Goal: Task Accomplishment & Management: Complete application form

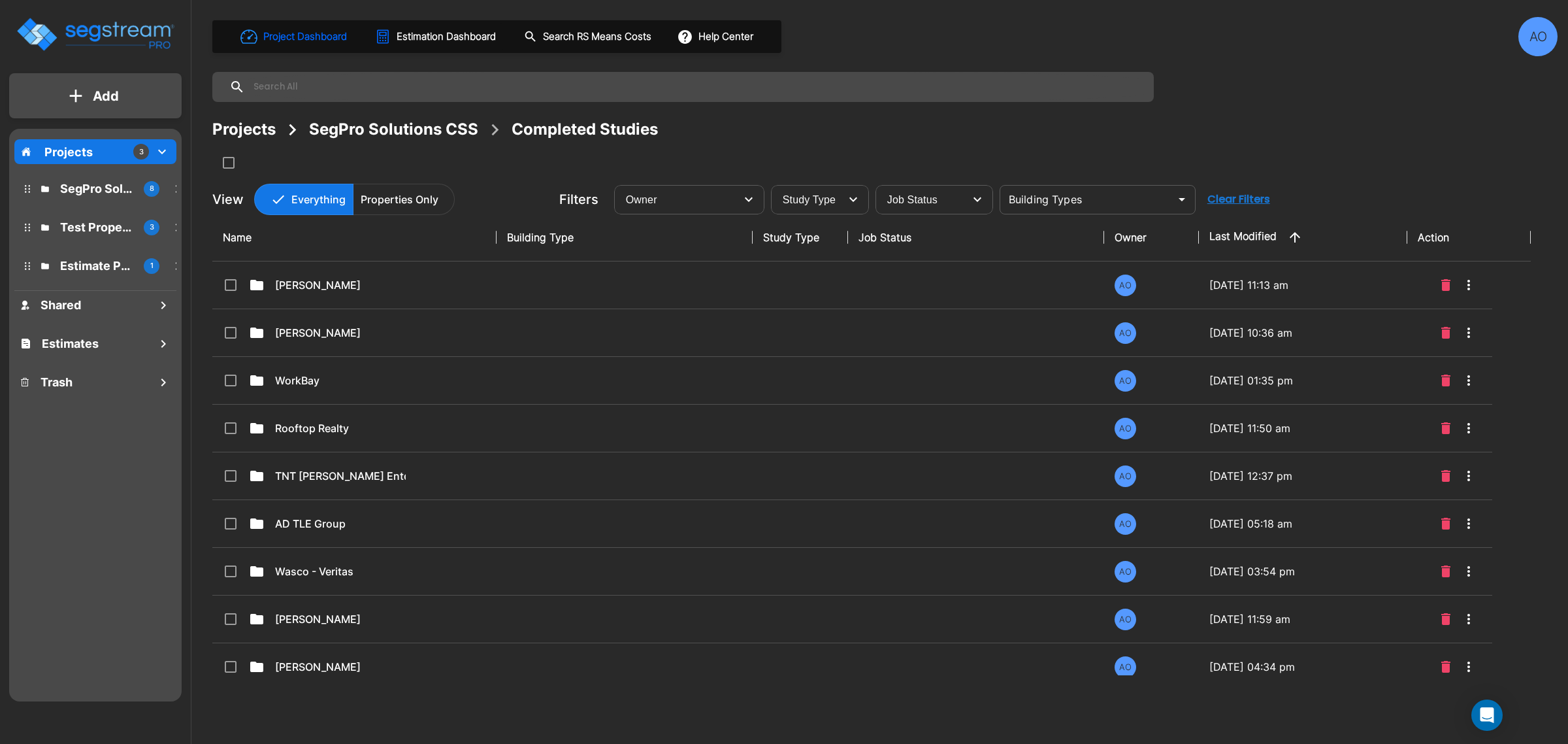
drag, startPoint x: 420, startPoint y: 46, endPoint x: 439, endPoint y: 66, distance: 27.6
click at [420, 44] on button "Estimation Dashboard" at bounding box center [437, 36] width 133 height 27
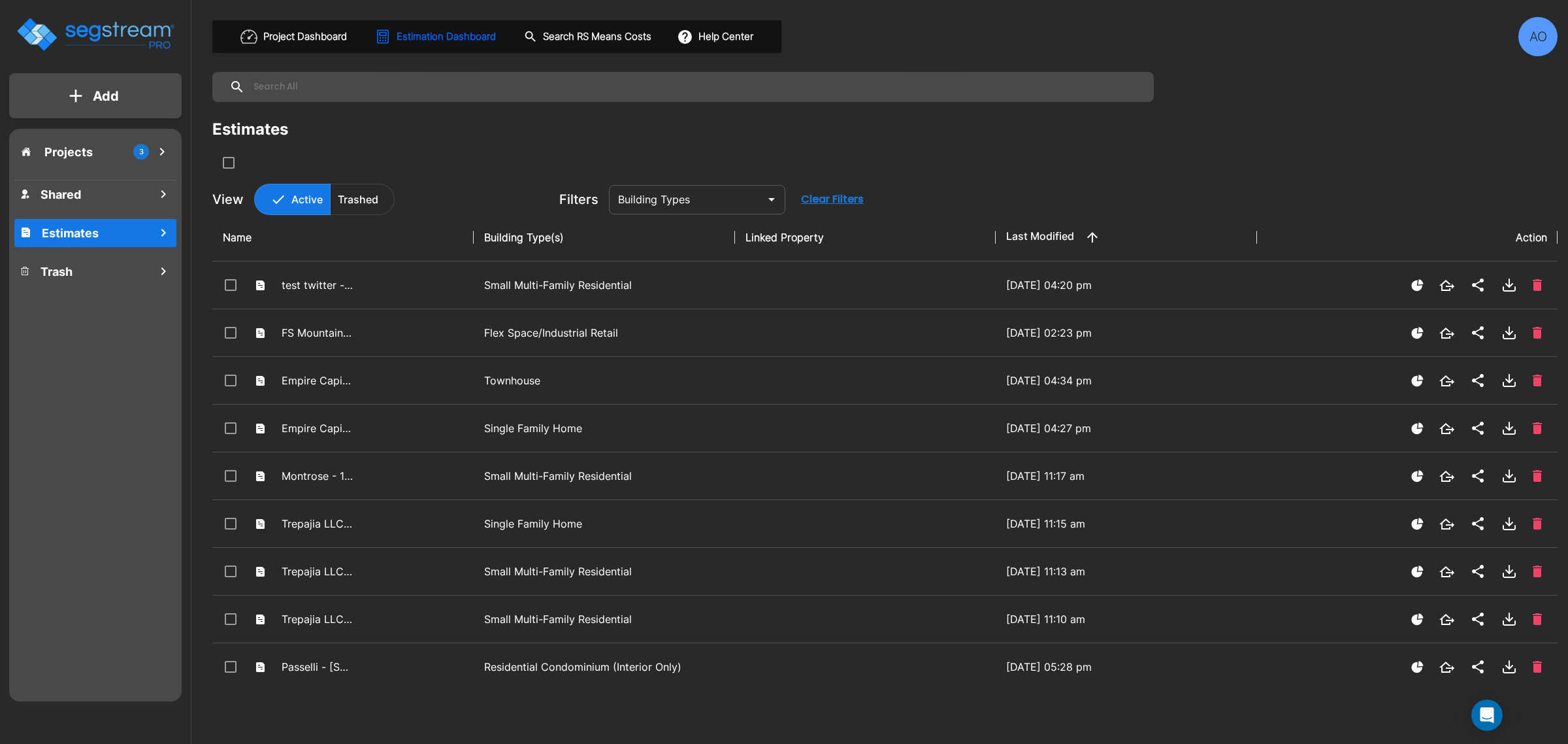
click at [341, 79] on input "text" at bounding box center [696, 86] width 902 height 30
type input "ACCL"
drag, startPoint x: 288, startPoint y: 82, endPoint x: 202, endPoint y: 87, distance: 86.1
click at [202, 87] on div "Project Dashboard Estimation Dashboard Search RS Means Costs Help Center AO ACC…" at bounding box center [885, 372] width 1366 height 744
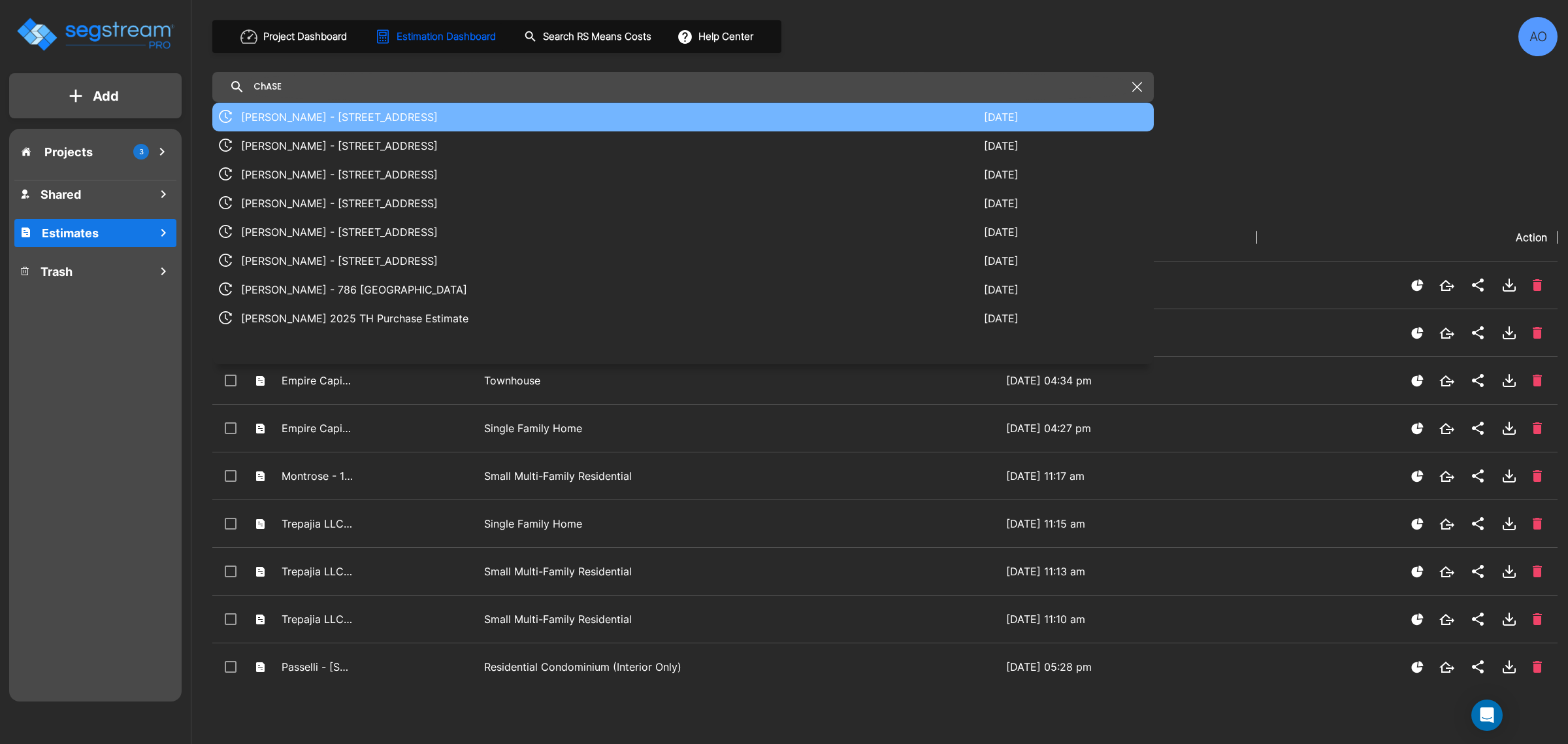
type input "ChASE"
click at [391, 116] on p "[PERSON_NAME] - [STREET_ADDRESS]" at bounding box center [612, 116] width 743 height 16
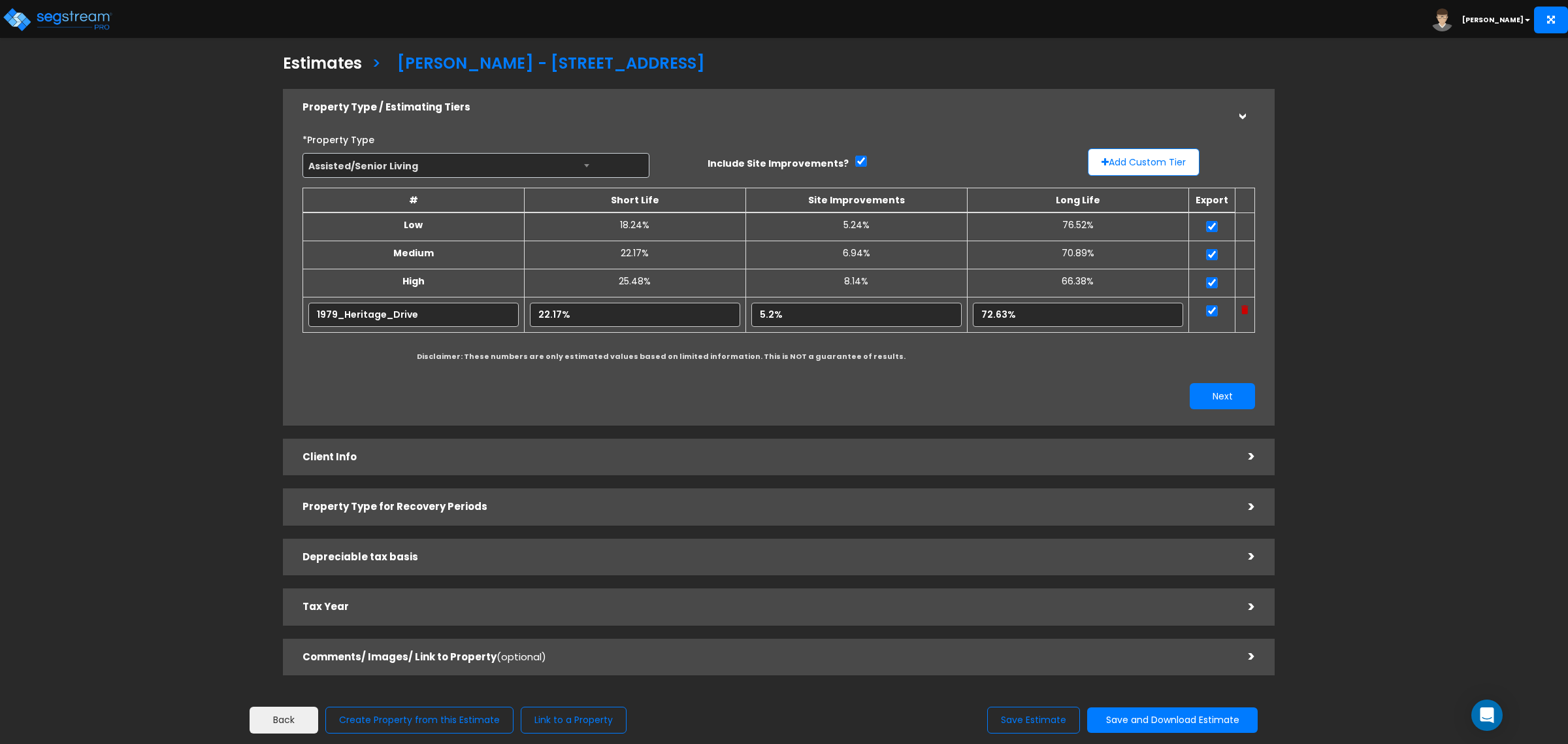
drag, startPoint x: 400, startPoint y: 503, endPoint x: 413, endPoint y: 507, distance: 13.6
click at [400, 504] on h5 "Property Type for Recovery Periods" at bounding box center [765, 506] width 927 height 11
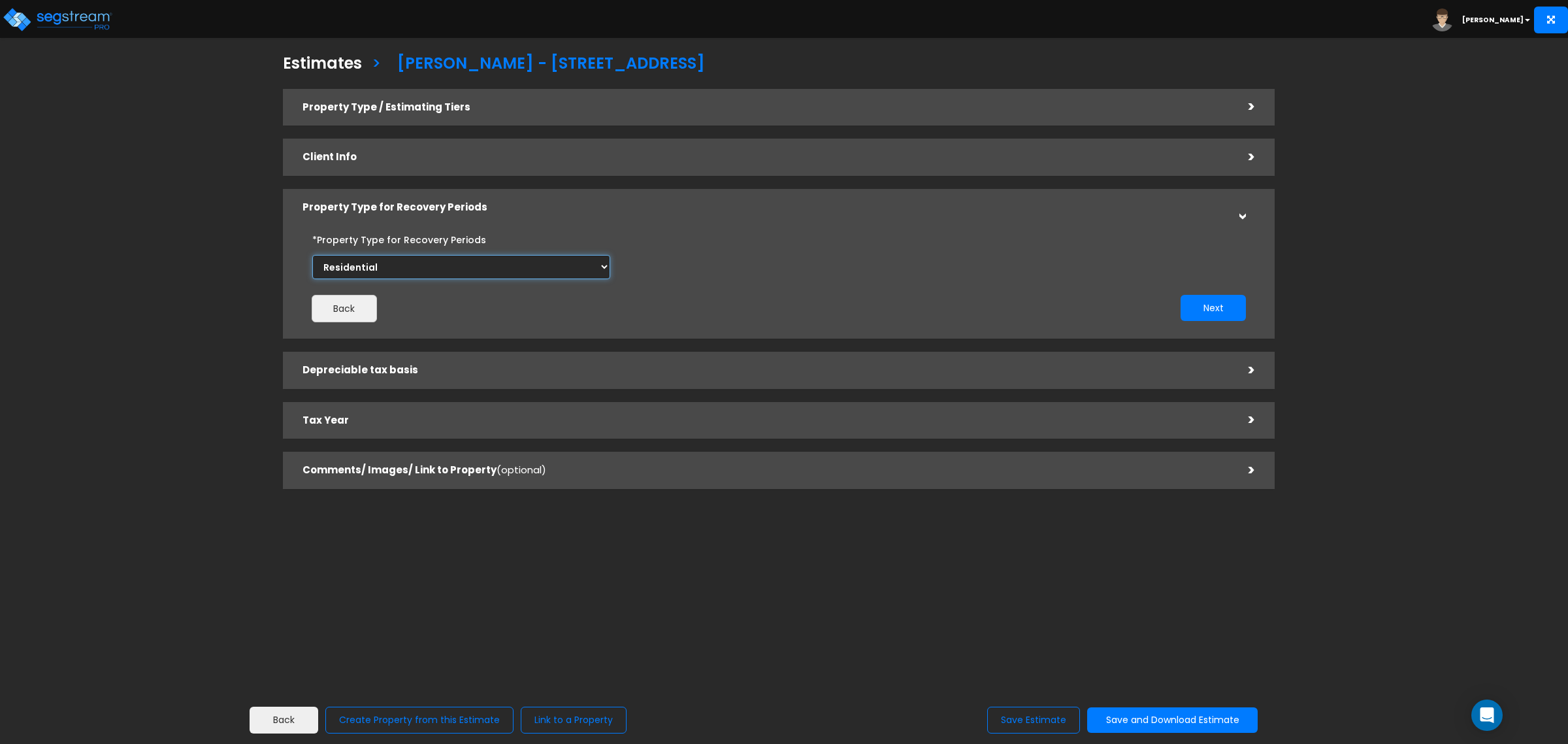
click at [391, 266] on select "Commercial Residential" at bounding box center [461, 266] width 298 height 24
select select "Commercial"
click at [312, 255] on select "Commercial Residential" at bounding box center [461, 266] width 298 height 24
click at [441, 312] on div "Back" at bounding box center [535, 308] width 486 height 27
click at [1220, 302] on button "Next" at bounding box center [1213, 307] width 66 height 26
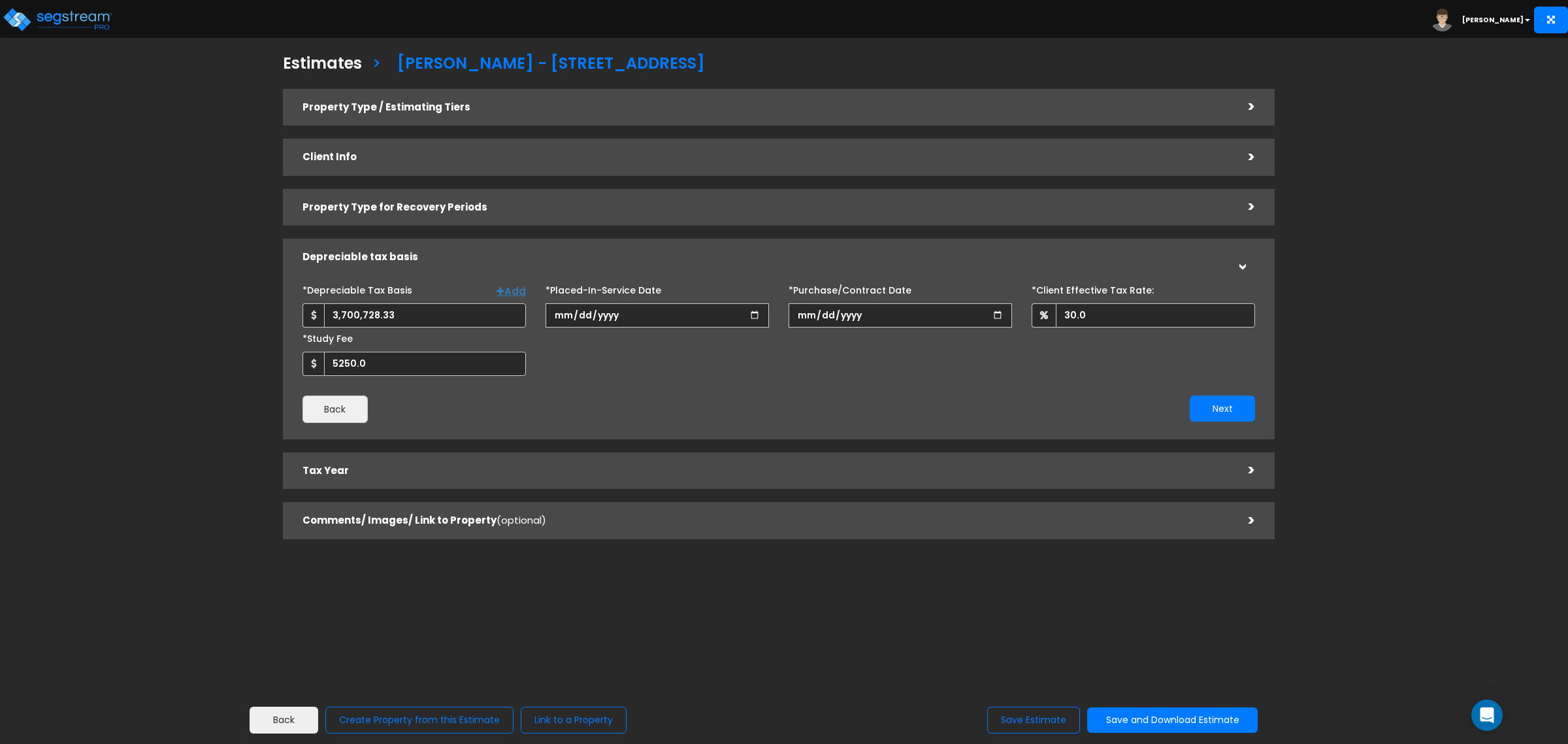
click at [704, 105] on h5 "Property Type / Estimating Tiers" at bounding box center [765, 107] width 927 height 11
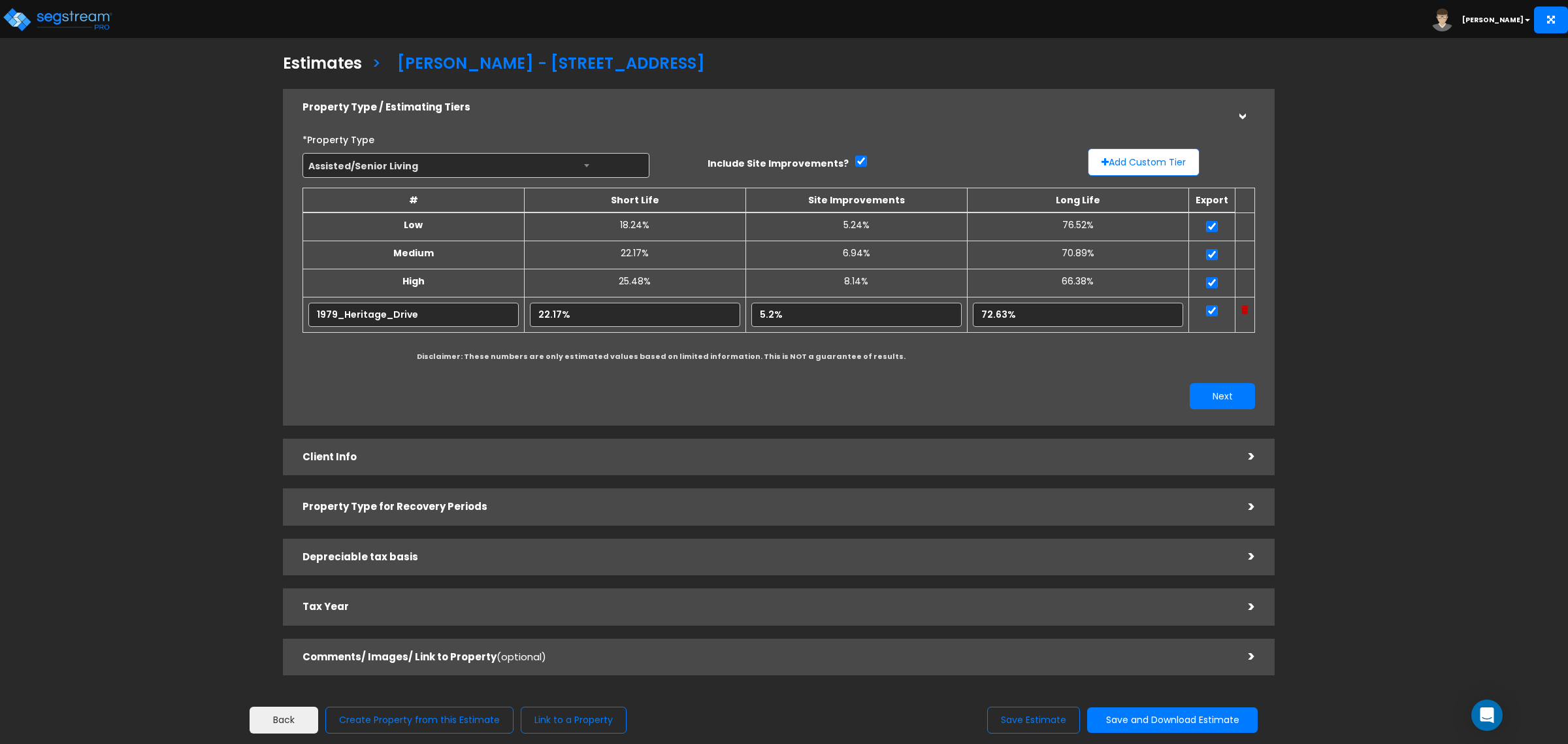
click at [375, 458] on h5 "Client Info" at bounding box center [765, 456] width 927 height 11
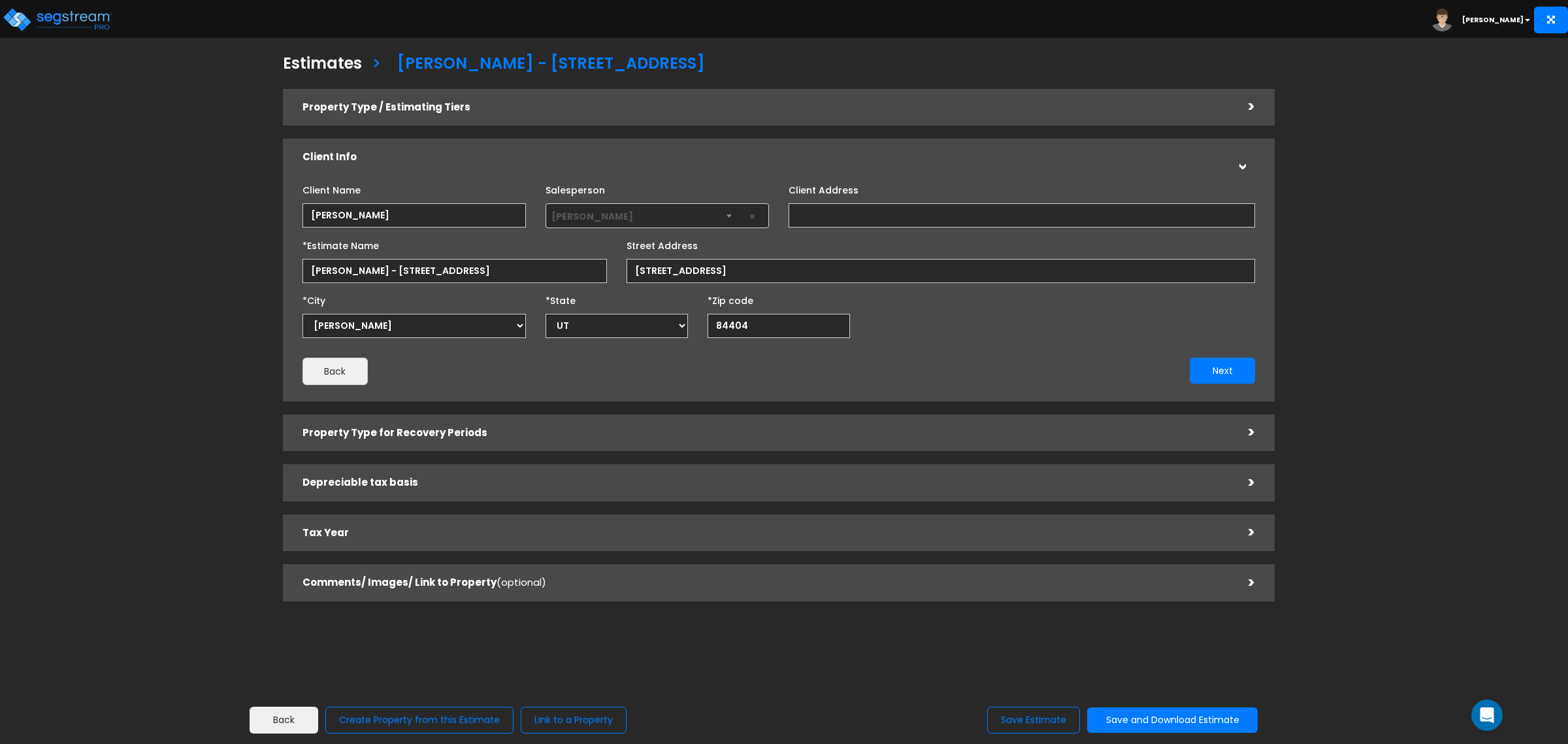
click at [388, 111] on h5 "Property Type / Estimating Tiers" at bounding box center [765, 107] width 927 height 11
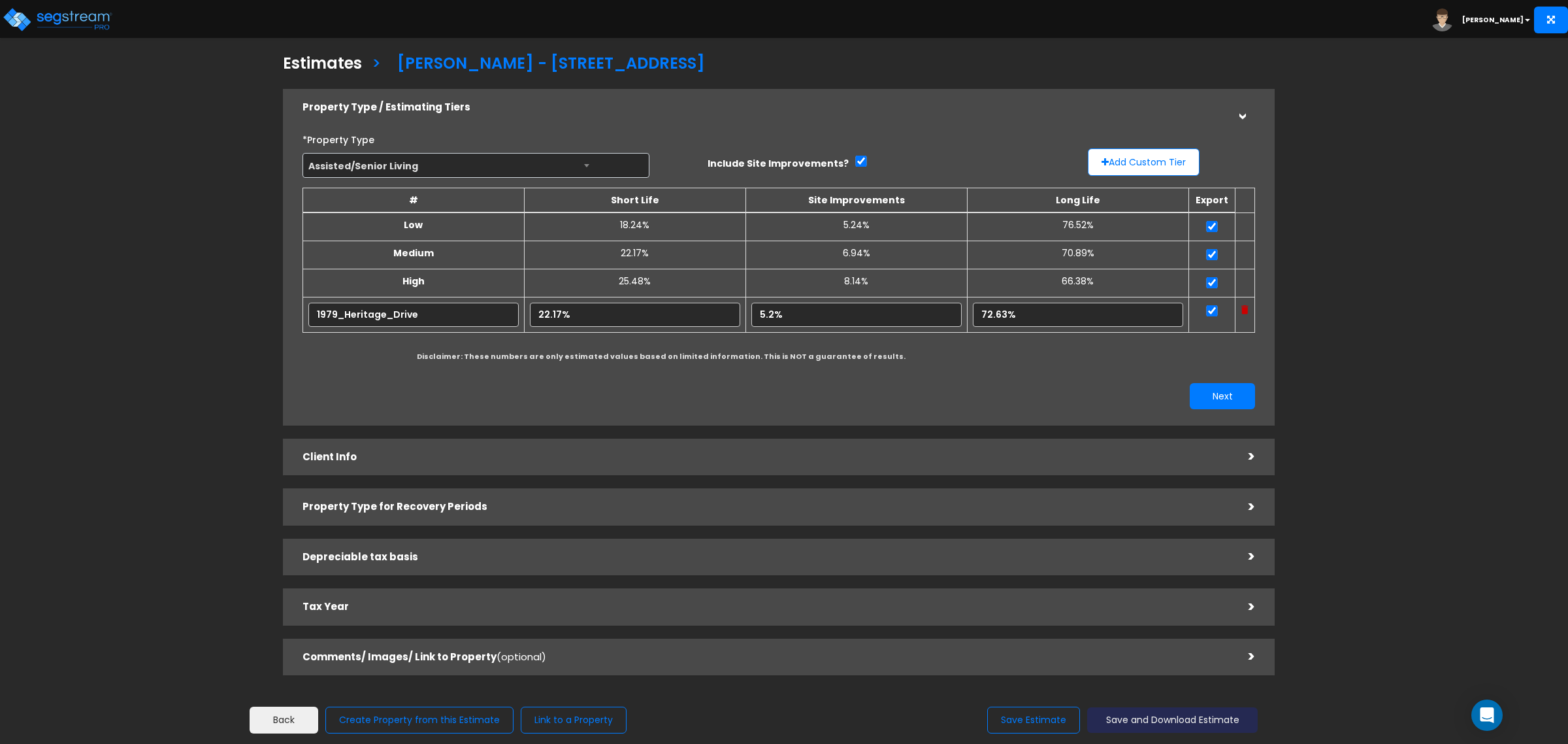
click at [1155, 717] on button "Save and Download Estimate" at bounding box center [1173, 720] width 170 height 25
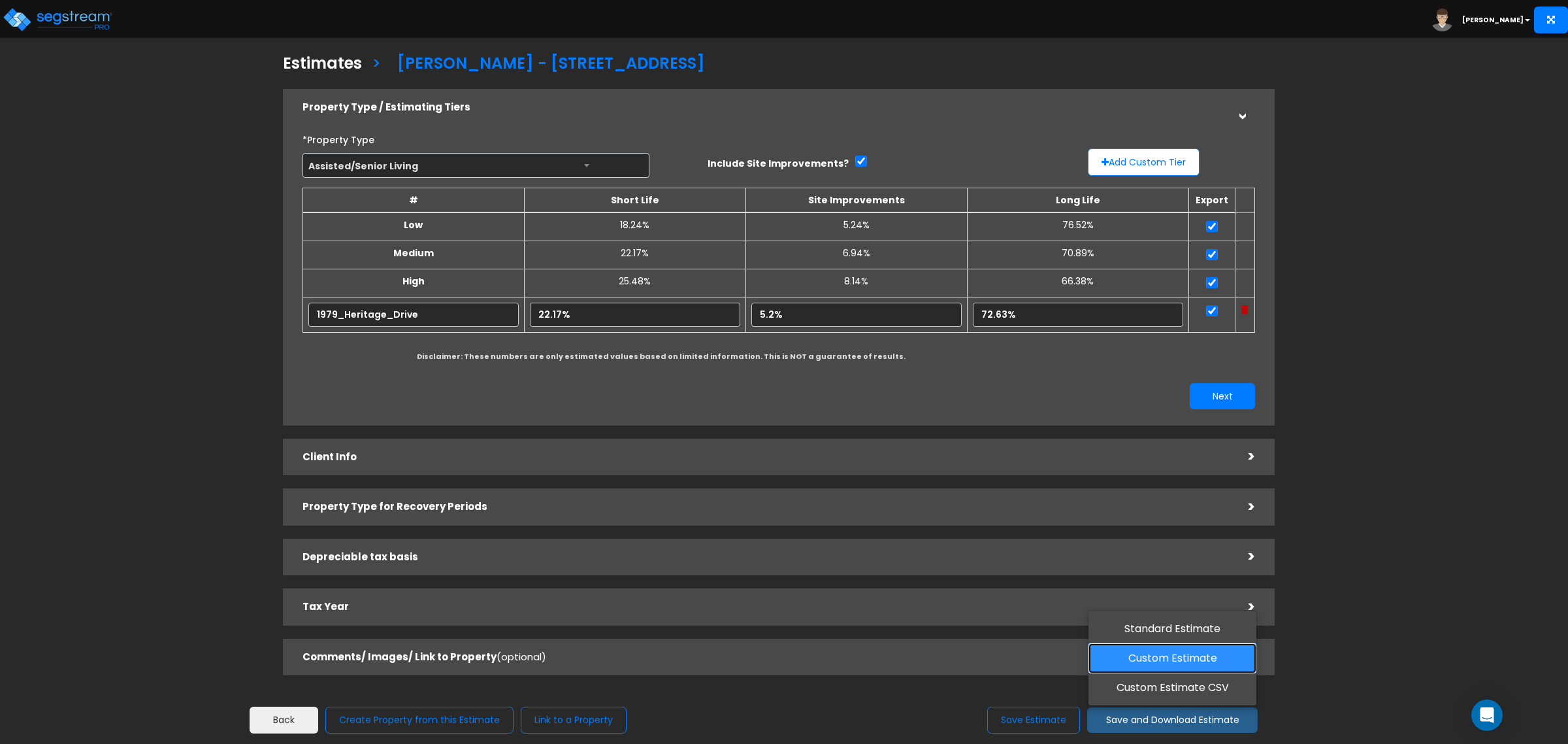
click at [1165, 652] on link "Custom Estimate" at bounding box center [1173, 658] width 168 height 30
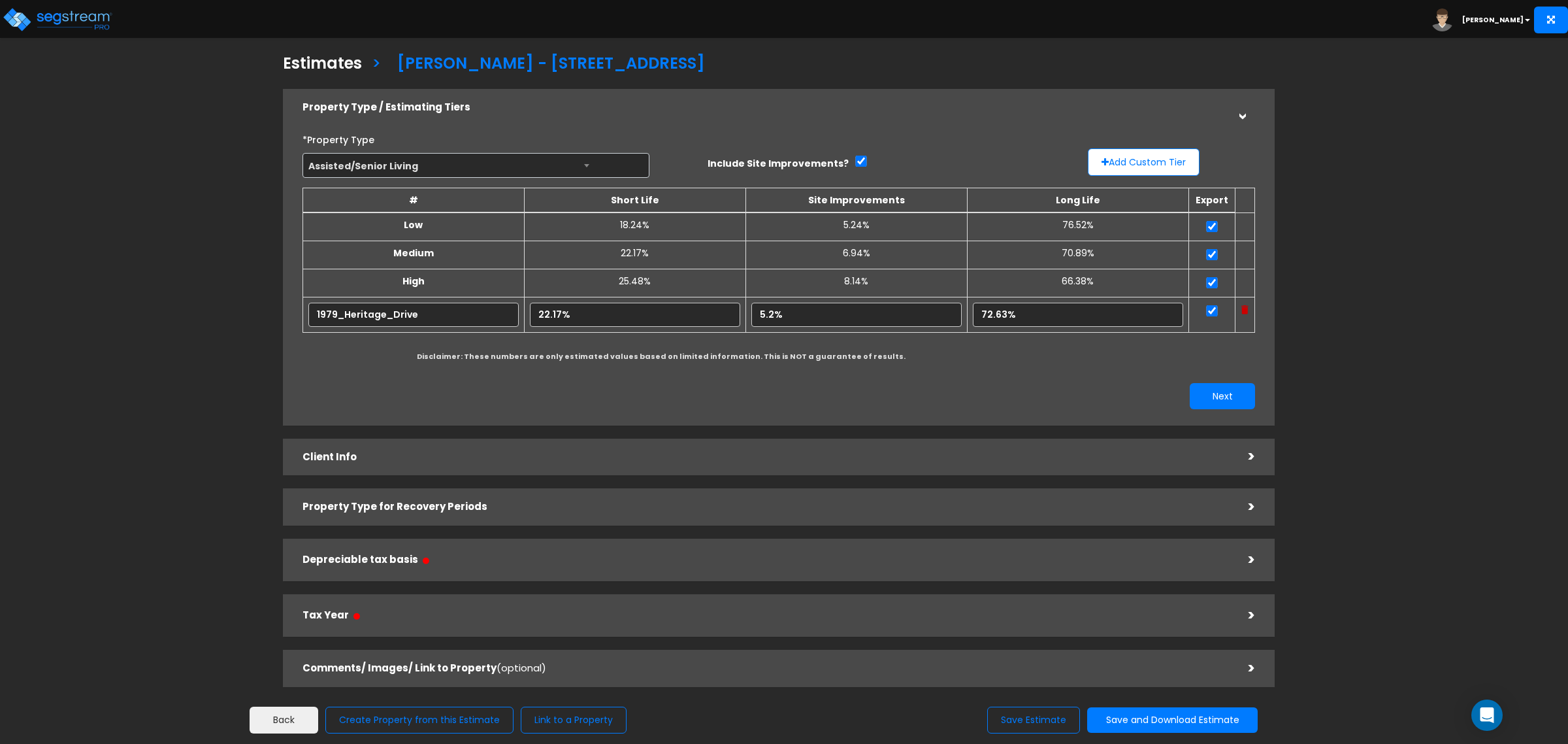
click at [1086, 53] on div "Estimates > Chase Lindsay - 1979 Heritage Drive" at bounding box center [778, 62] width 1011 height 40
click at [1121, 717] on button "Save and Download Estimate" at bounding box center [1173, 720] width 170 height 25
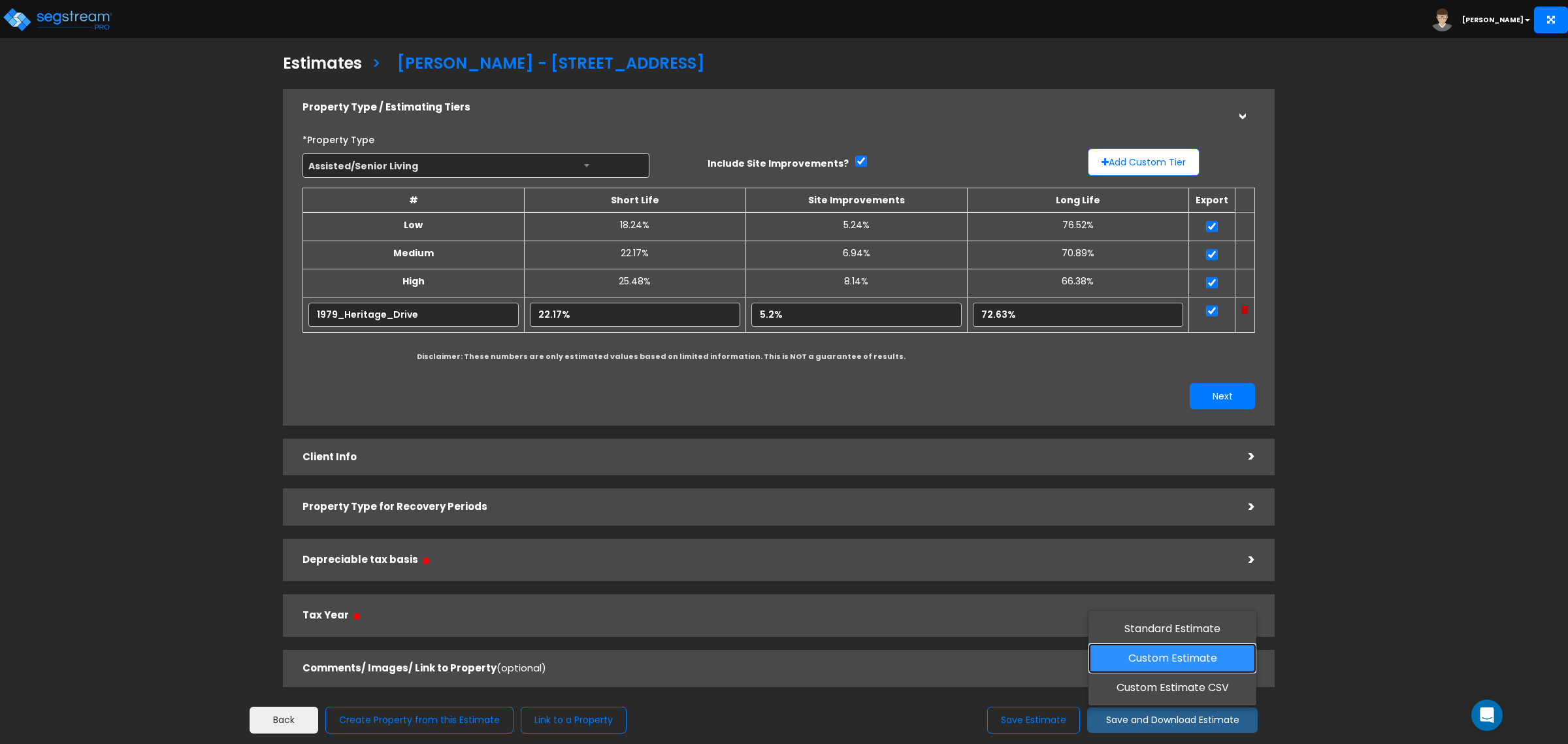
click at [1167, 654] on link "Custom Estimate" at bounding box center [1173, 658] width 168 height 30
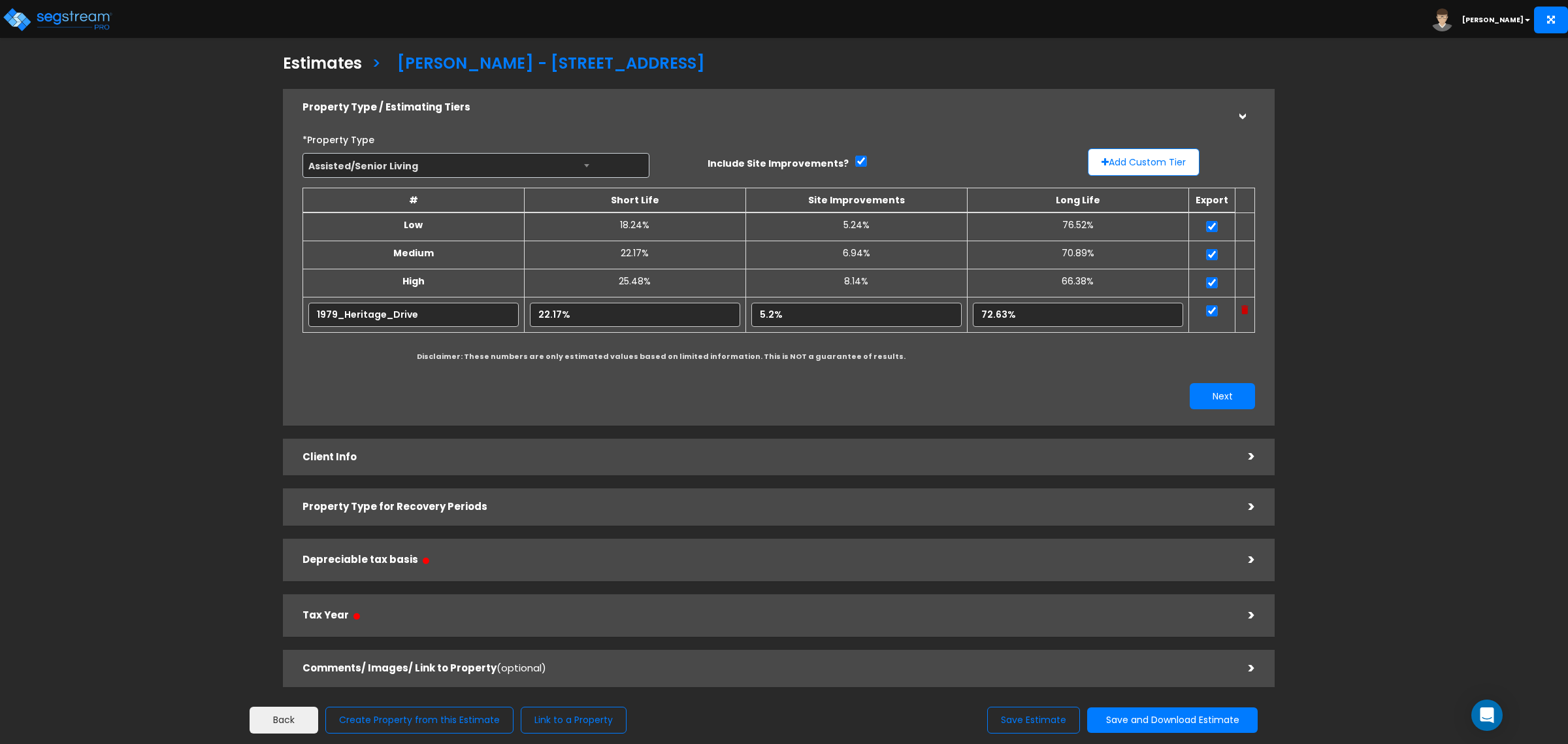
click at [1412, 552] on div "Estimates > Chase Lindsay - 1979 Heritage Drive Property Type / Estimating Tier…" at bounding box center [779, 374] width 1290 height 943
click at [1180, 716] on button "Save and Download Estimate" at bounding box center [1173, 720] width 170 height 25
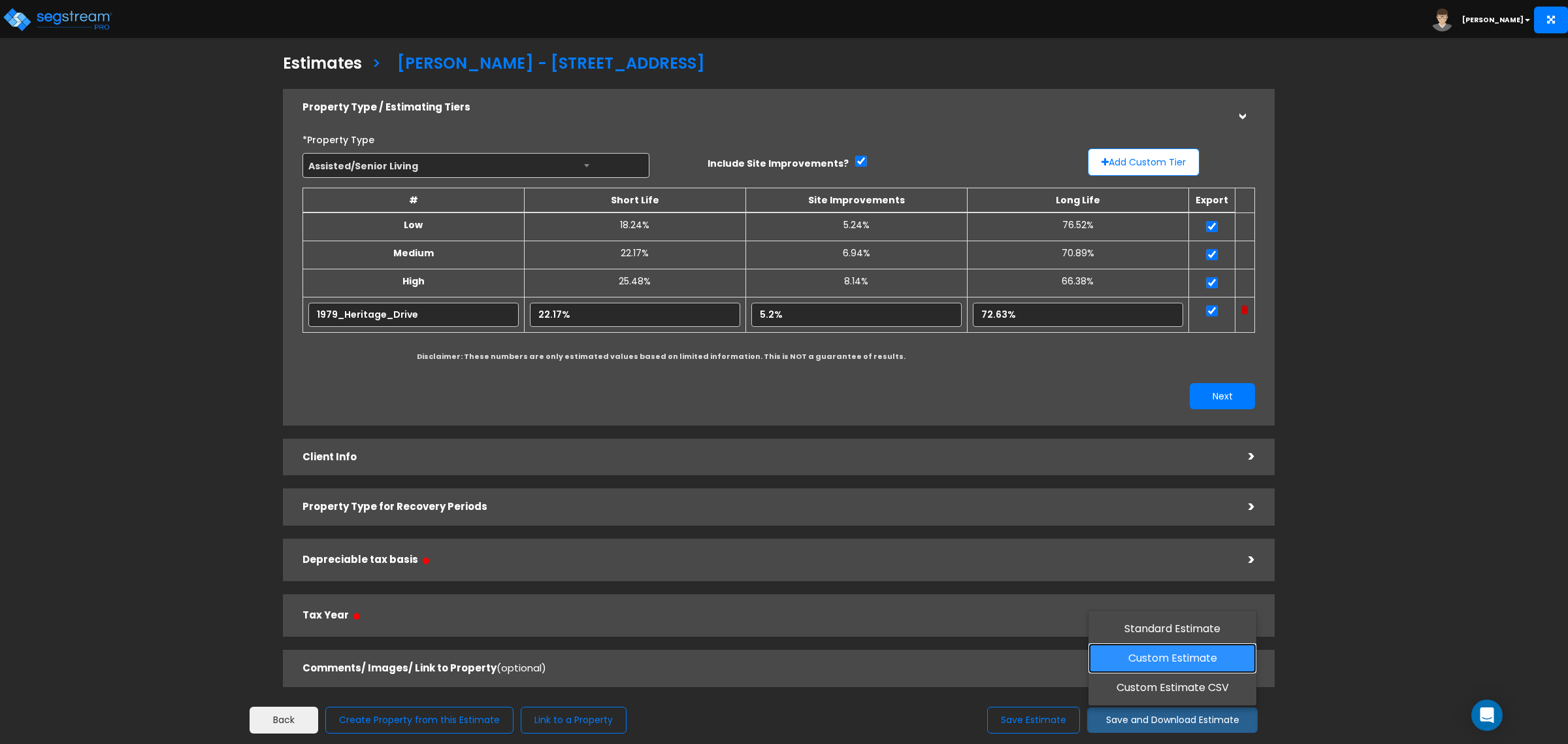
click at [1172, 662] on link "Custom Estimate" at bounding box center [1173, 658] width 168 height 30
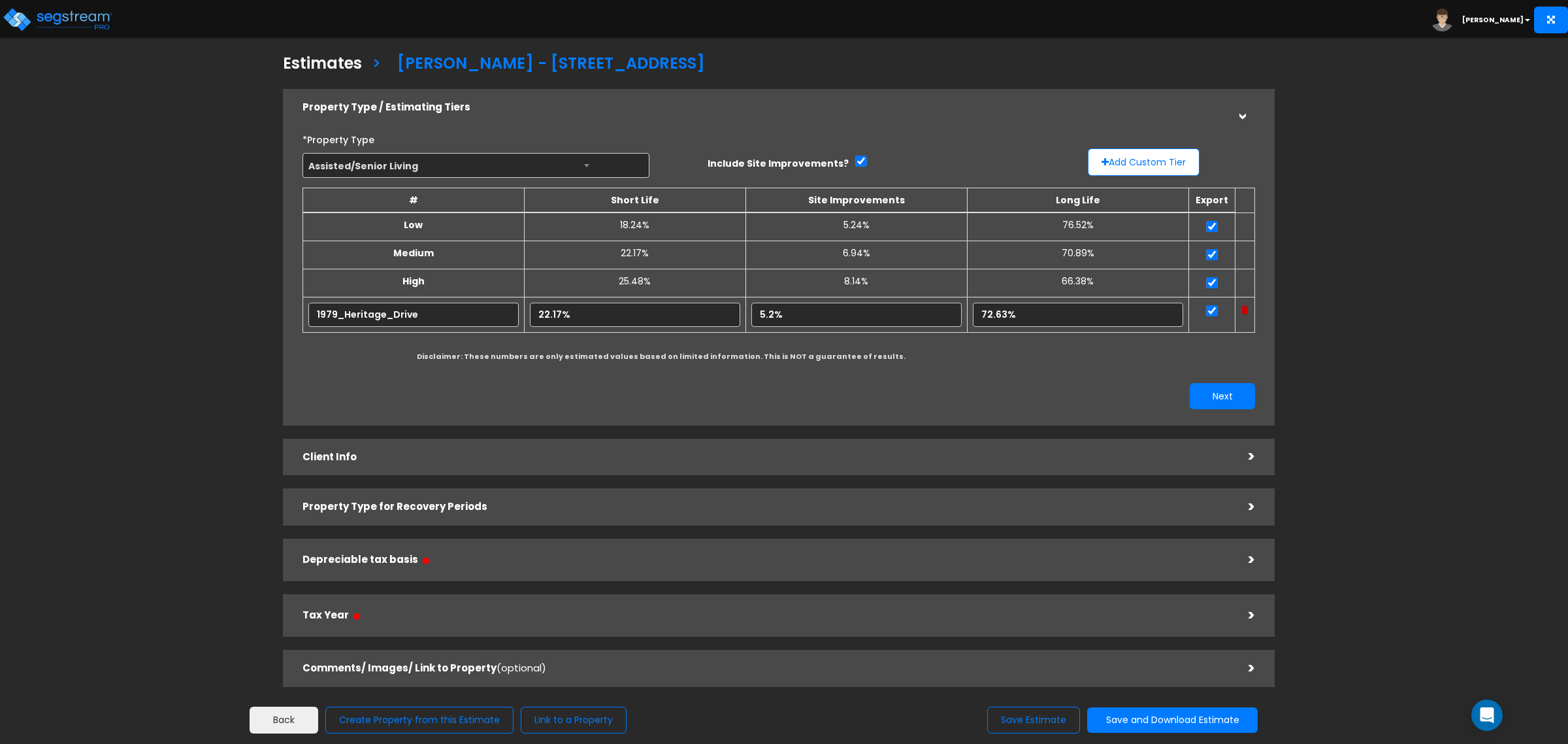
click at [1311, 514] on div "Estimates > Chase Lindsay - 1979 Heritage Drive Property Type / Estimating Tier…" at bounding box center [779, 374] width 1290 height 943
click at [331, 57] on h3 "Estimates" at bounding box center [322, 65] width 79 height 21
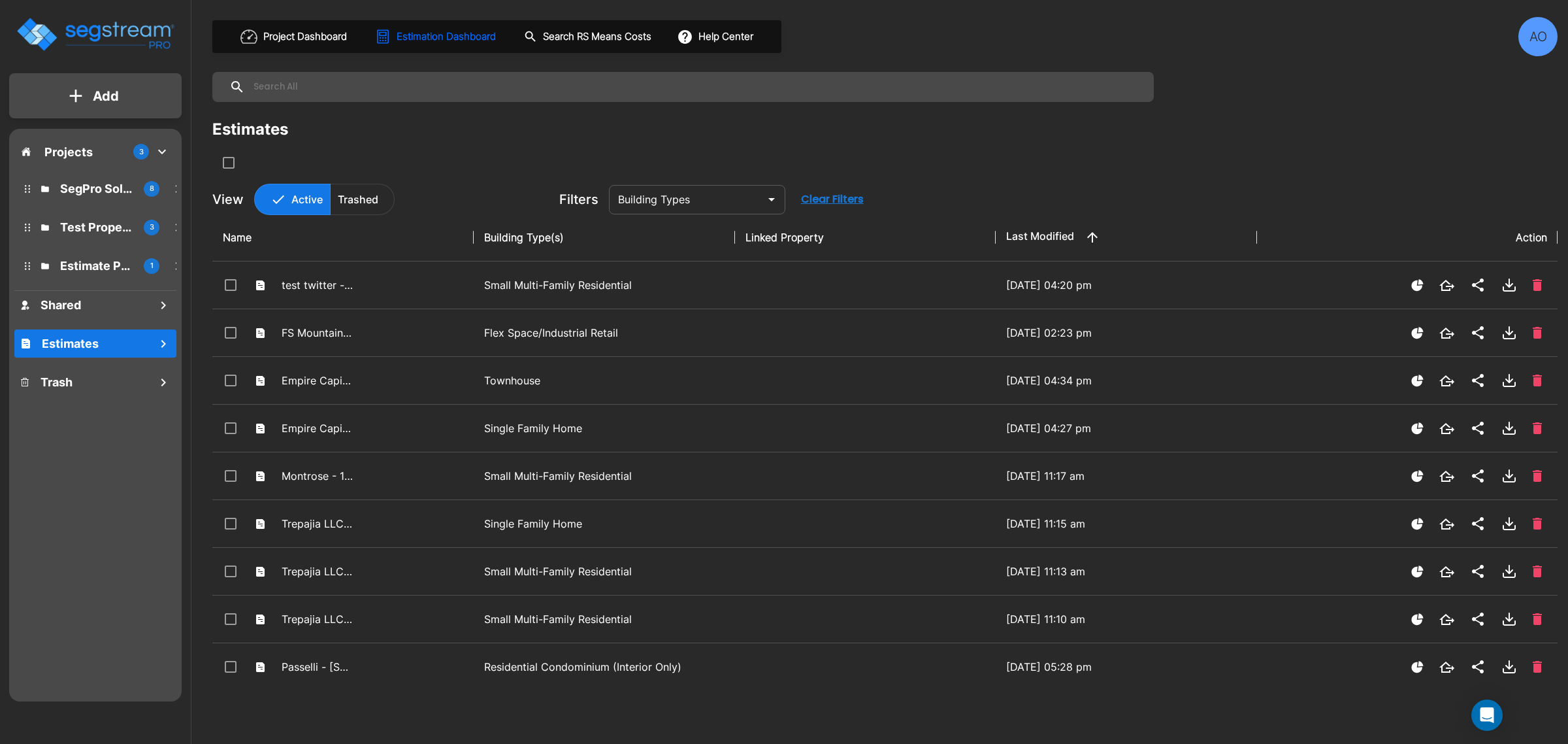
click at [769, 204] on icon "Open" at bounding box center [771, 200] width 16 height 16
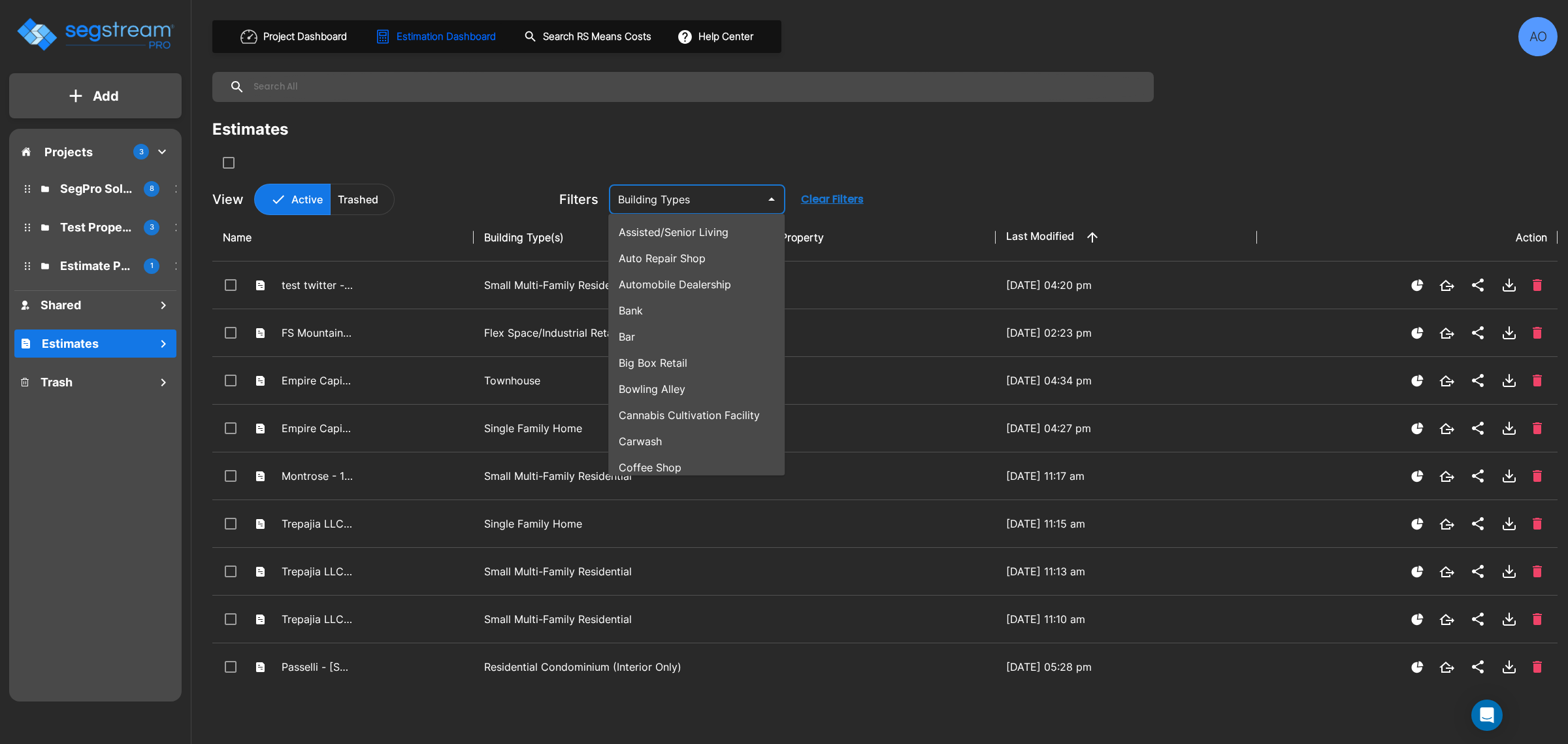
click at [722, 229] on li "Assisted/Senior Living" at bounding box center [697, 232] width 176 height 26
type input "Assisted/Senior Living"
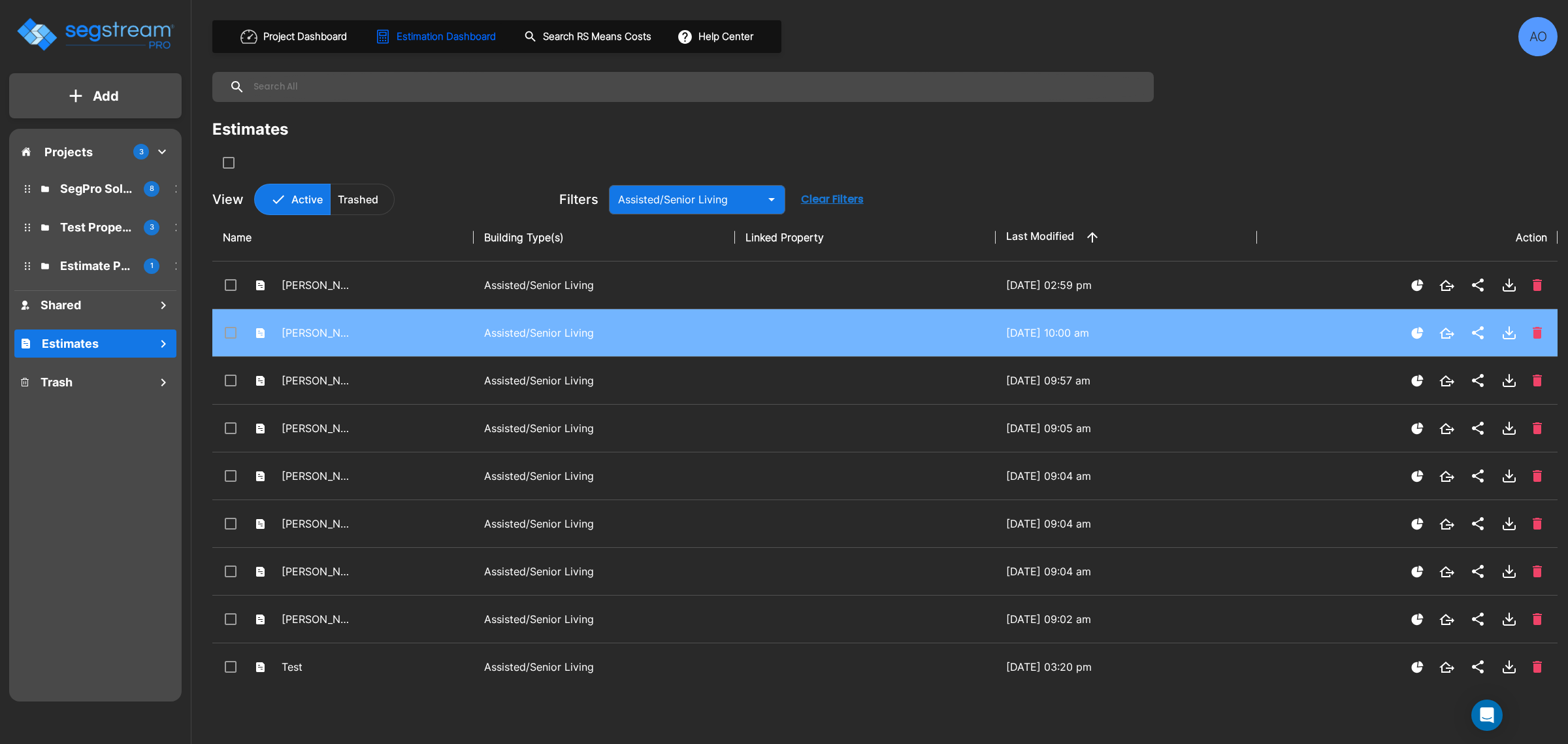
click at [343, 324] on div "Chase Lindsey - 1979 Heritage Drive" at bounding box center [289, 333] width 131 height 20
checkbox input "false"
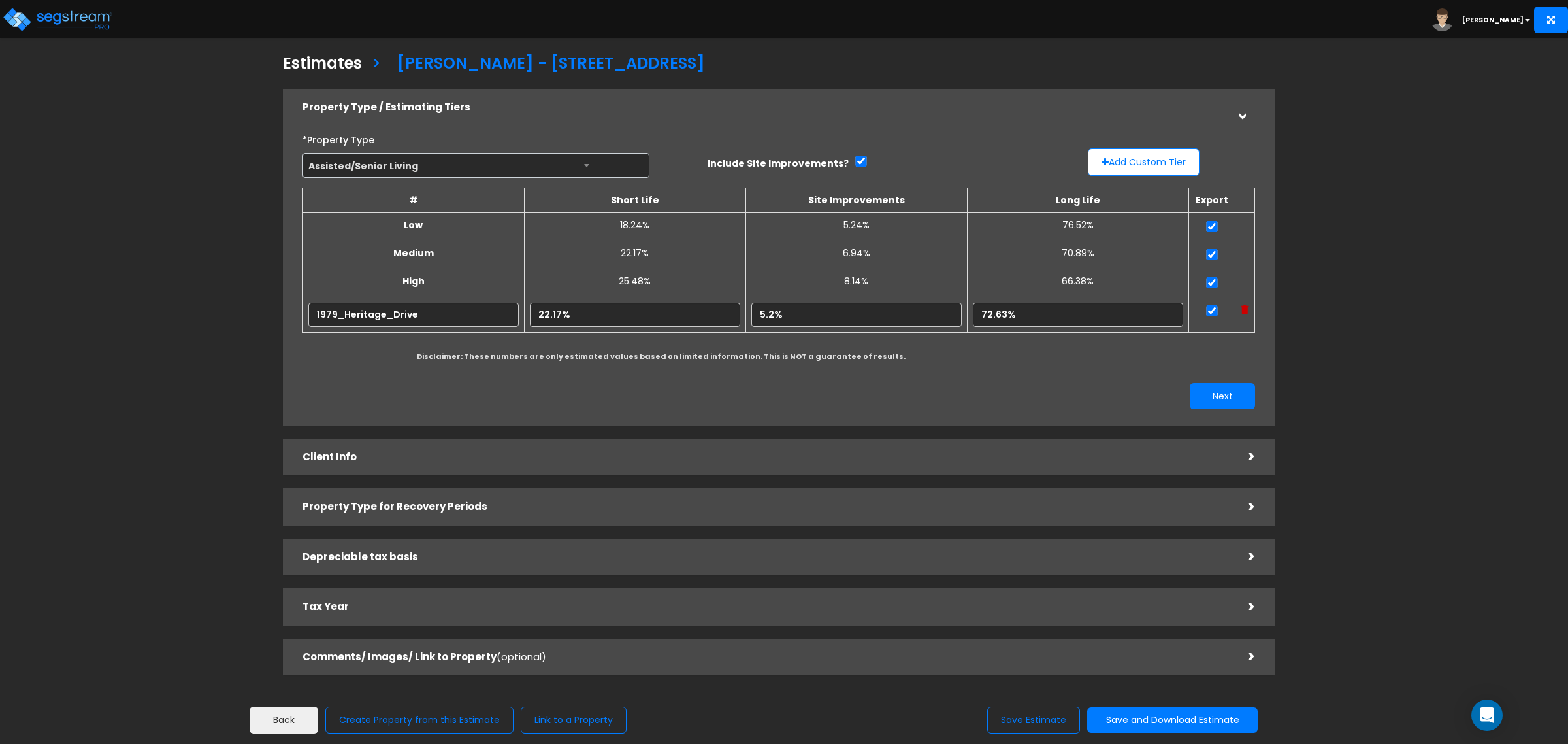
click at [412, 508] on h5 "Property Type for Recovery Periods" at bounding box center [765, 506] width 927 height 11
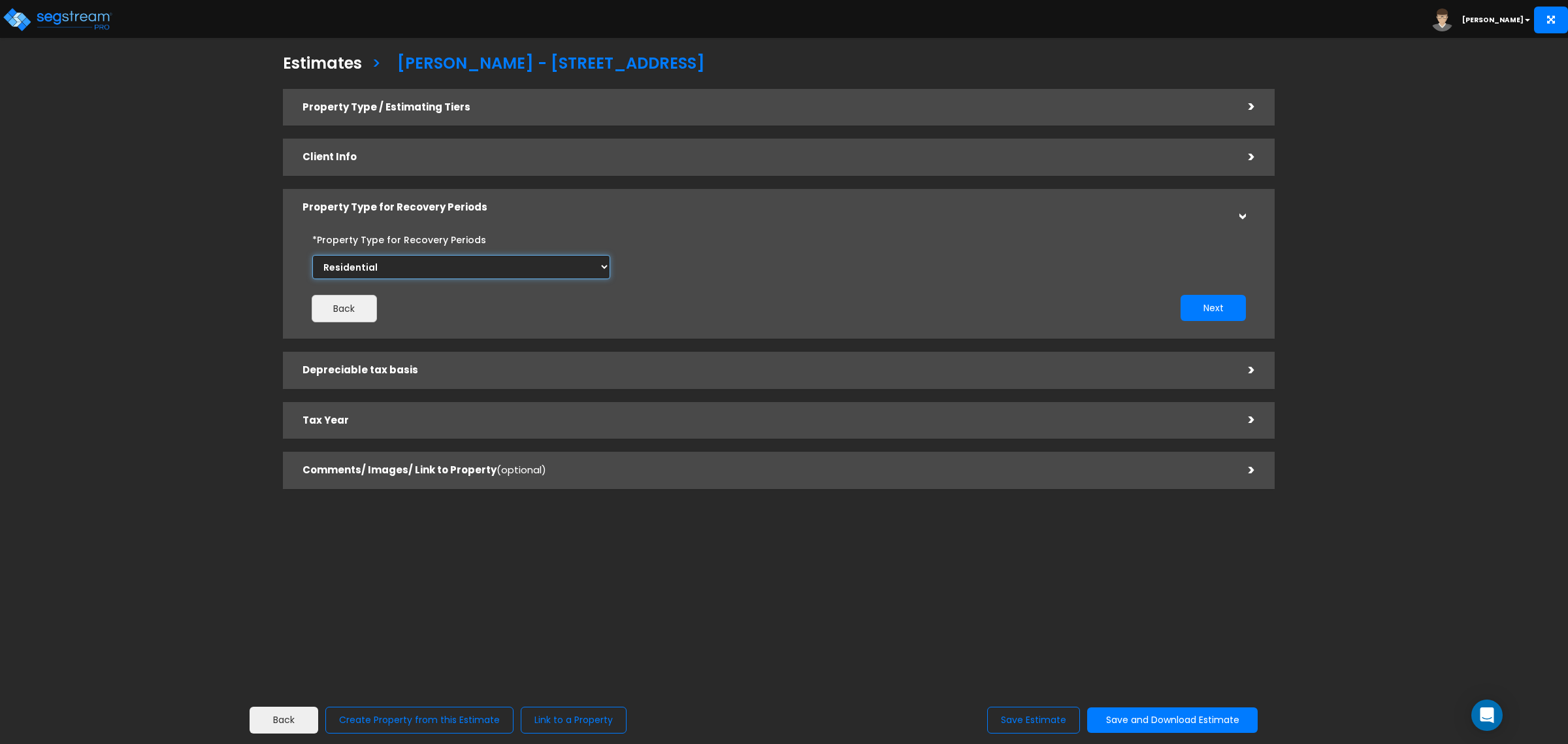
click at [384, 269] on select "Commercial Residential" at bounding box center [461, 266] width 298 height 24
select select "Commercial"
click at [312, 255] on select "Commercial Residential" at bounding box center [461, 266] width 298 height 24
click at [1007, 720] on button "Save Estimate" at bounding box center [1034, 720] width 93 height 26
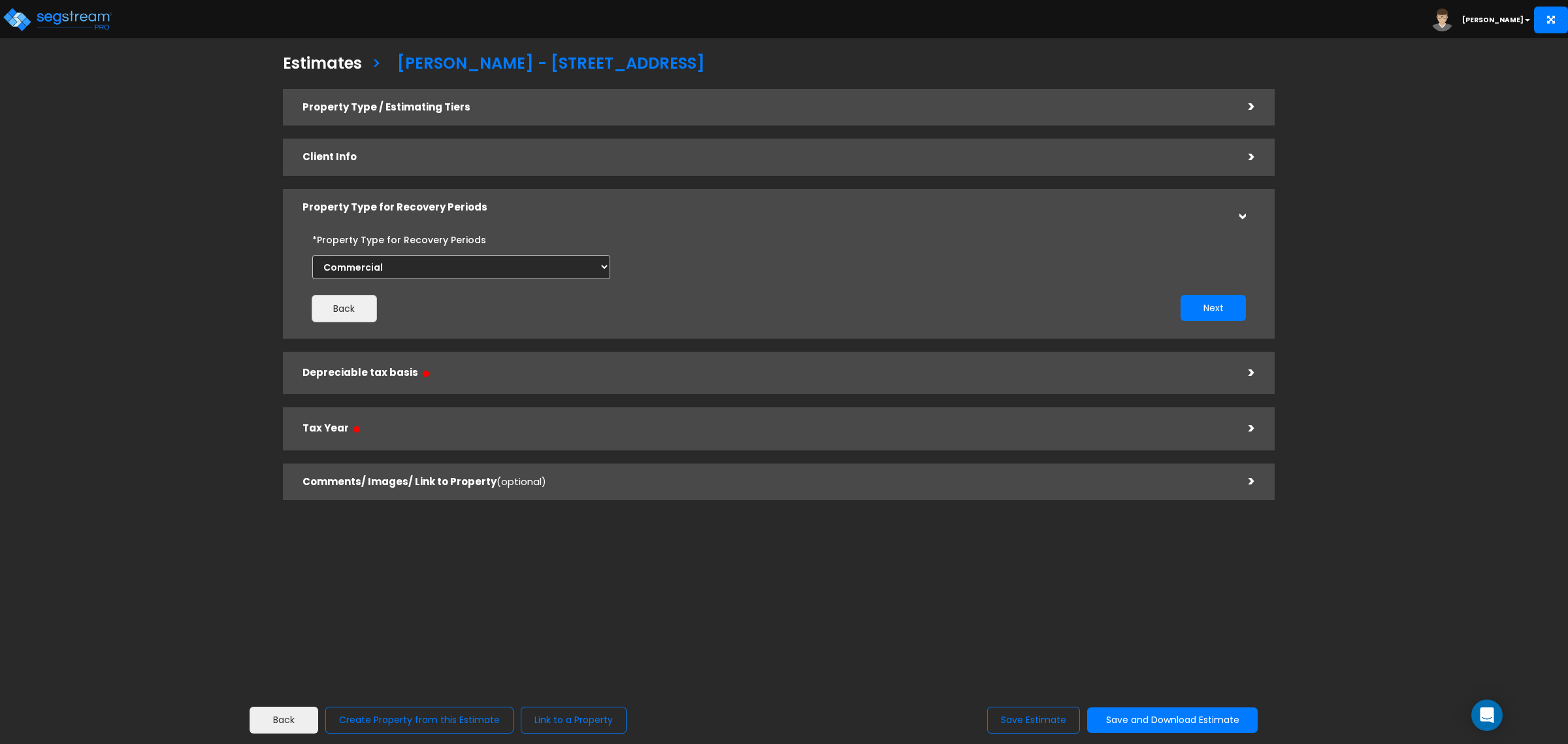
click at [400, 367] on h5 "Depreciable tax basis ●" at bounding box center [765, 373] width 927 height 17
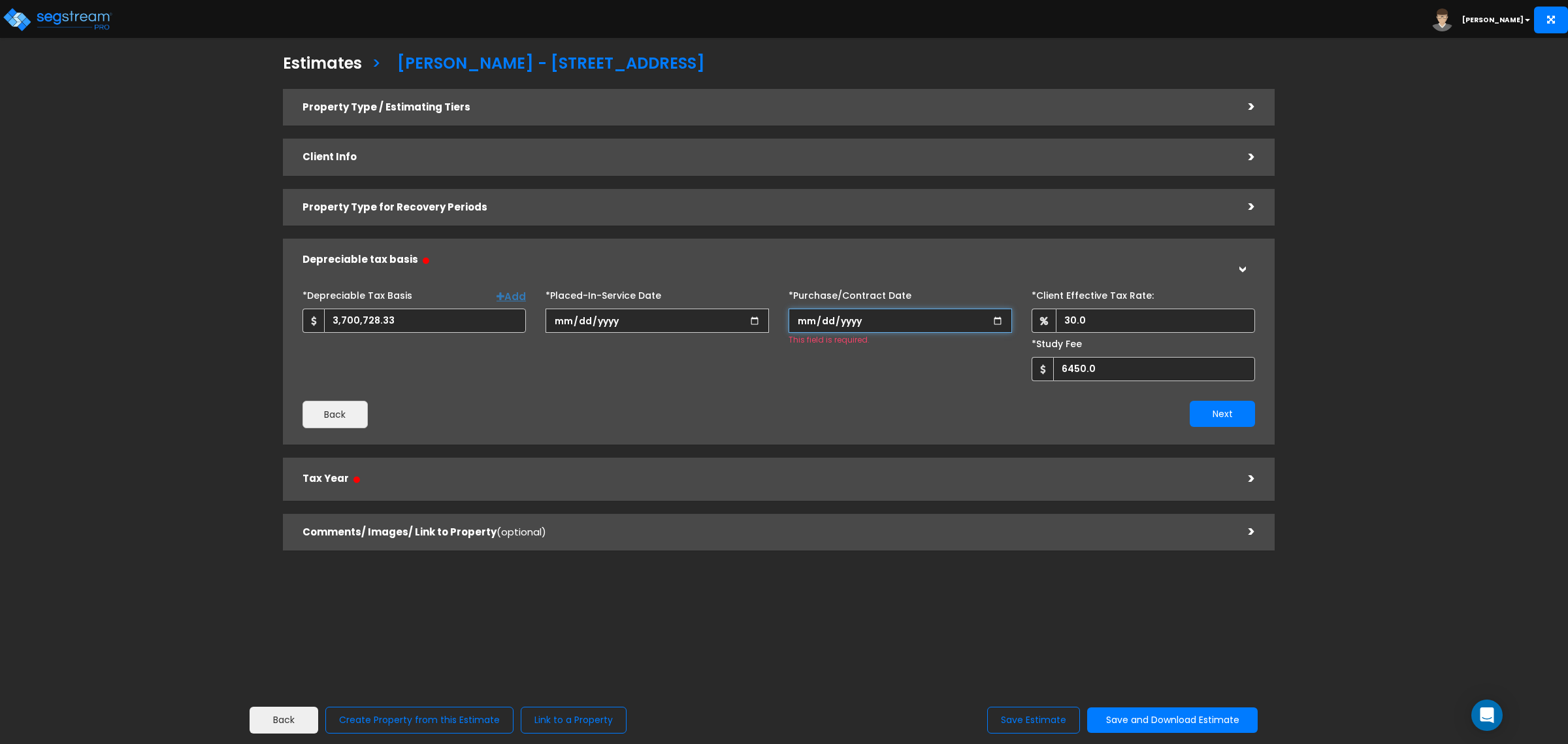
click at [803, 322] on input "*Purchase/Contract Date" at bounding box center [900, 320] width 223 height 24
type input "2025-05-01"
click at [909, 436] on div "*Depreciable Tax Basis Add 3,700,728.33 *Placed-In-Service Date 2025-07-15 2025…" at bounding box center [778, 356] width 992 height 176
click at [1233, 408] on button "Next" at bounding box center [1222, 413] width 66 height 26
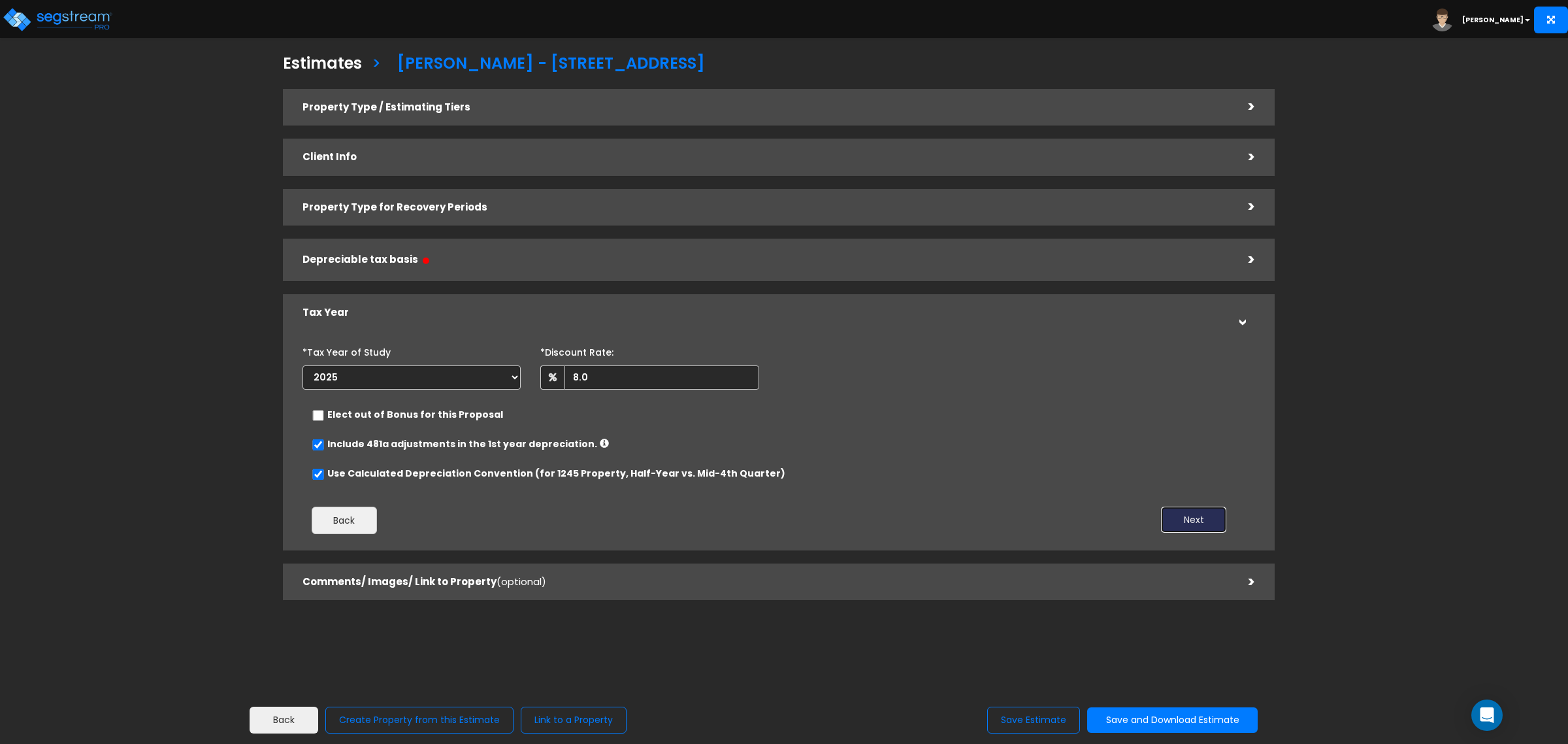
click at [1222, 524] on button "Next" at bounding box center [1193, 519] width 66 height 26
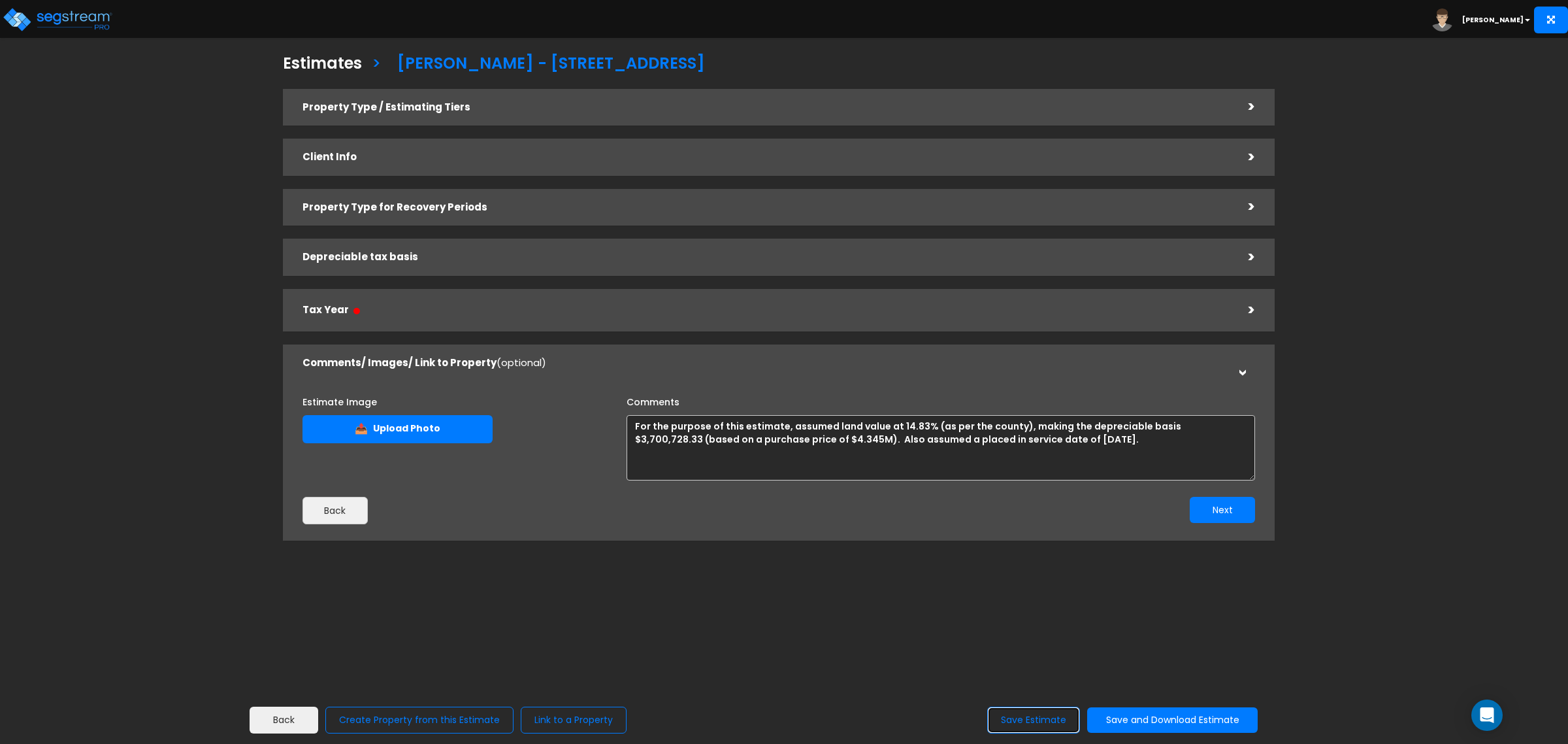
click at [1017, 723] on button "Save Estimate" at bounding box center [1034, 720] width 93 height 26
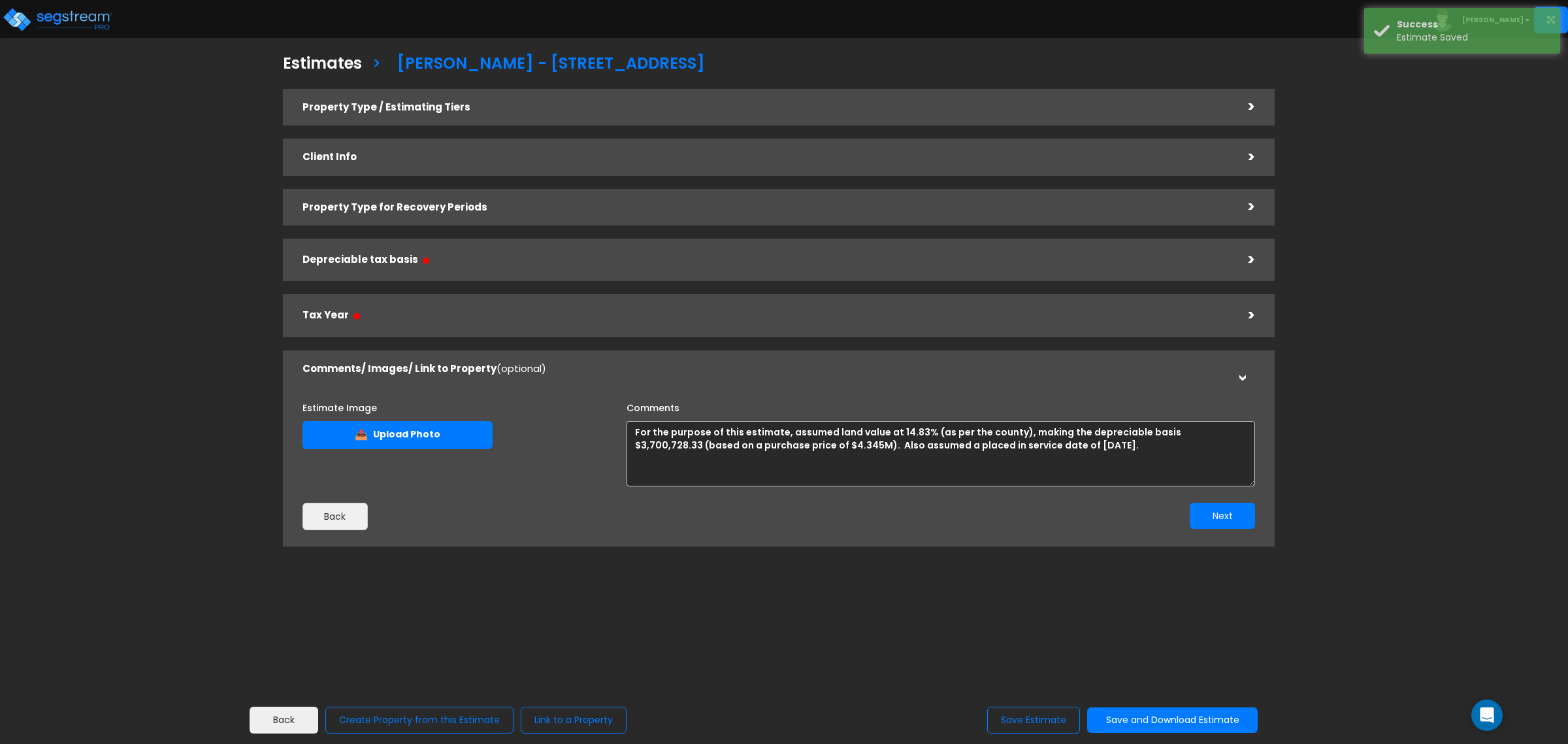
click at [395, 247] on div "Depreciable tax basis ●" at bounding box center [765, 259] width 927 height 29
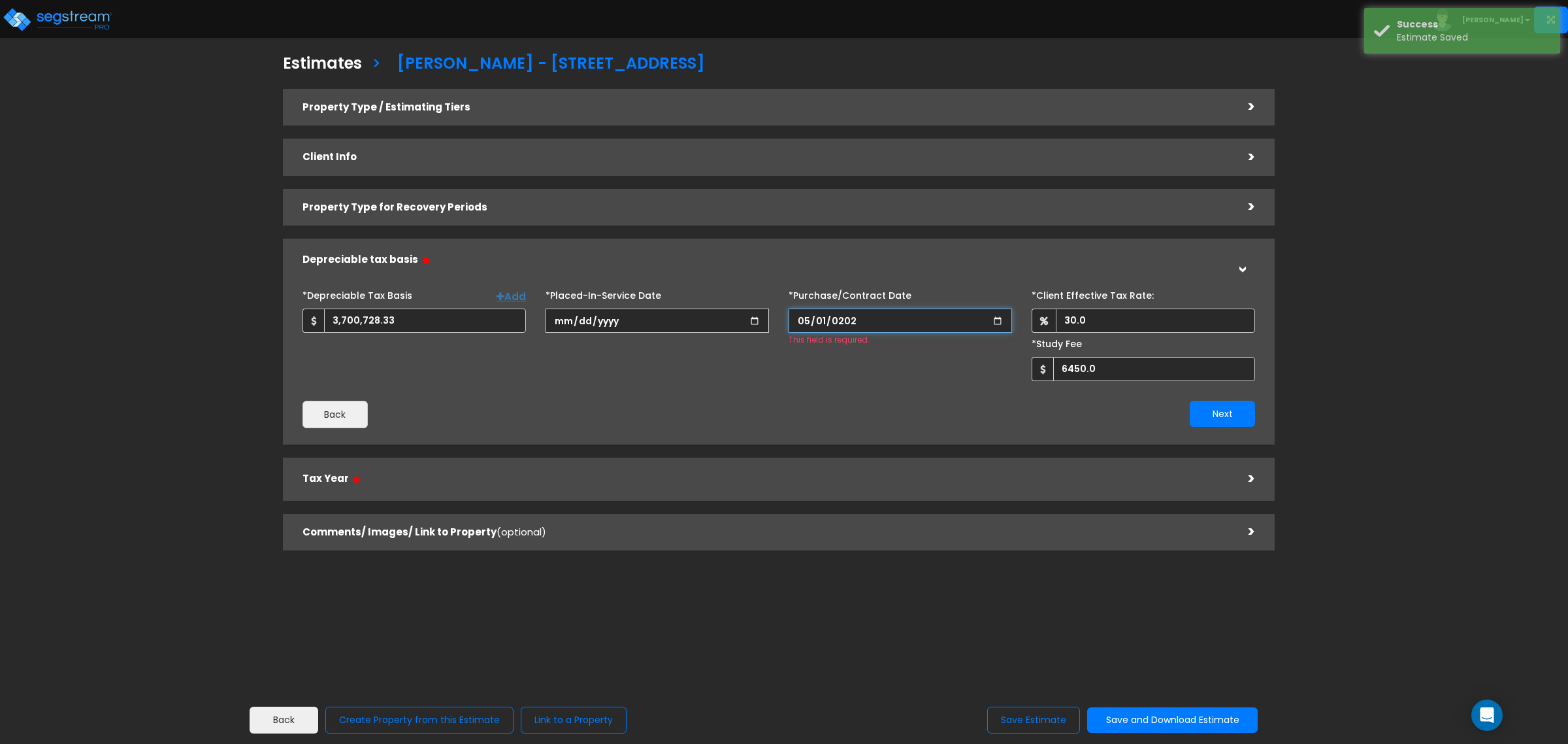
click at [872, 323] on input "2025-05-01" at bounding box center [900, 320] width 223 height 24
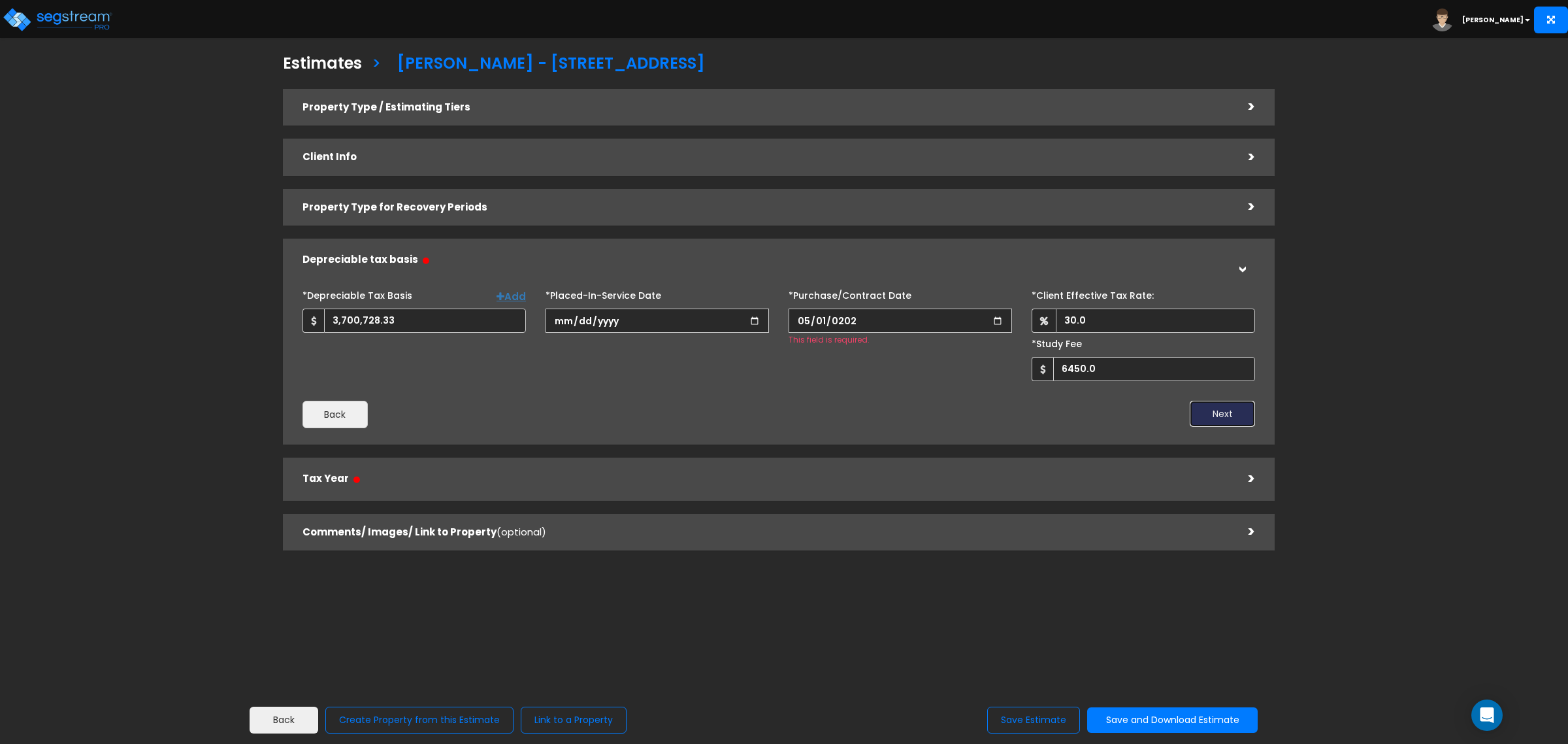
click at [1214, 407] on button "Next" at bounding box center [1222, 413] width 66 height 26
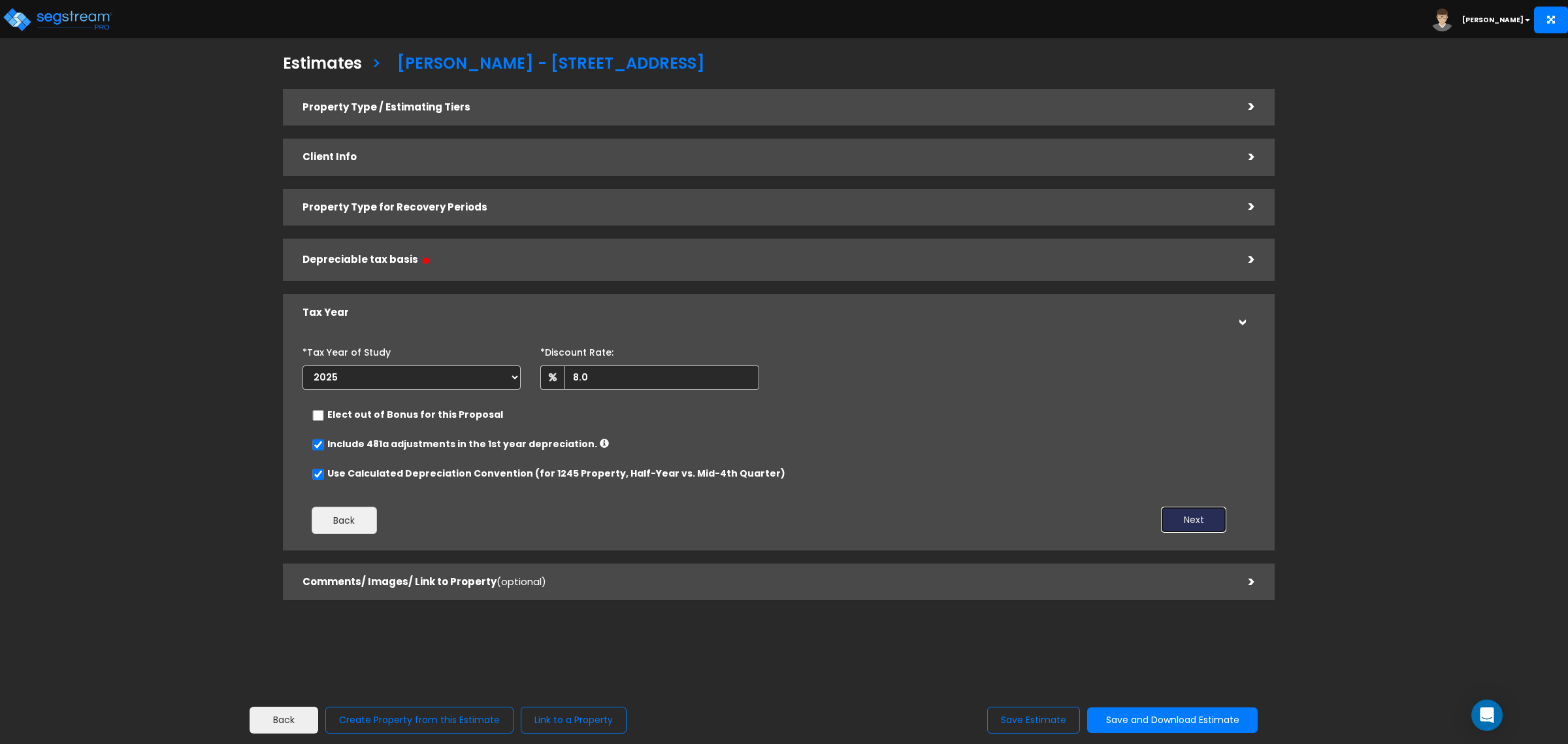
click at [1190, 518] on button "Next" at bounding box center [1193, 519] width 66 height 26
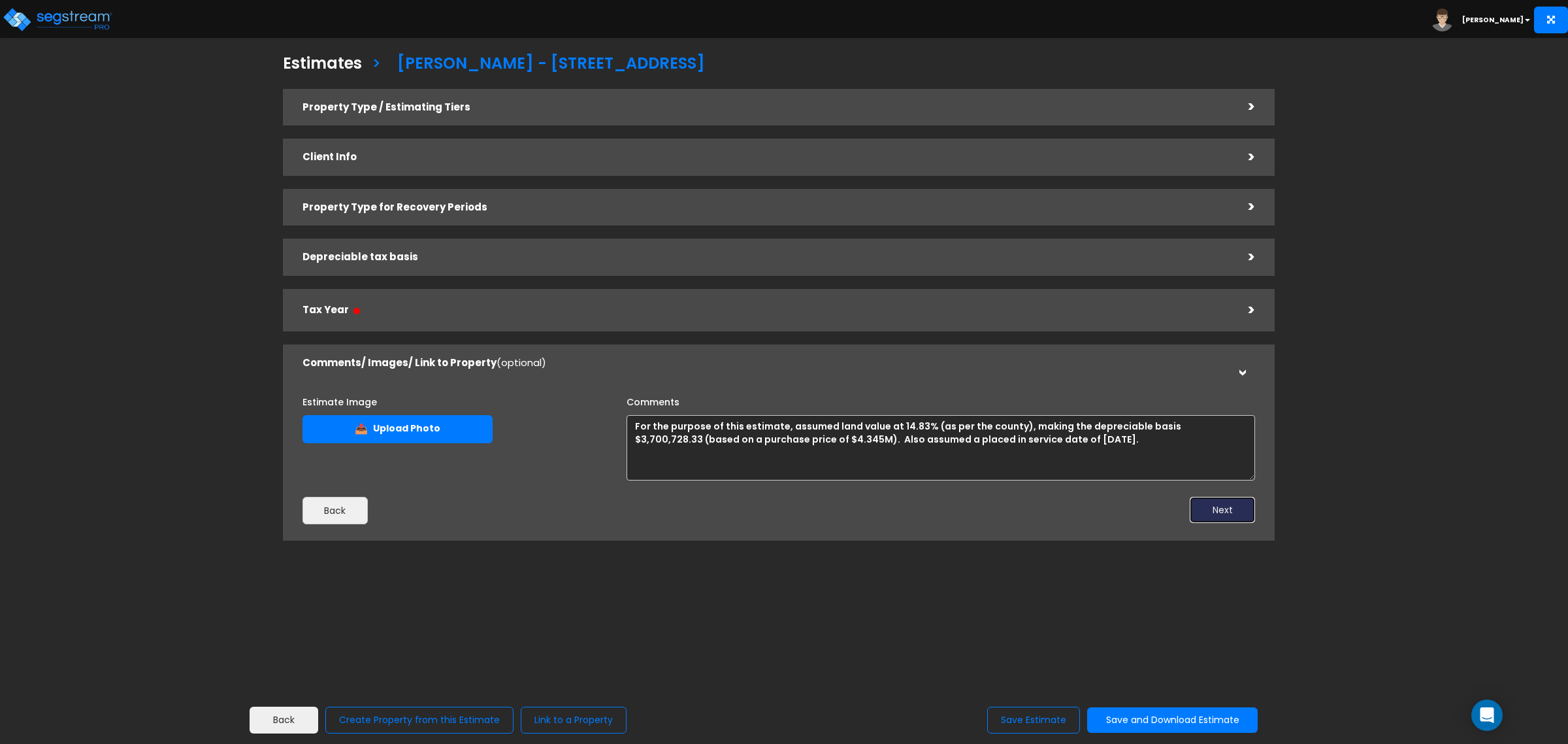
click at [1216, 513] on button "Next" at bounding box center [1222, 509] width 66 height 26
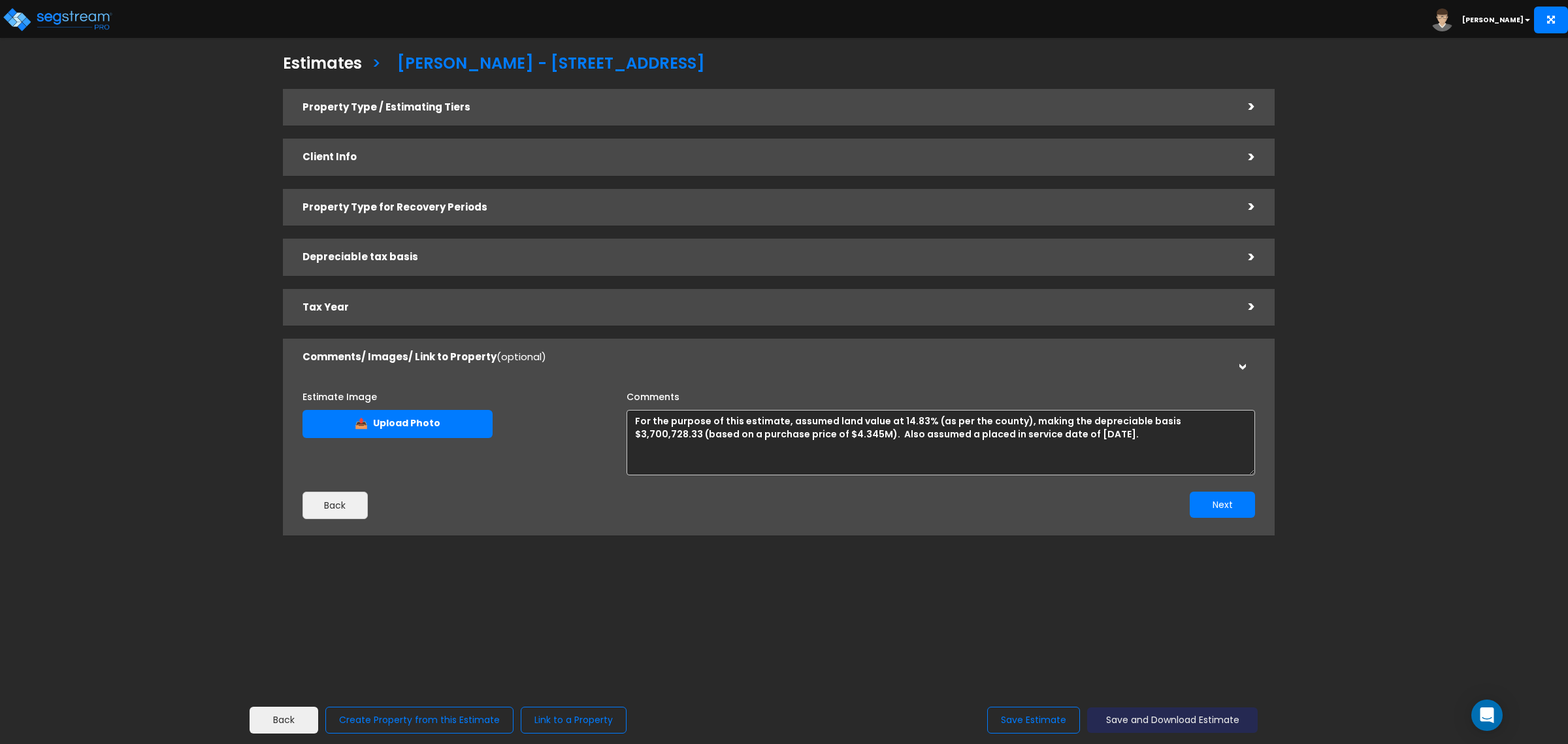
click at [1128, 719] on button "Save and Download Estimate" at bounding box center [1173, 720] width 170 height 25
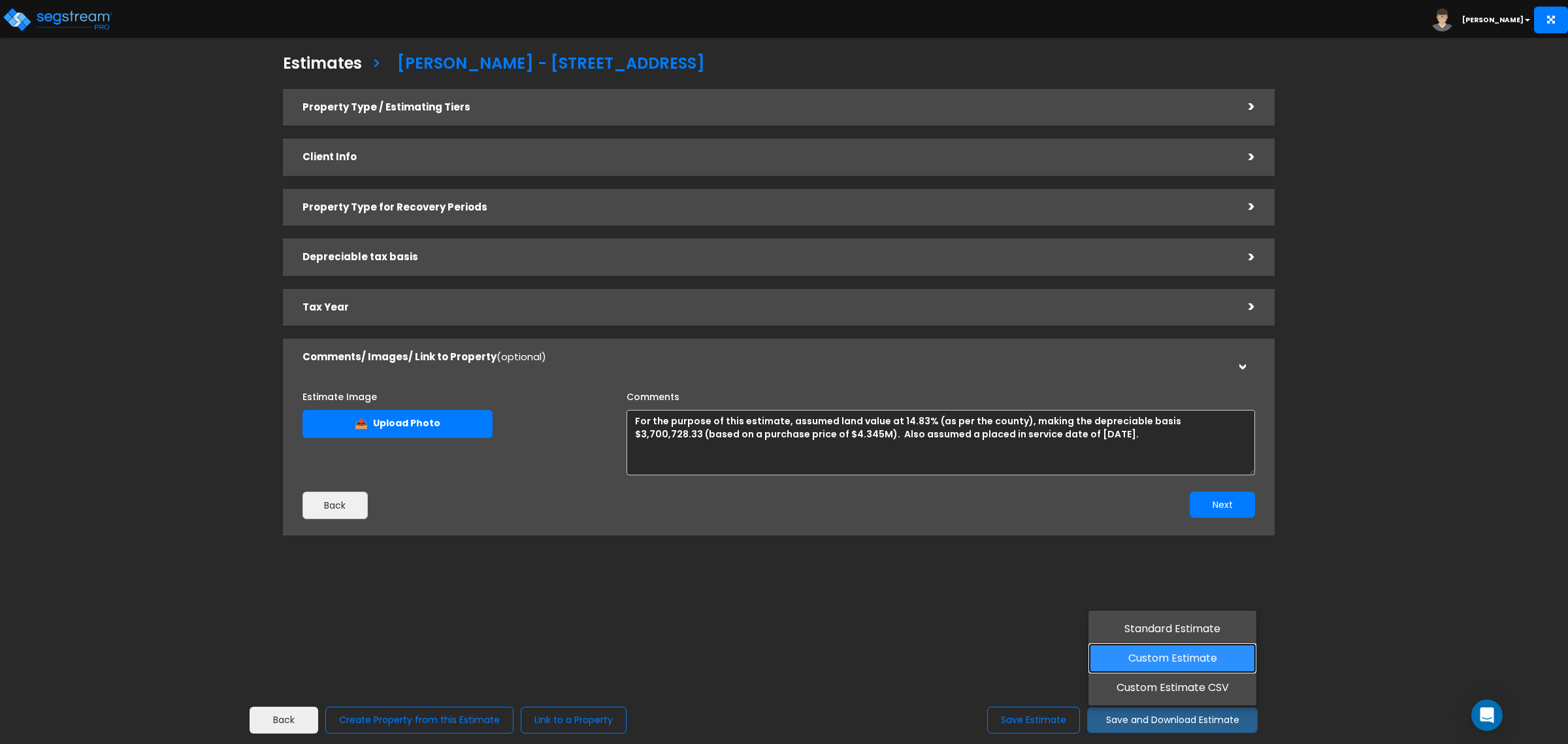
click at [1147, 662] on link "Custom Estimate" at bounding box center [1173, 658] width 168 height 30
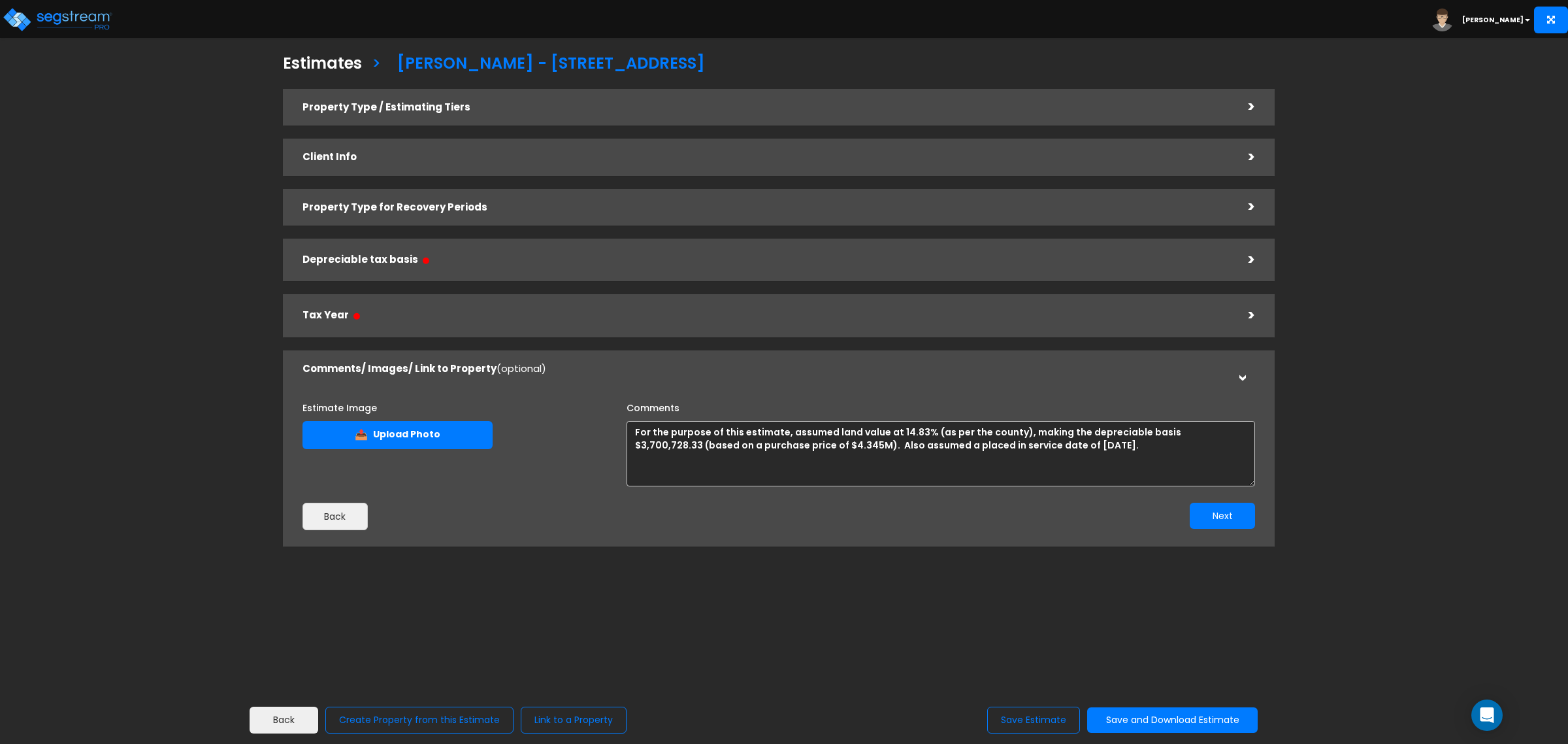
click at [414, 252] on h5 "Depreciable tax basis ●" at bounding box center [765, 259] width 927 height 17
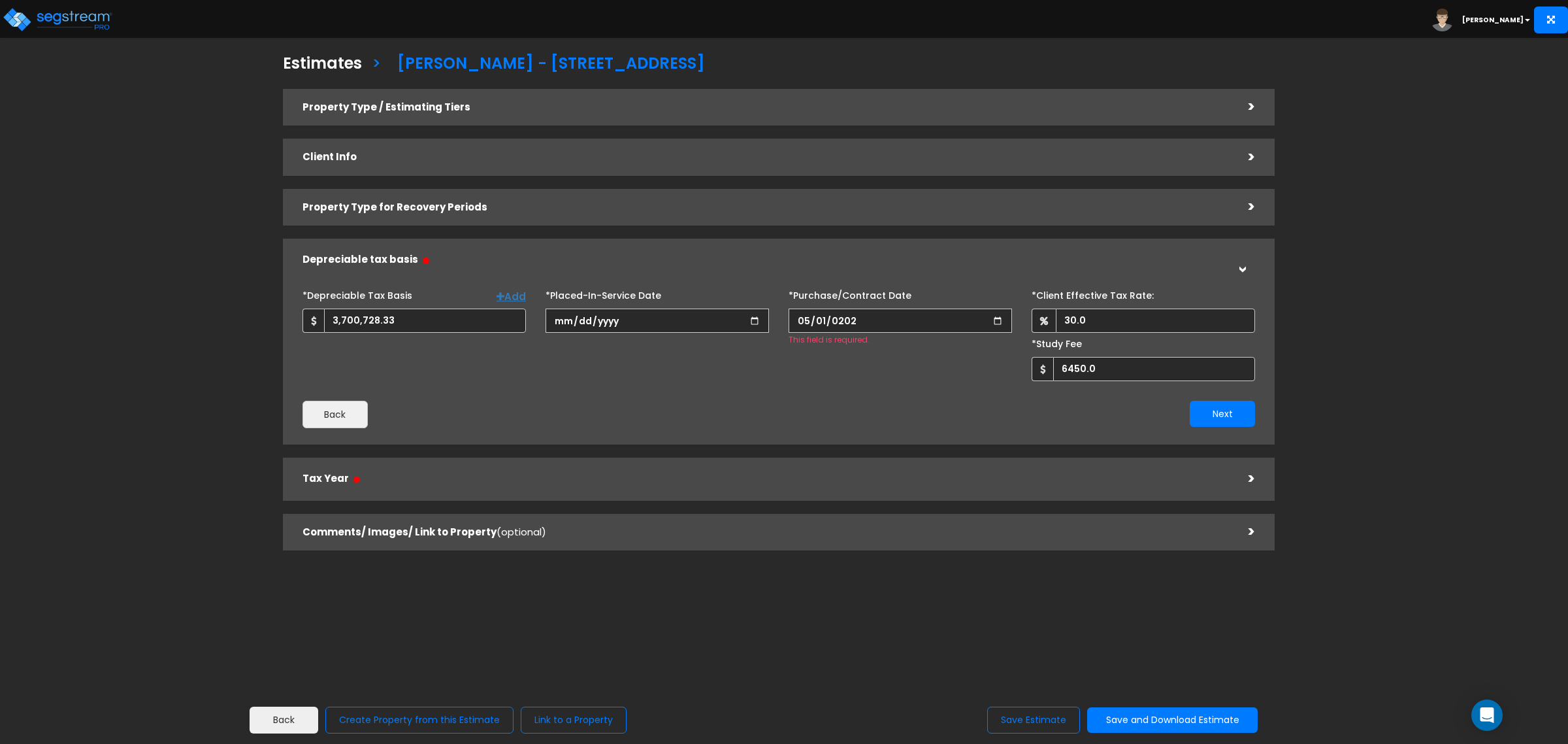
click at [665, 388] on div "*Depreciable Tax Basis Add 3,700,728.33 *Placed-In-Service Date 30.0" at bounding box center [778, 355] width 952 height 144
click at [812, 308] on input "2025-05-01" at bounding box center [900, 320] width 223 height 24
click at [1003, 317] on input "2025-05-01" at bounding box center [900, 320] width 223 height 24
click at [999, 322] on input "2025-05-01" at bounding box center [900, 320] width 223 height 24
click at [880, 391] on div "*Depreciable Tax Basis Add 3,700,728.33 *Placed-In-Service Date 30.0" at bounding box center [778, 355] width 952 height 144
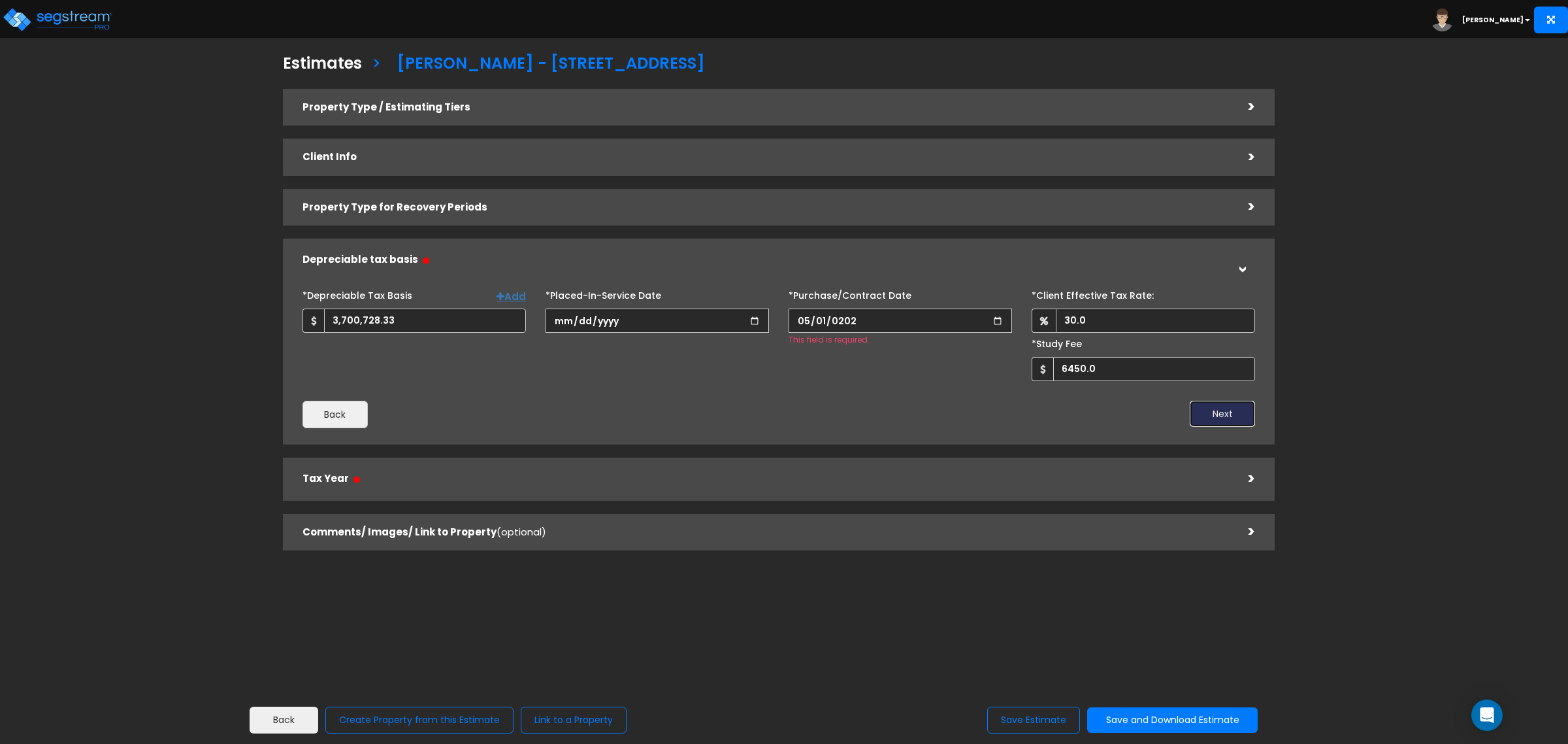
click at [1223, 413] on button "Next" at bounding box center [1222, 413] width 66 height 26
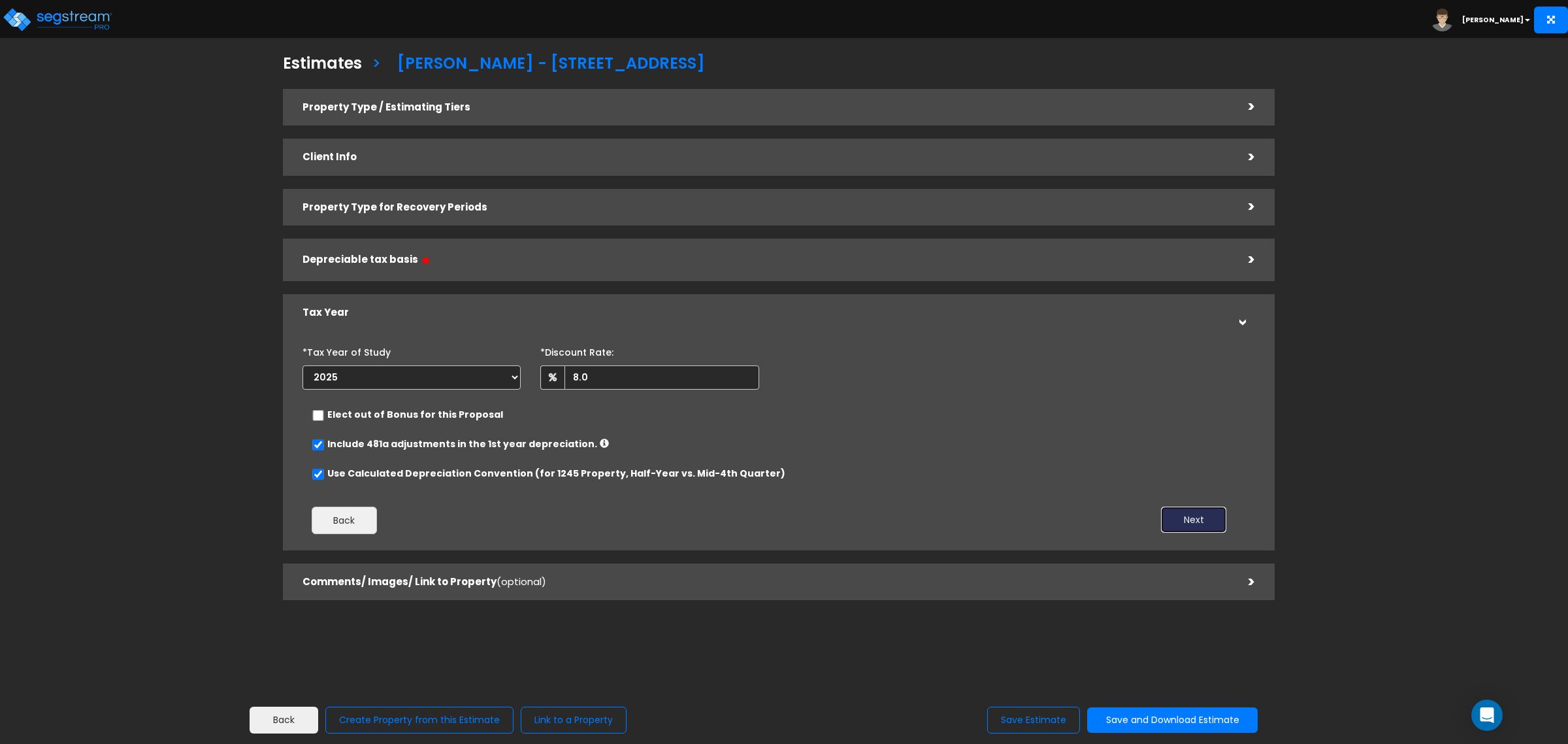
click at [1184, 518] on button "Next" at bounding box center [1193, 519] width 66 height 26
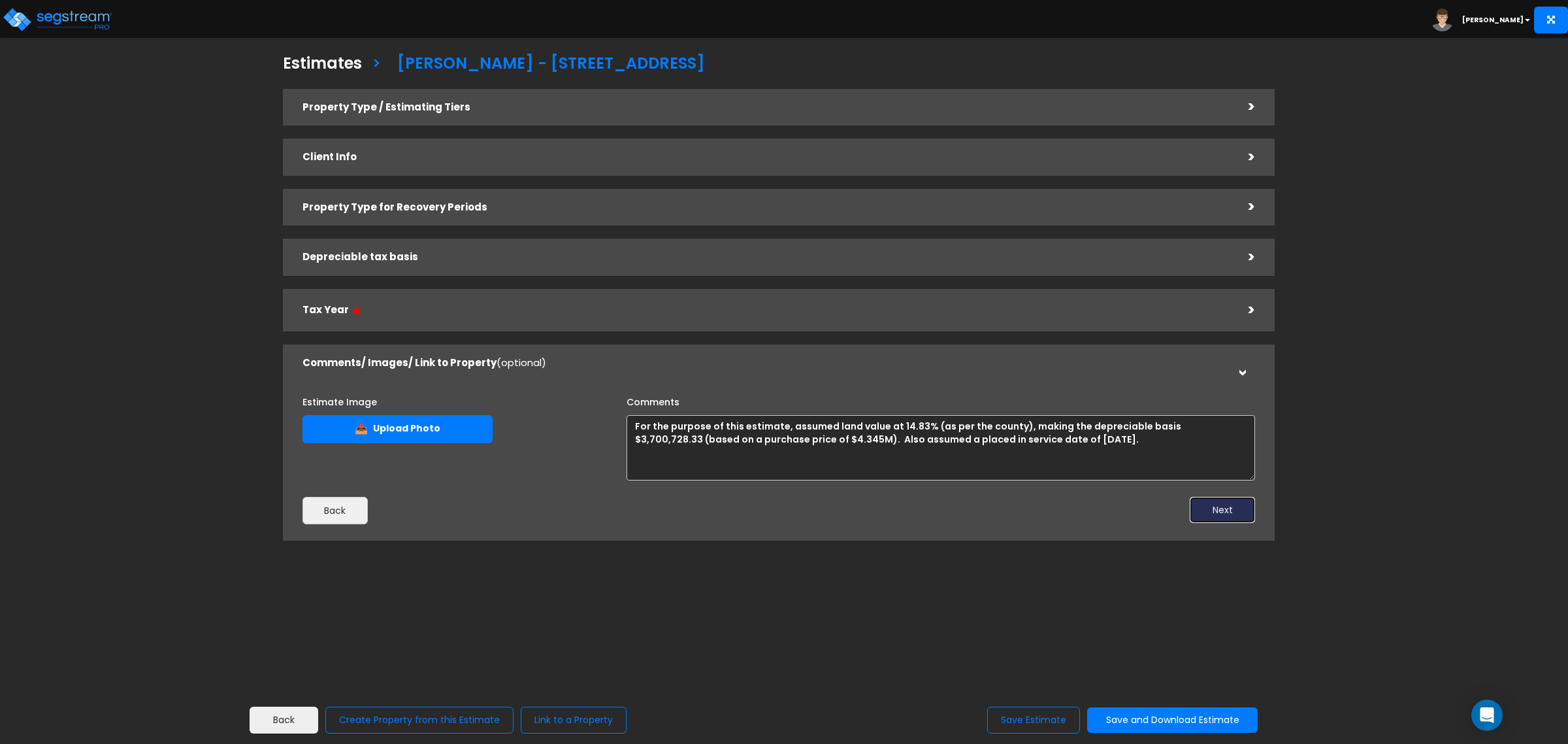
click at [1216, 508] on button "Next" at bounding box center [1222, 509] width 66 height 26
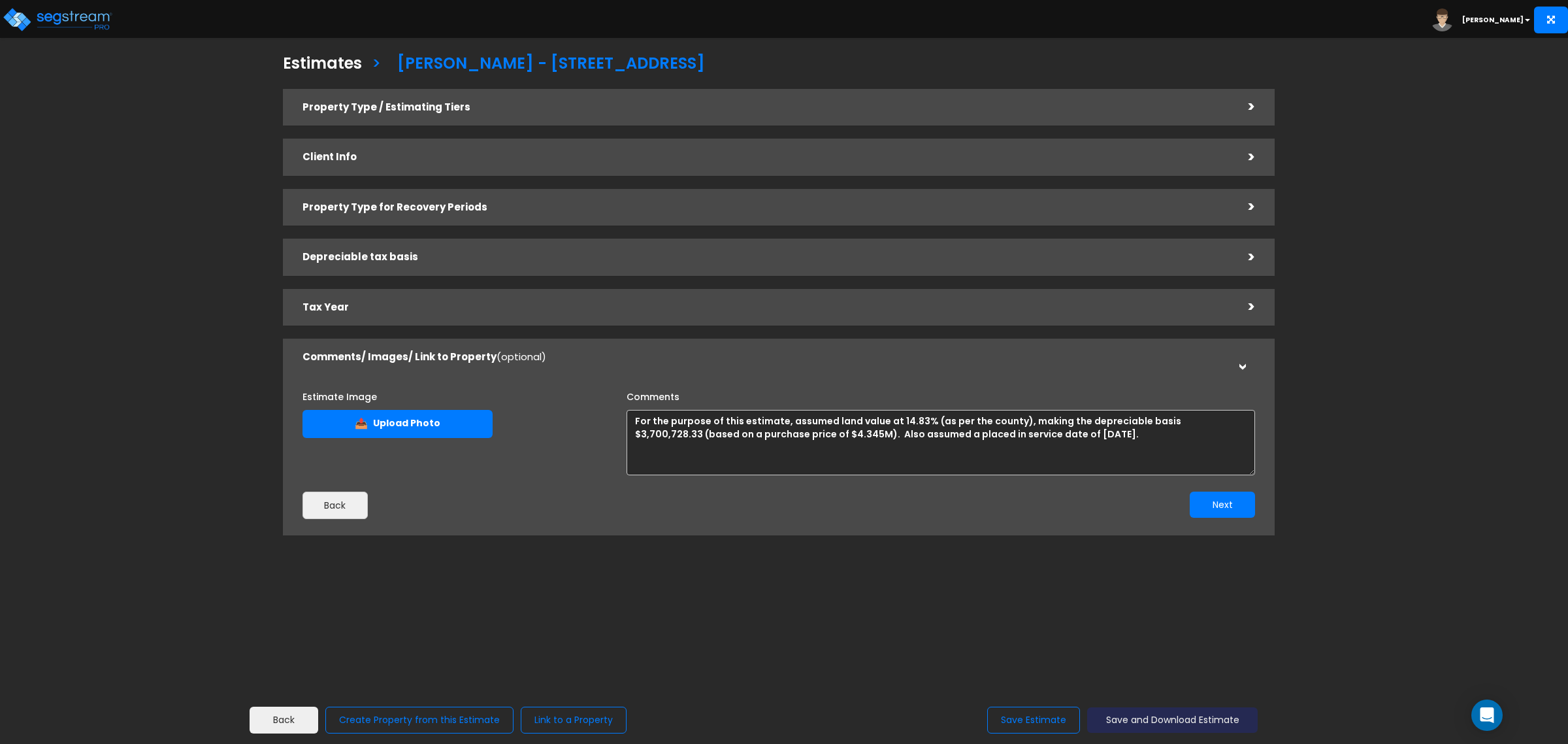
click at [1137, 717] on button "Save and Download Estimate" at bounding box center [1173, 720] width 170 height 25
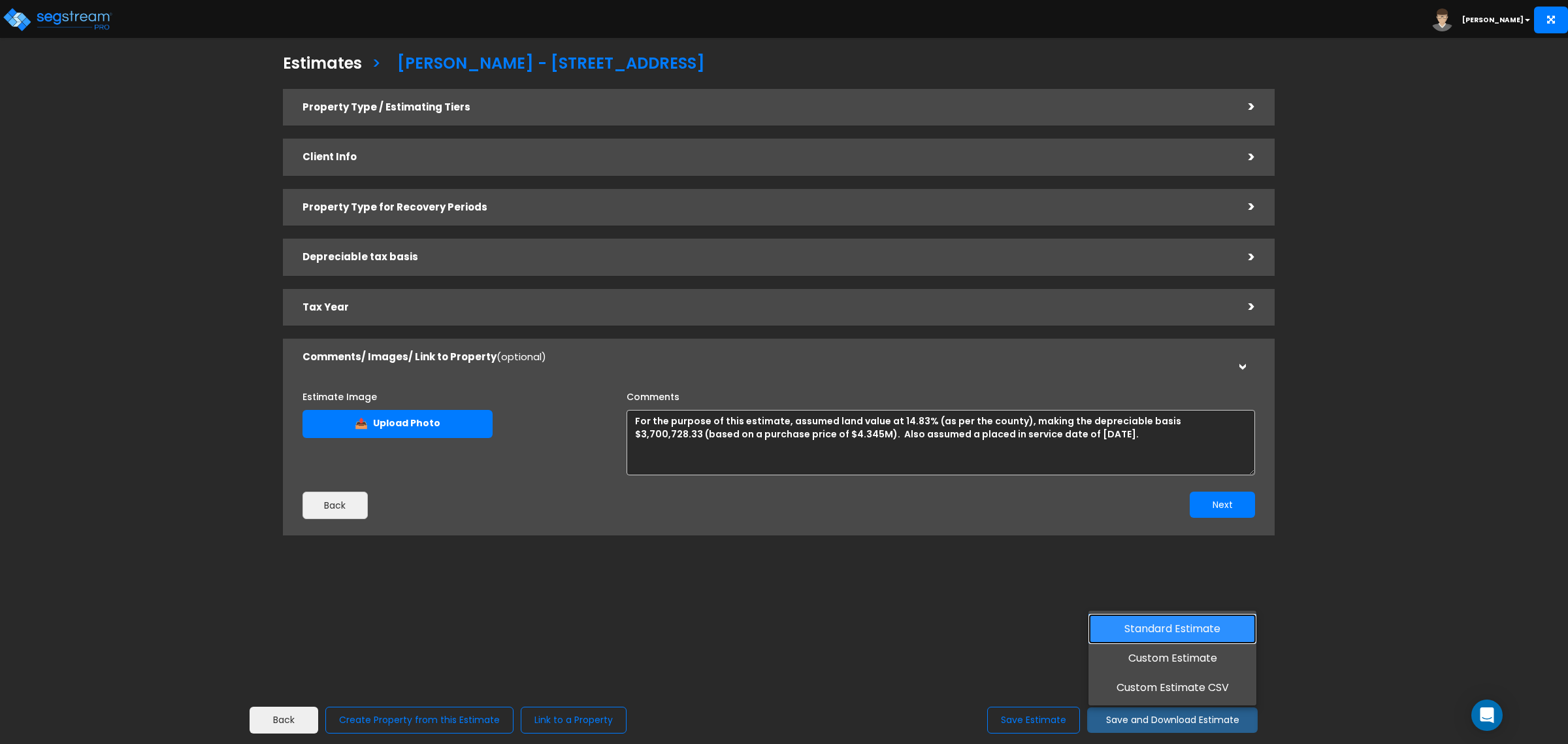
click at [1161, 628] on link "Standard Estimate" at bounding box center [1173, 628] width 168 height 30
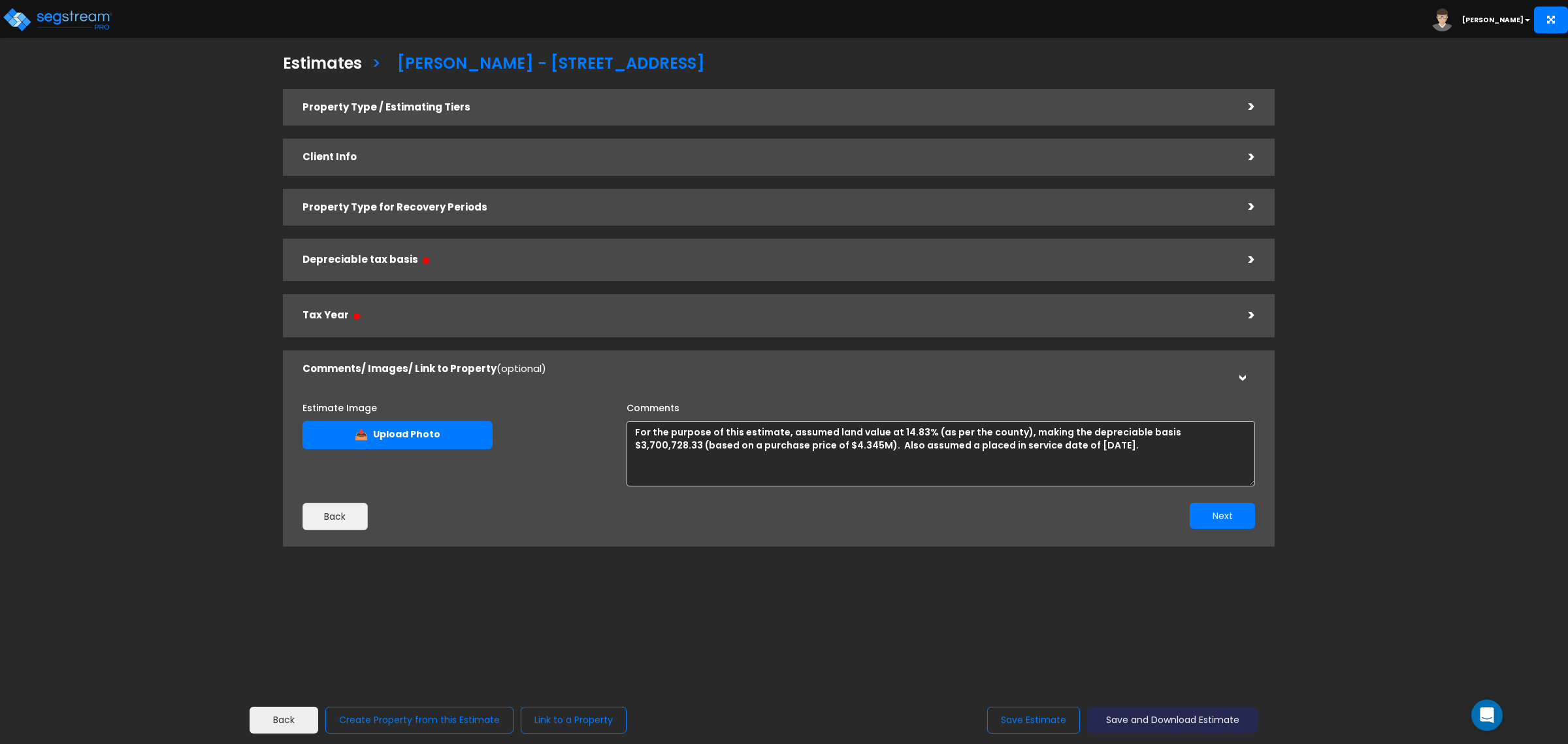
click at [1194, 717] on button "Save and Download Estimate" at bounding box center [1173, 720] width 170 height 25
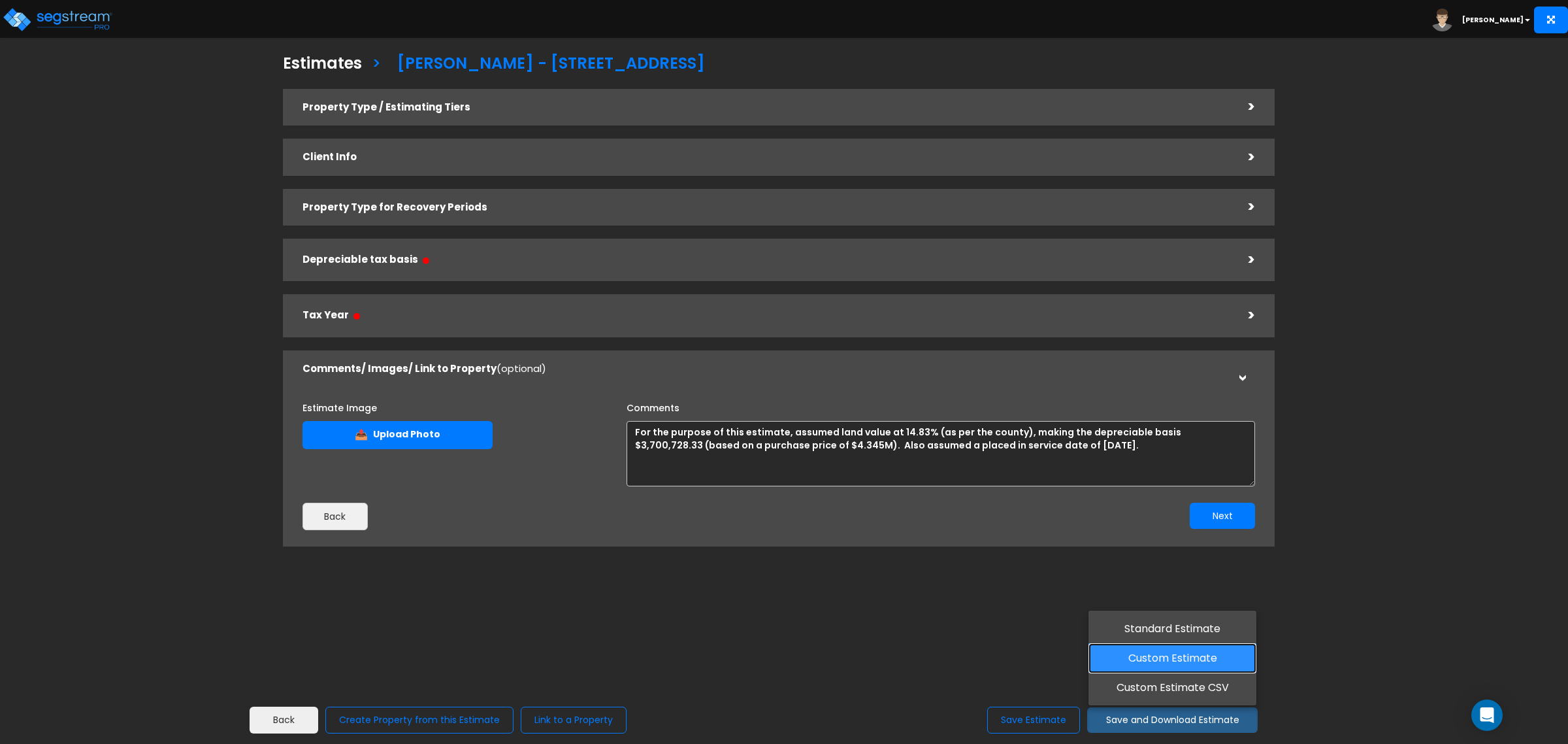
click at [1190, 658] on link "Custom Estimate" at bounding box center [1173, 658] width 168 height 30
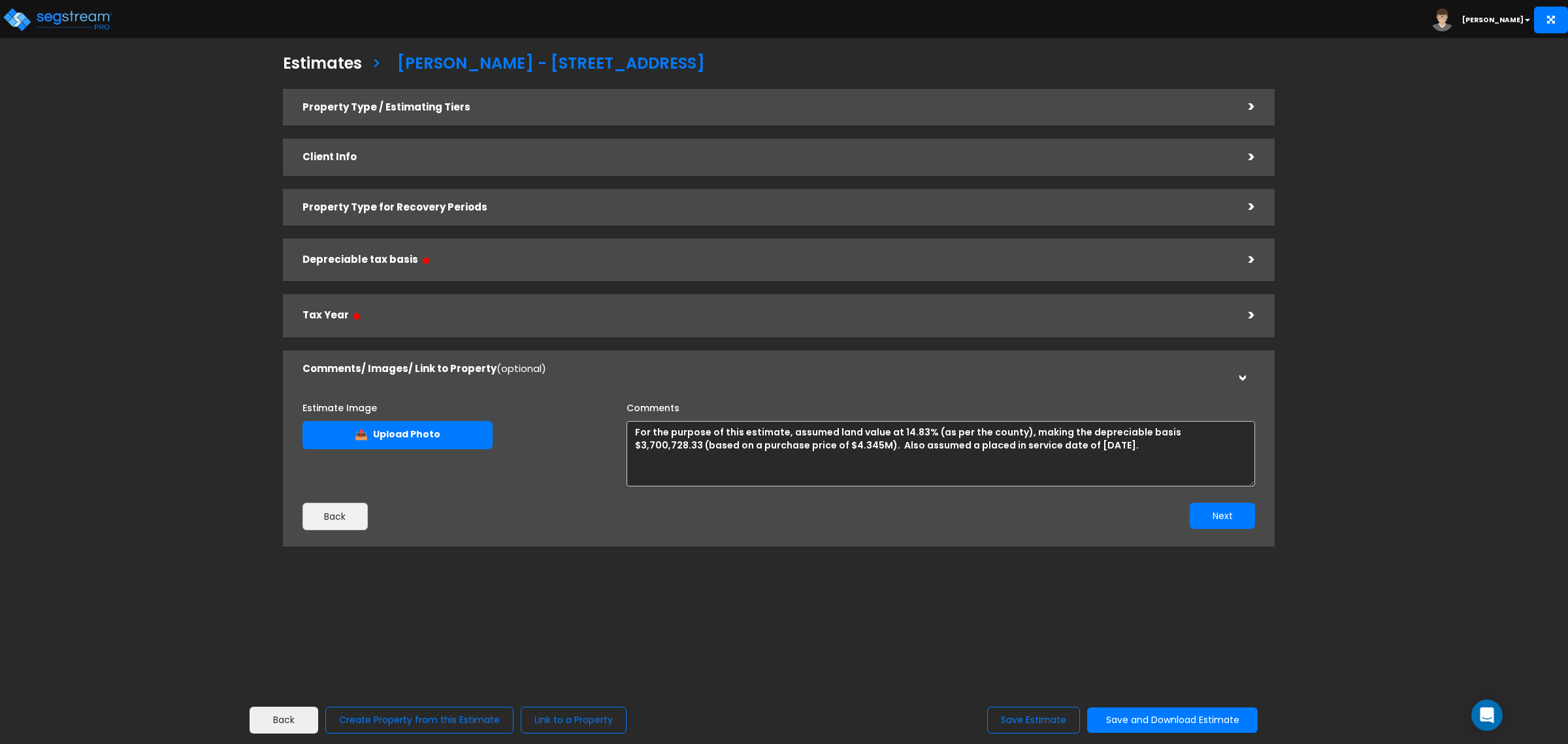
click at [1399, 487] on div "Estimates > Chase Lindsey - 1979 Heritage Drive Property Type / Estimating Tier…" at bounding box center [779, 304] width 1290 height 803
click at [1171, 715] on button "Save and Download Estimate" at bounding box center [1173, 720] width 170 height 25
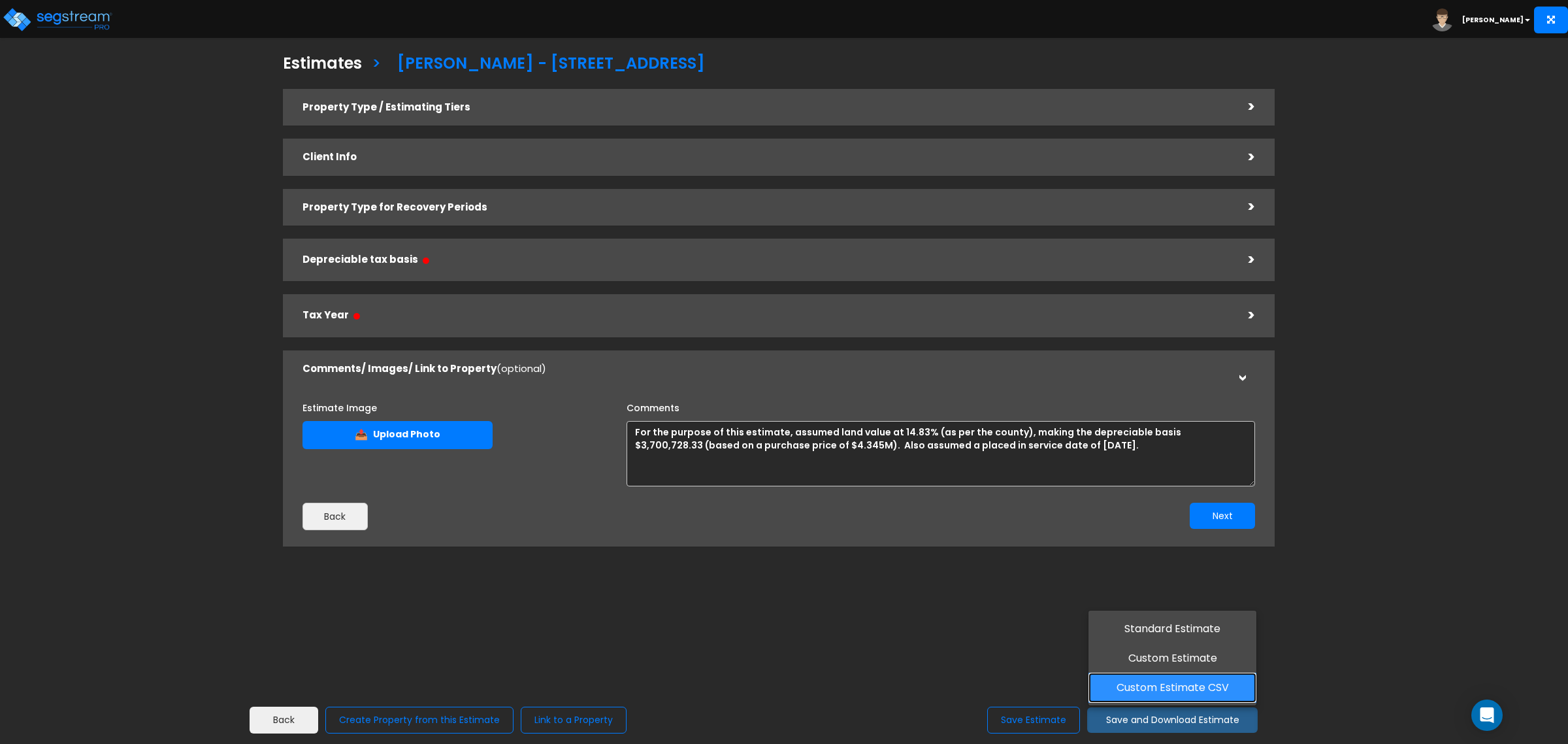
click at [1176, 688] on link "Custom Estimate CSV" at bounding box center [1173, 687] width 168 height 30
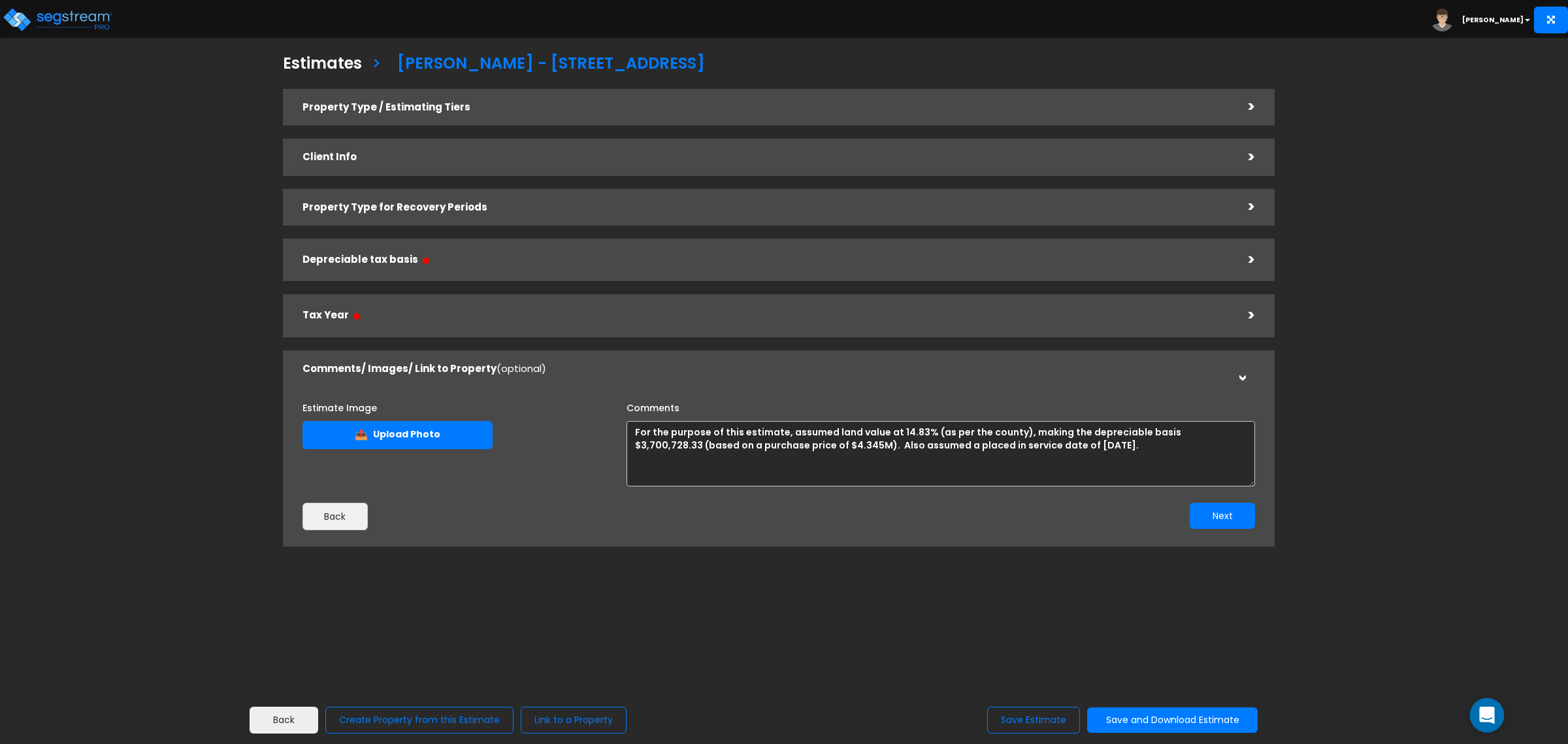
click at [1495, 713] on icon "Open Intercom Messenger" at bounding box center [1486, 715] width 15 height 17
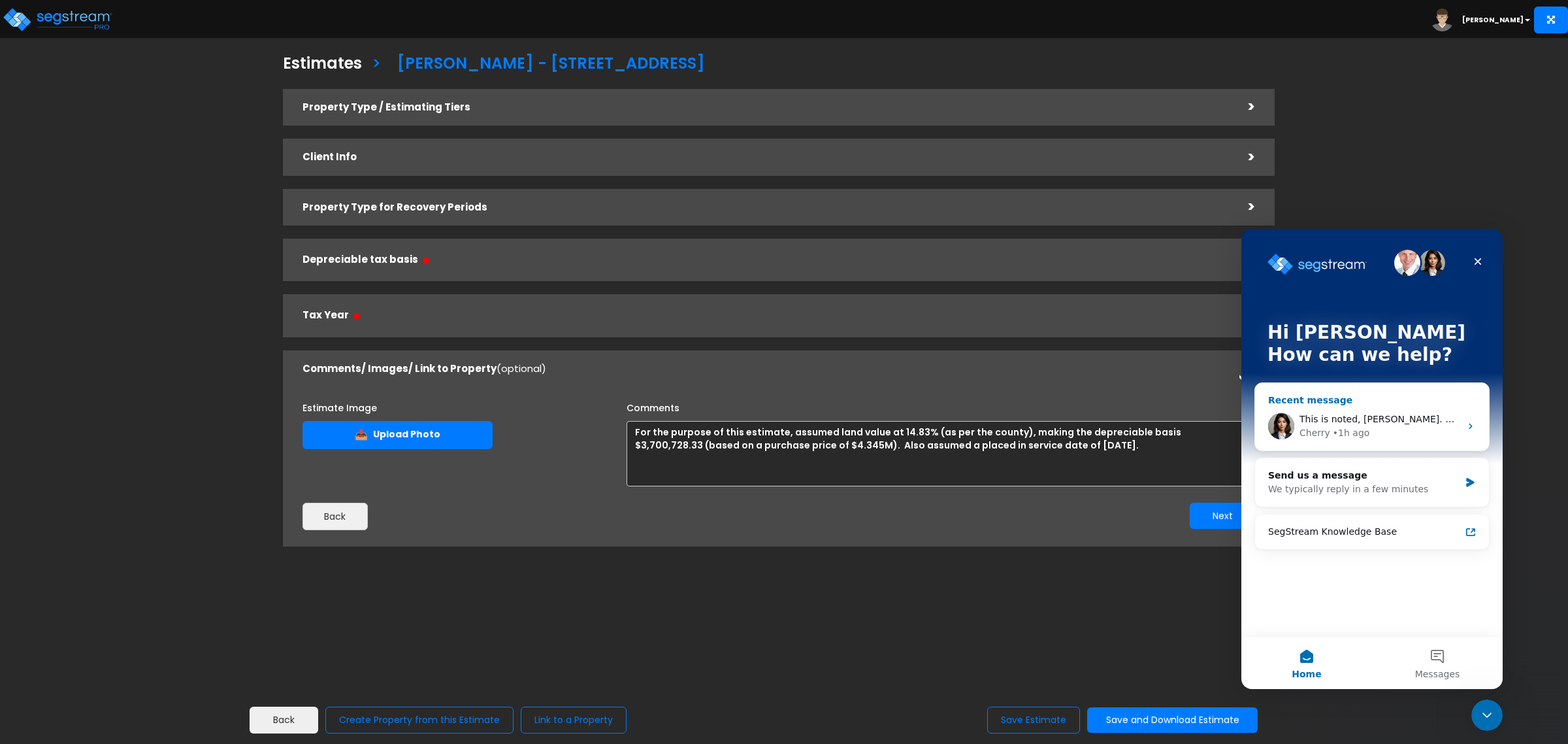
click at [1331, 408] on div "This is noted, Andrew. Will let you know once updated. Cherry • 1h ago" at bounding box center [1371, 426] width 234 height 48
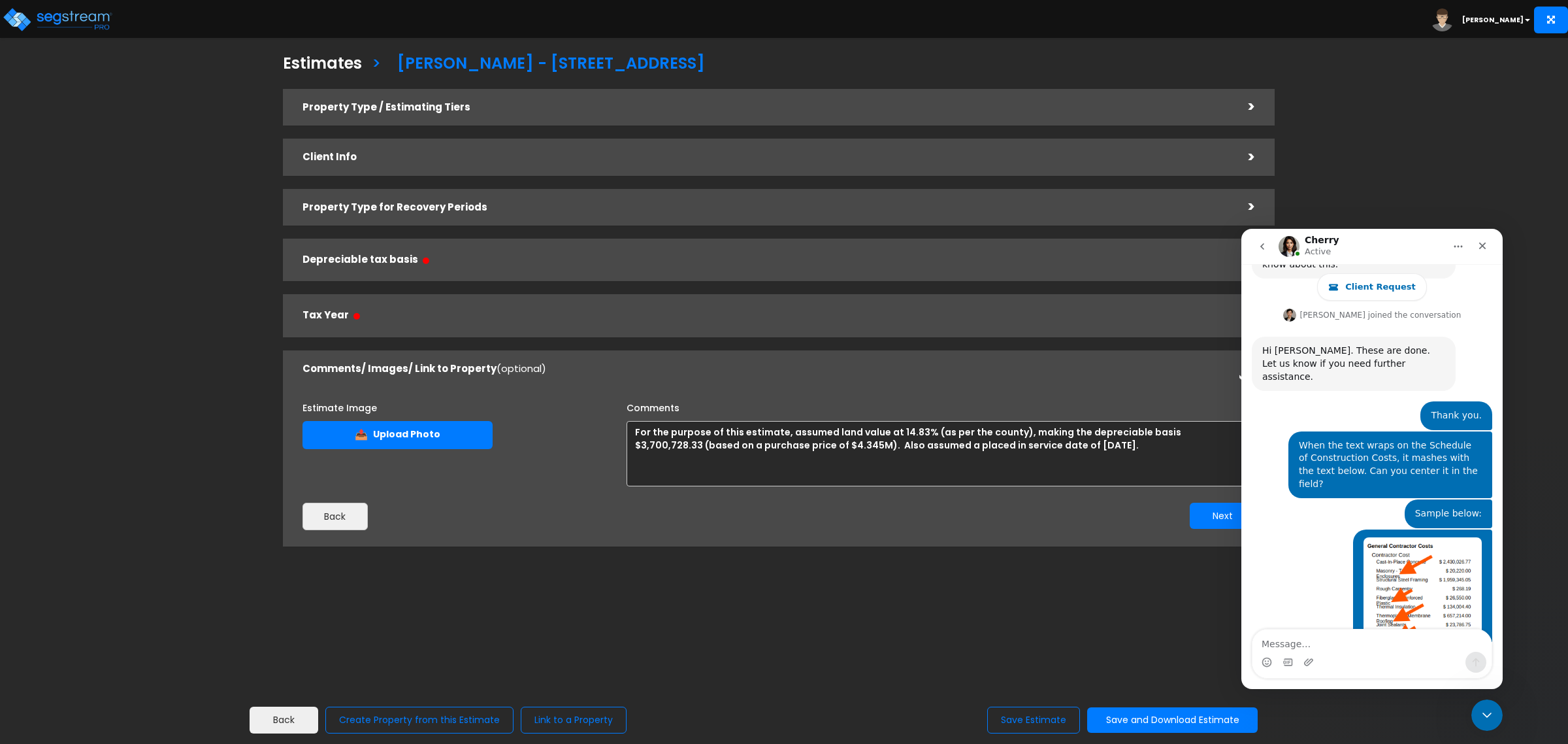
scroll to position [2998, 0]
click at [1318, 646] on textarea "Message…" at bounding box center [1372, 640] width 239 height 23
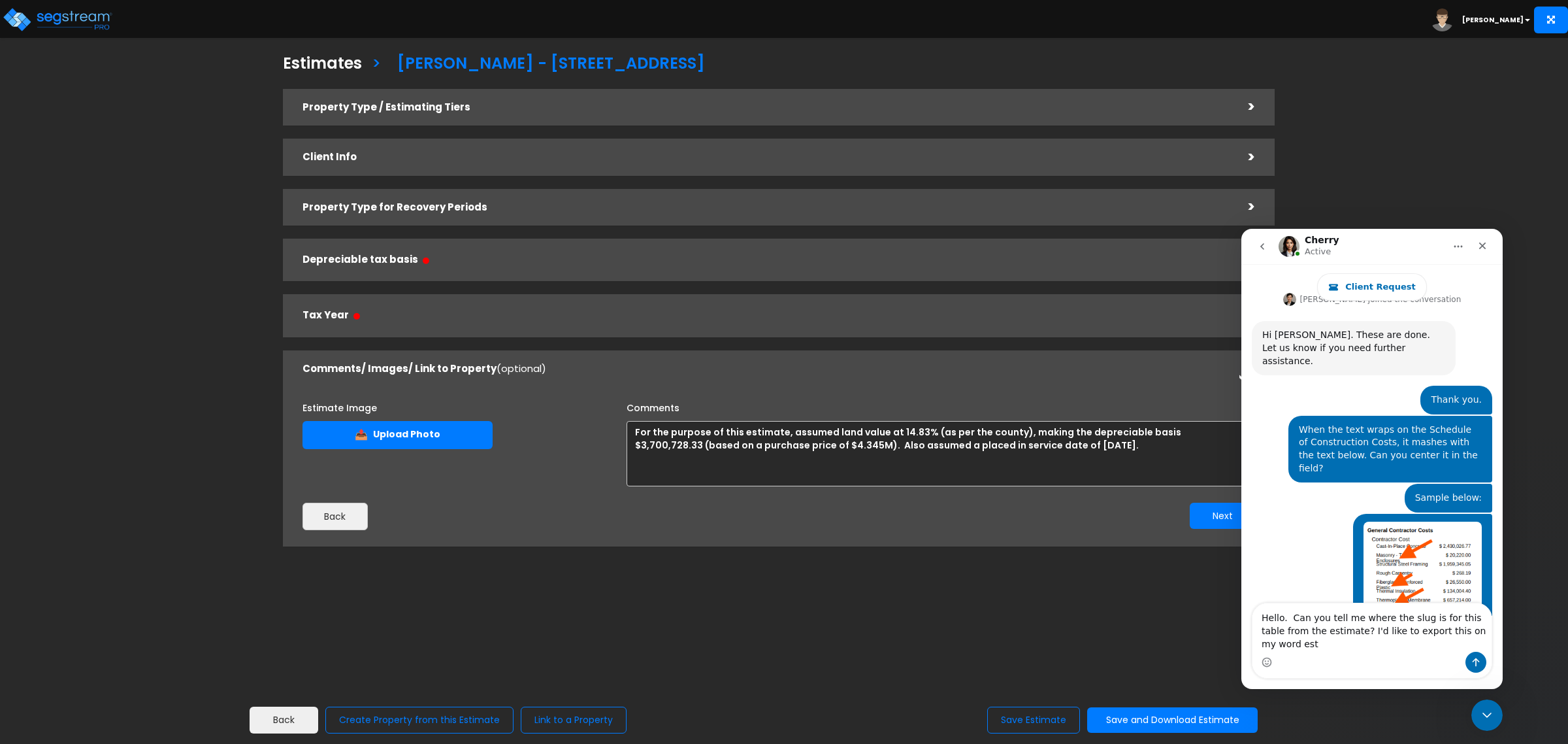
scroll to position [3024, 0]
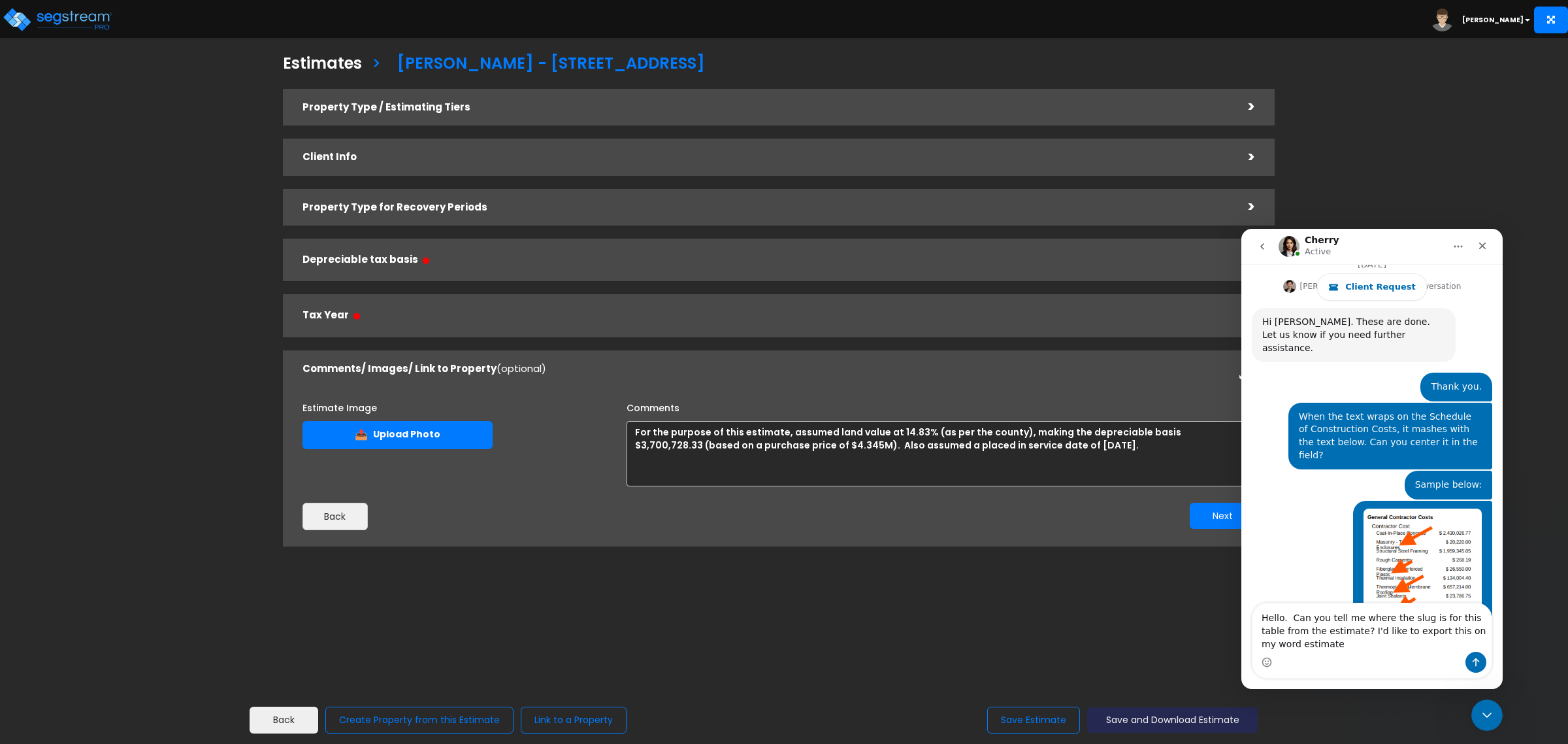
click at [1179, 707] on button "Save and Download Estimate" at bounding box center [1173, 720] width 170 height 25
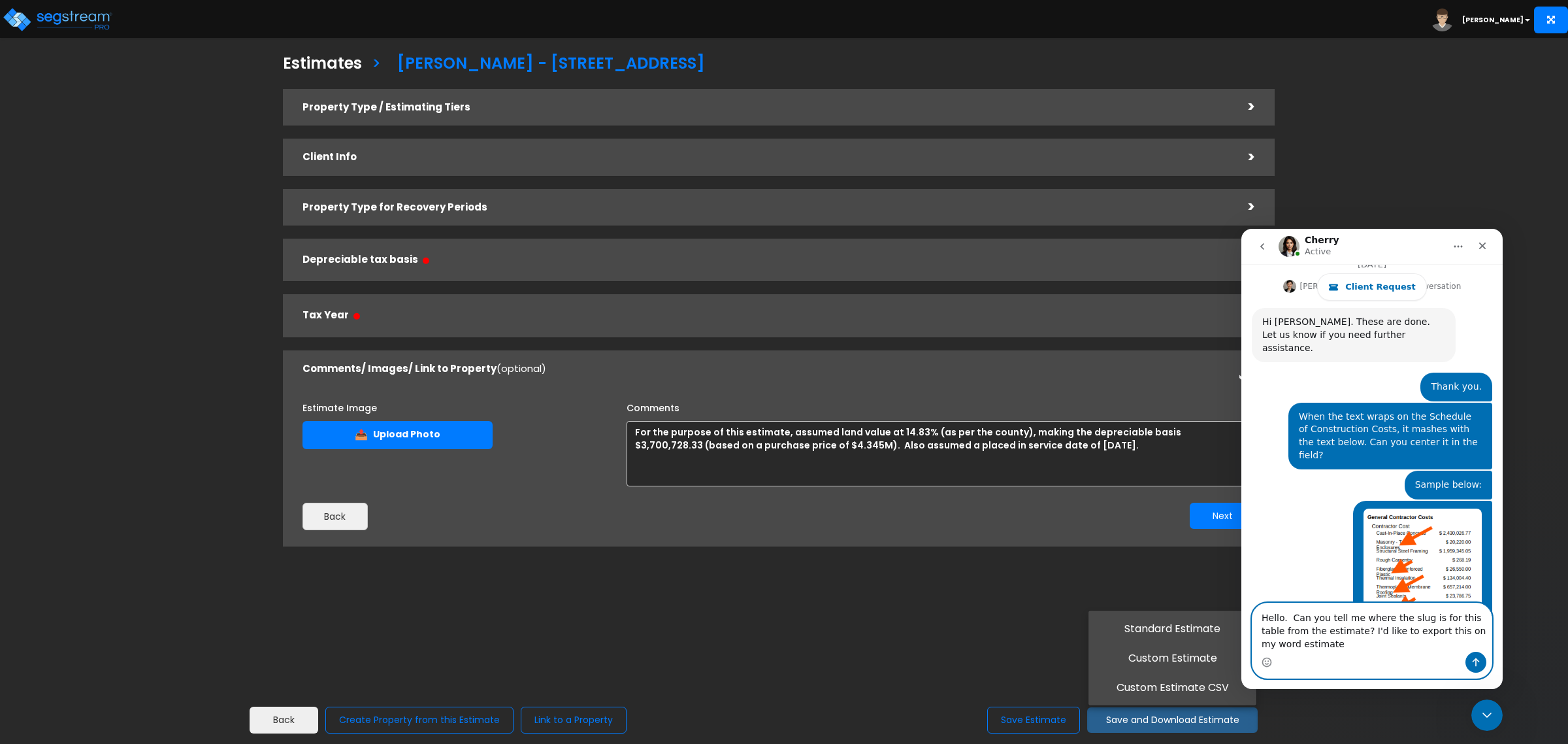
click at [1305, 642] on textarea "Hello. Can you tell me where the slug is for this table from the estimate? I'd …" at bounding box center [1372, 627] width 239 height 48
click at [1453, 632] on textarea "Hello. Can you tell me where the slug is for this table from the estimate? I'd …" at bounding box center [1372, 627] width 239 height 48
click at [1334, 650] on textarea "Hello. Can you tell me where the slug is for this table from the estimate? I'd …" at bounding box center [1372, 627] width 239 height 48
type textarea "Hello. Can you tell me where the slug is for this table from the estimate? I'd …"
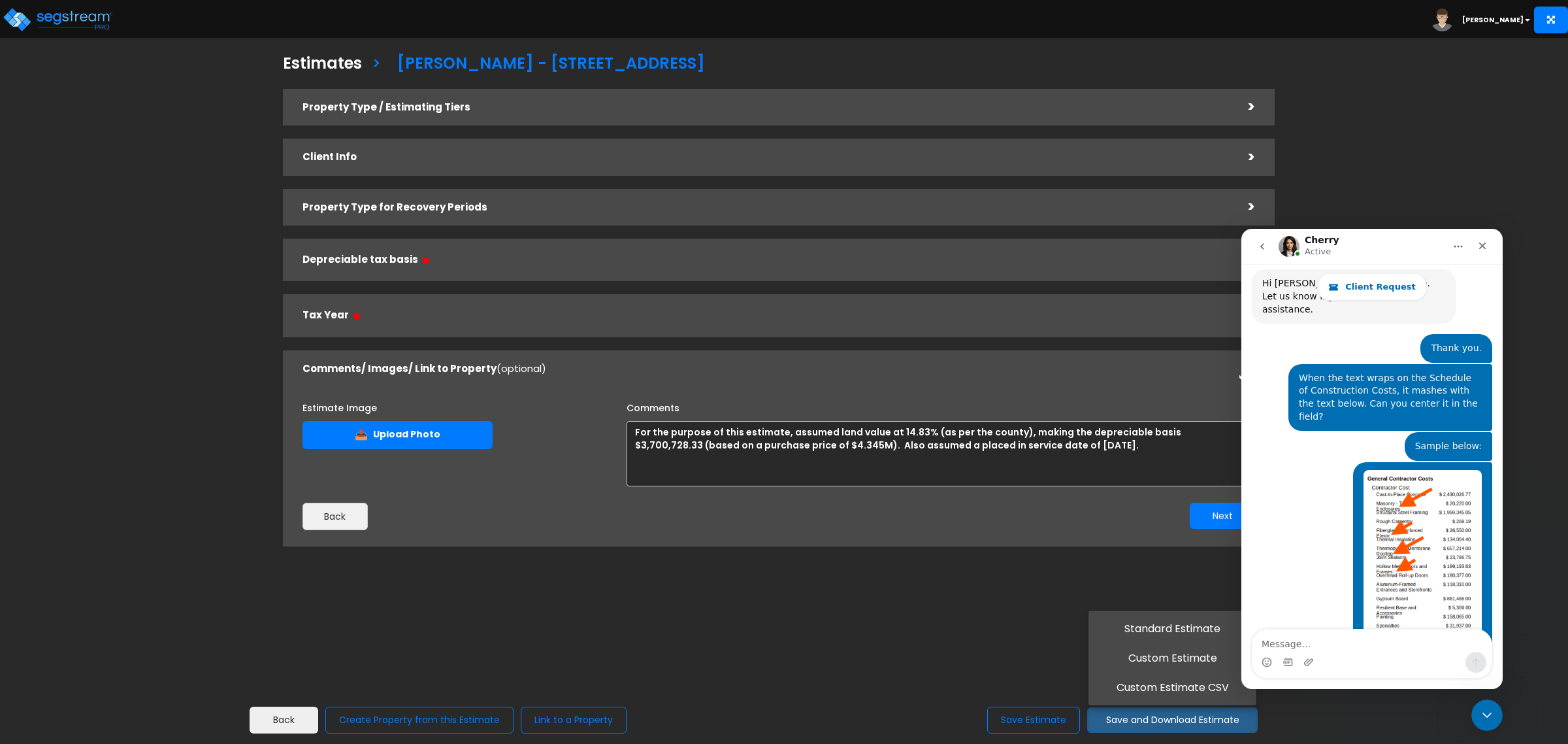
click at [1347, 652] on div "Intercom messenger" at bounding box center [1372, 662] width 239 height 21
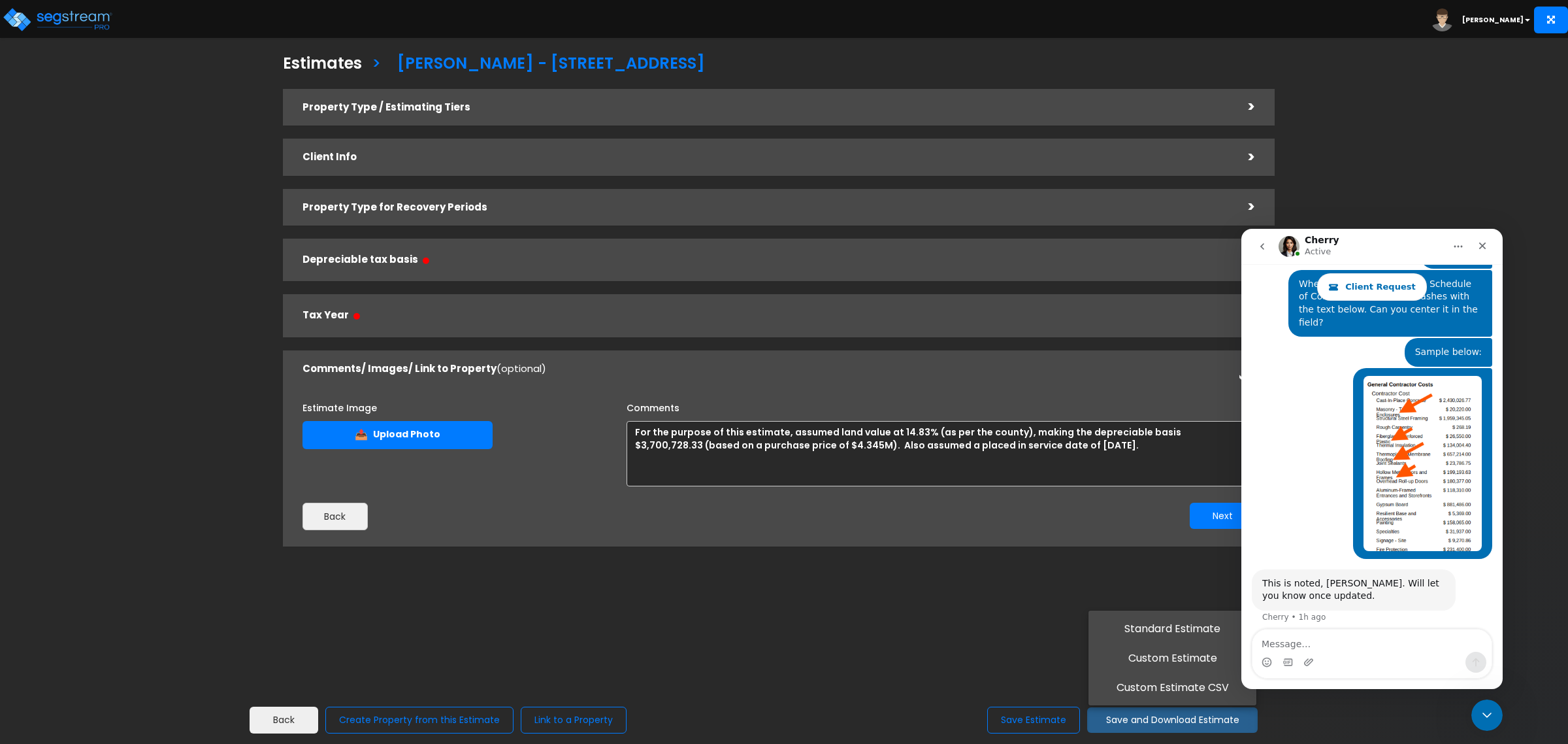
click at [838, 549] on div "Property Type / Estimating Tiers > *Property Type Assisted/Senior Living Assist…" at bounding box center [778, 324] width 1011 height 485
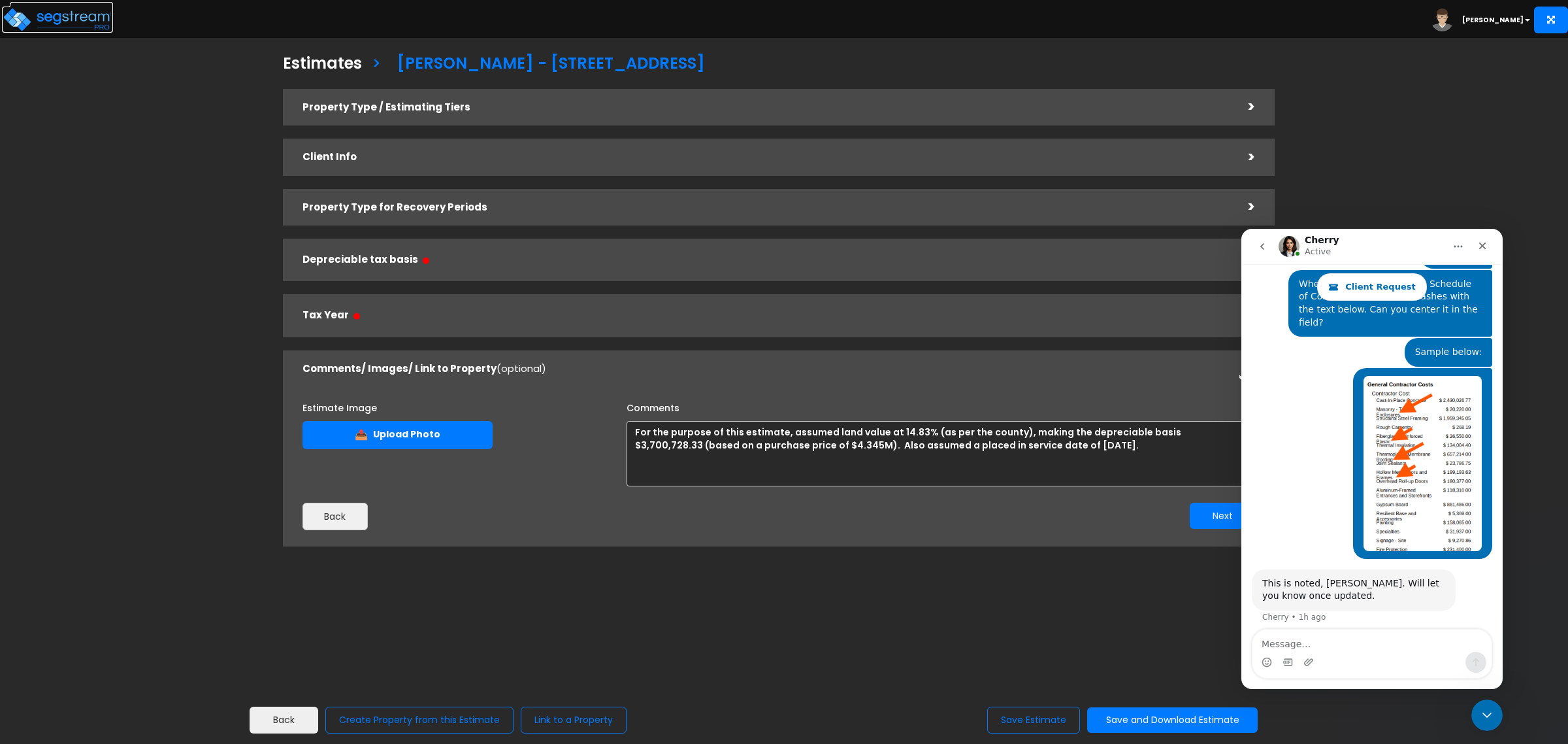
click at [49, 21] on img at bounding box center [57, 20] width 111 height 26
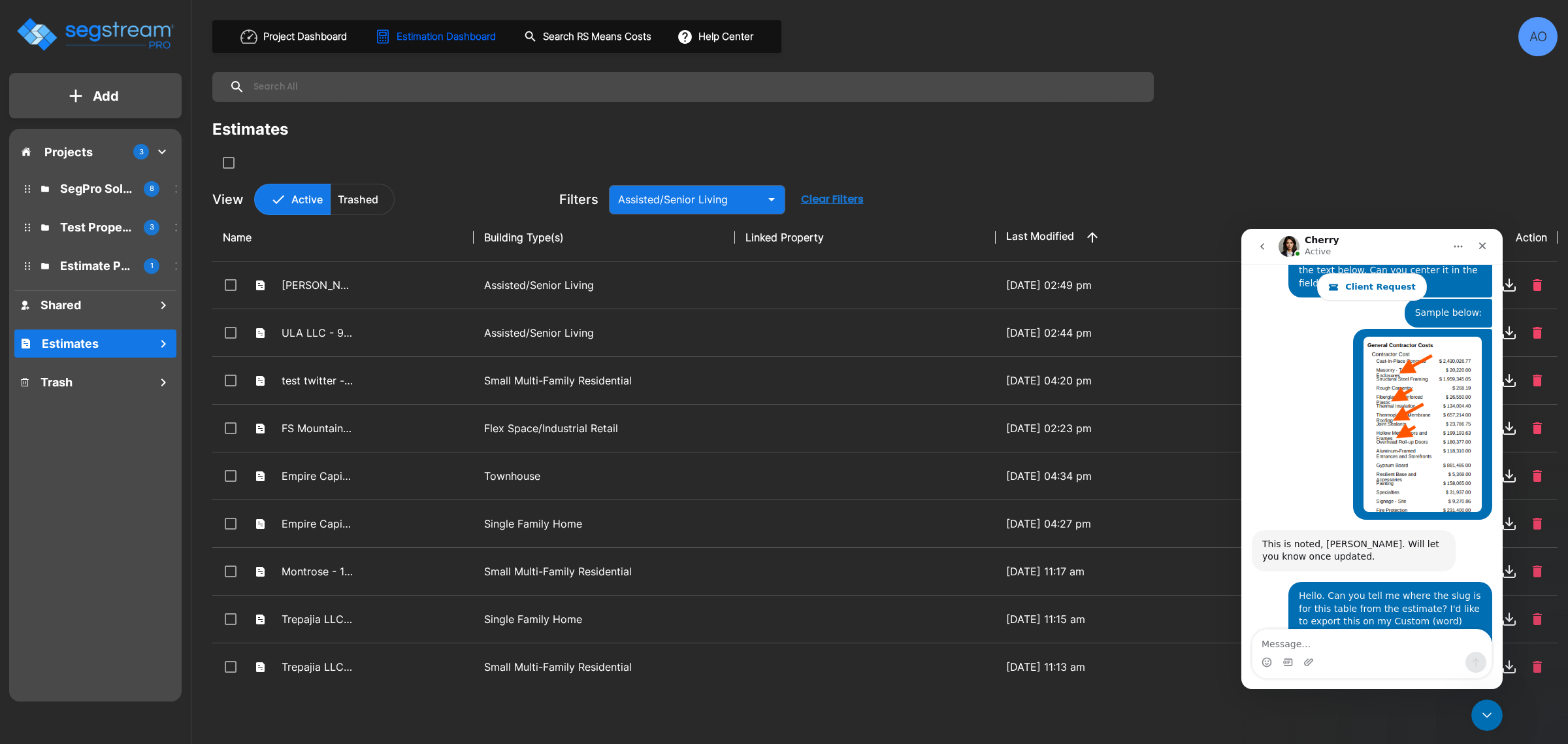
scroll to position [3194, 0]
click at [1303, 643] on textarea "Message…" at bounding box center [1372, 640] width 239 height 23
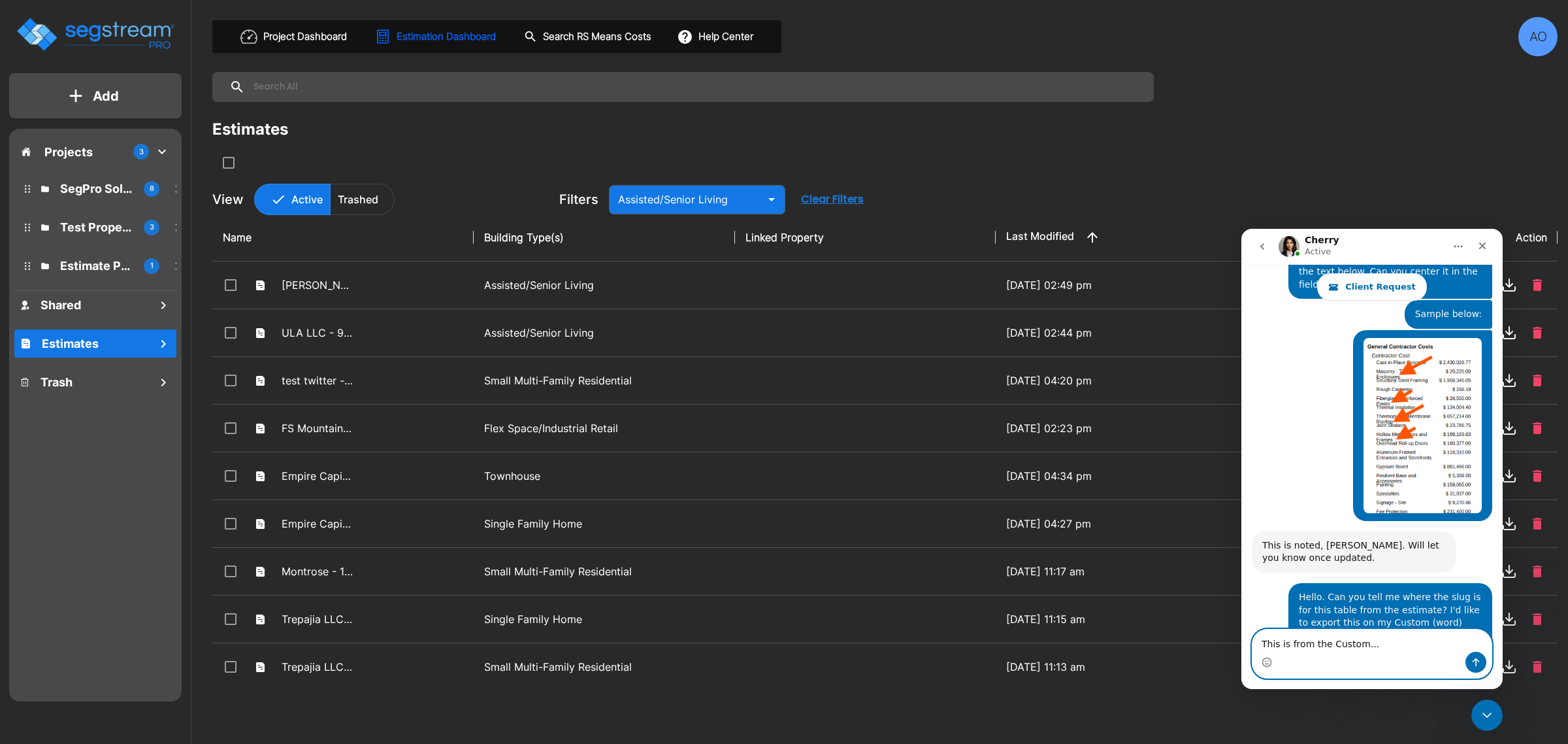
click at [1294, 645] on textarea "This is from the Custom..." at bounding box center [1372, 640] width 239 height 23
drag, startPoint x: 1377, startPoint y: 644, endPoint x: 1172, endPoint y: 643, distance: 205.0
click html "Cherry Active Client Request Ask us about anything SegStream, we're here for yo…"
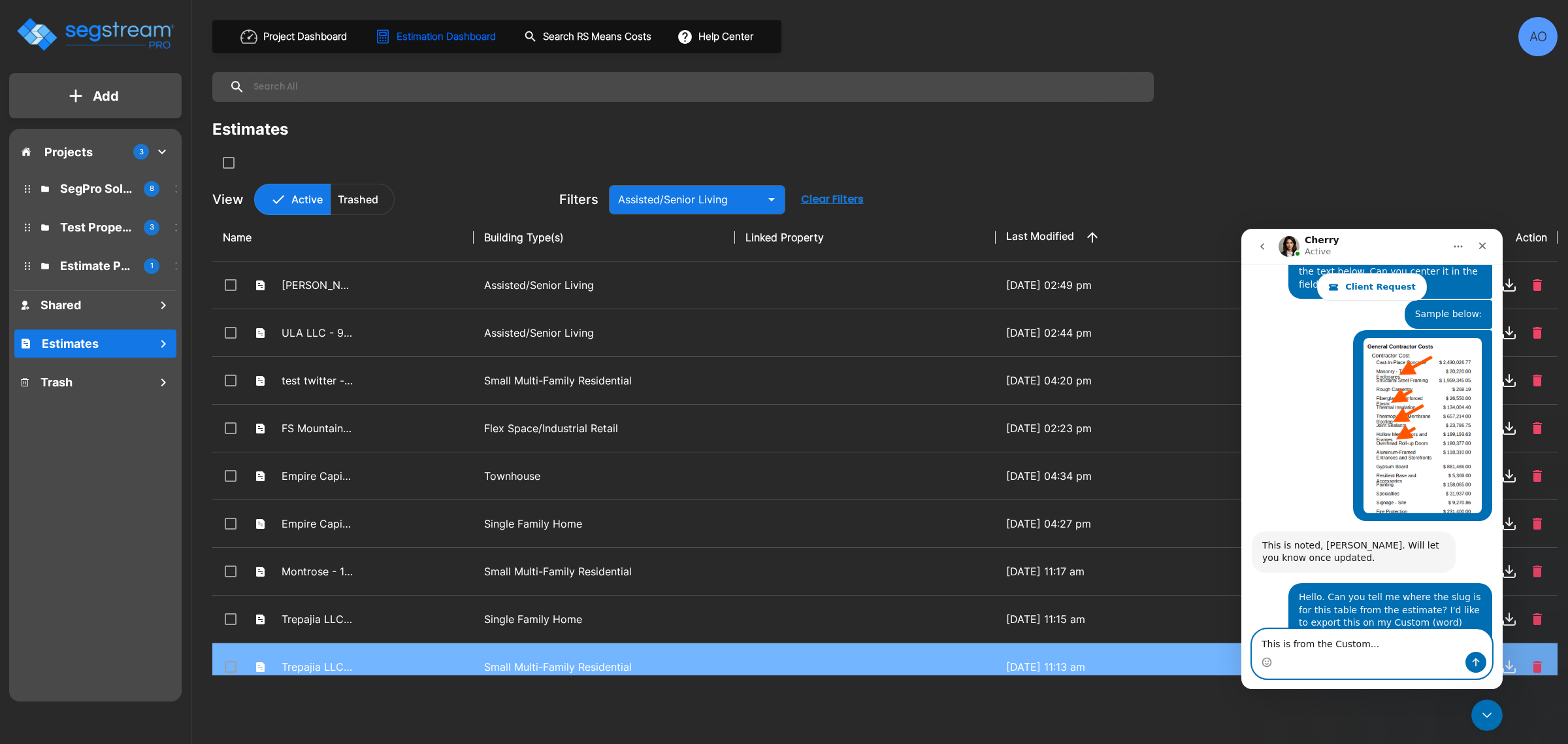
type textarea "G"
type textarea "I see it for all tiers. Thank you."
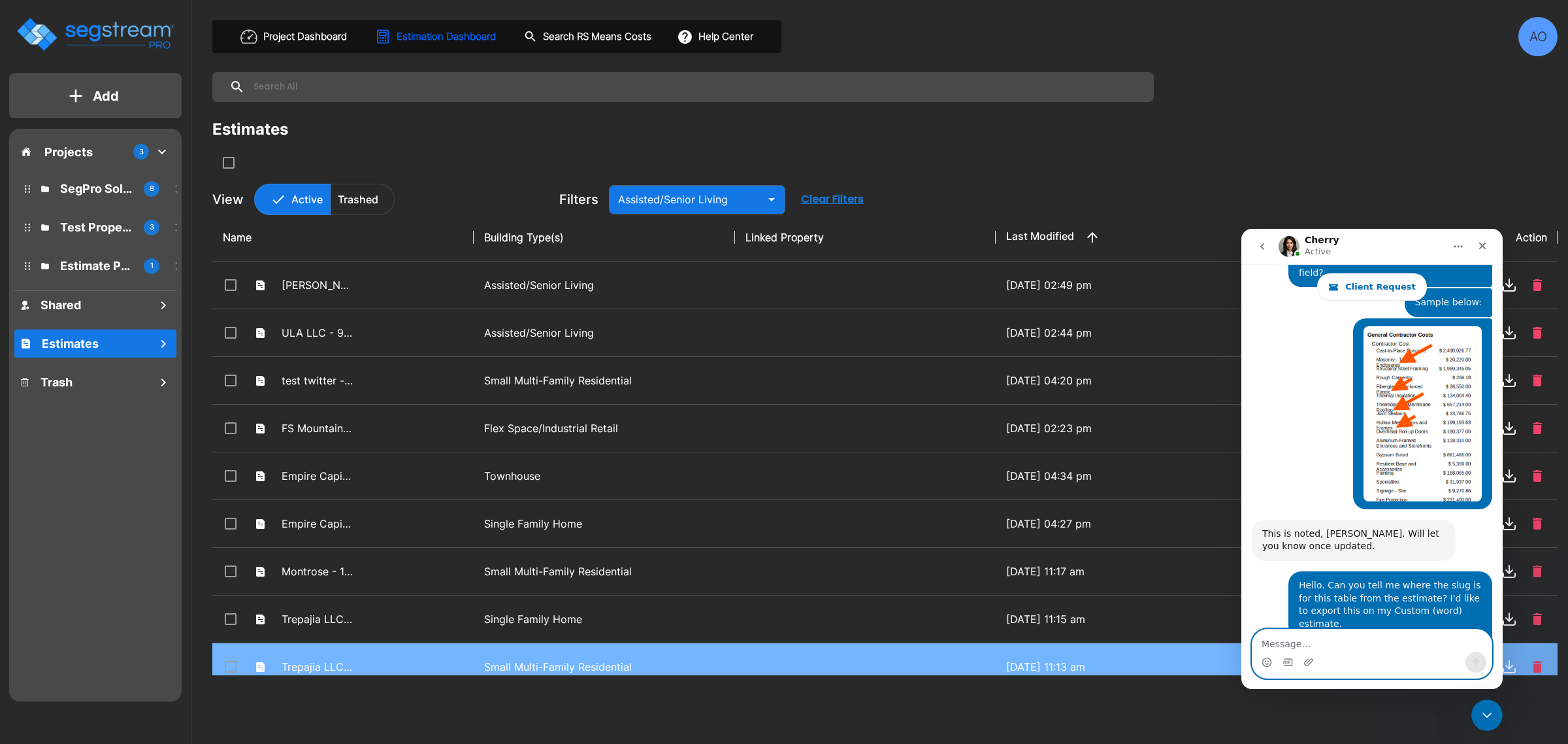
scroll to position [3233, 0]
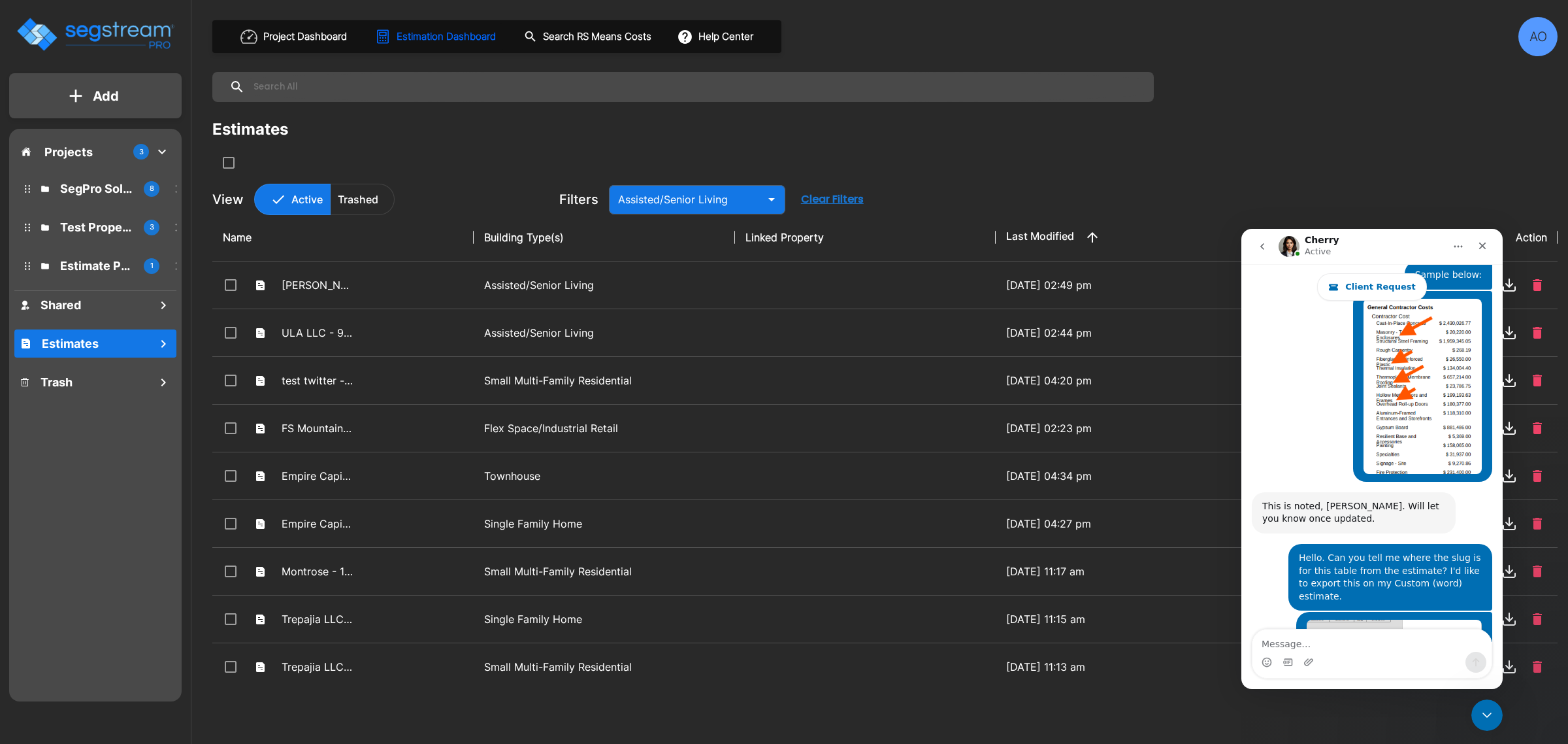
click at [1020, 170] on div "Estimates" at bounding box center [885, 145] width 1346 height 56
click at [1449, 620] on img "Andrew says…" at bounding box center [1394, 658] width 175 height 77
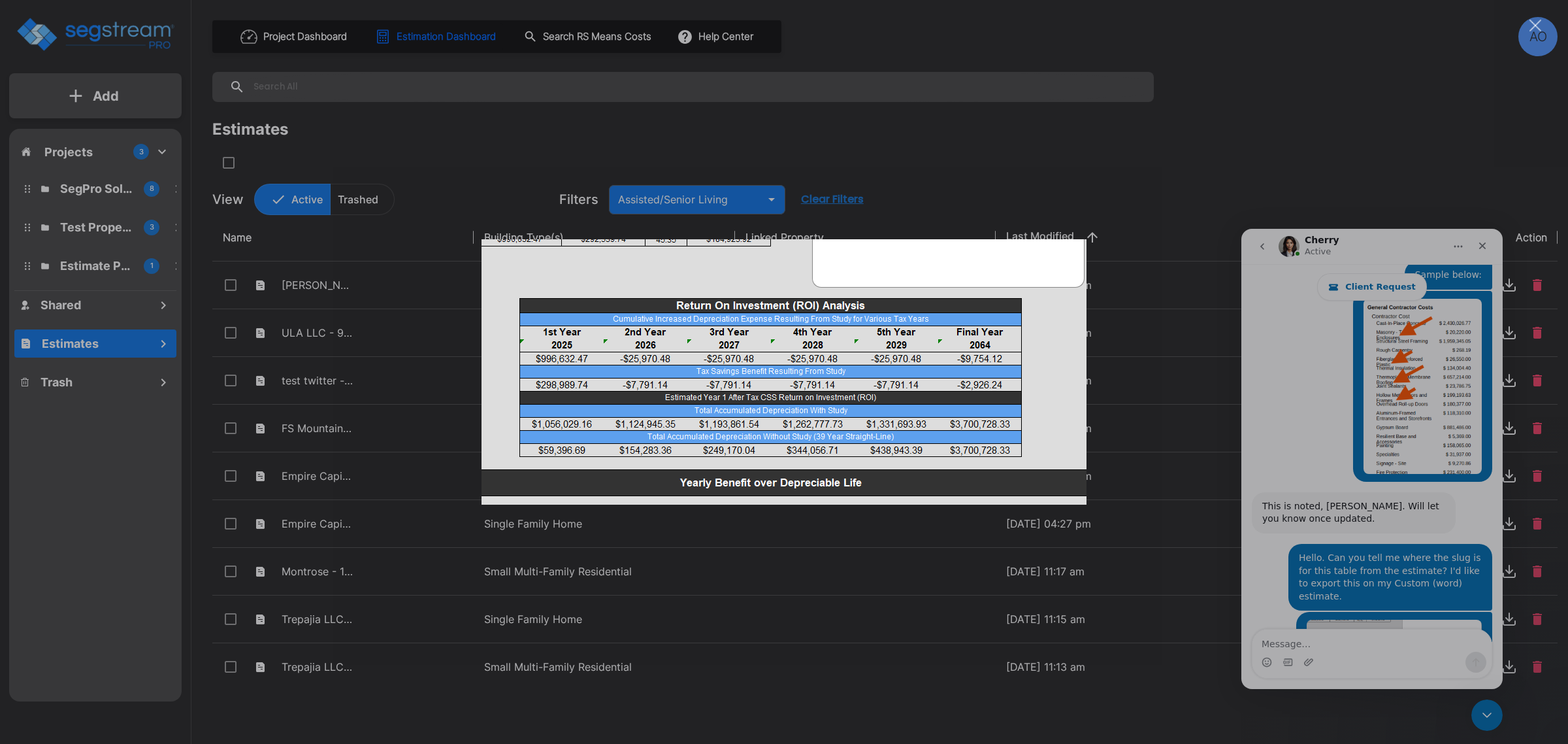
click at [1356, 644] on div "Intercom messenger" at bounding box center [784, 372] width 1568 height 744
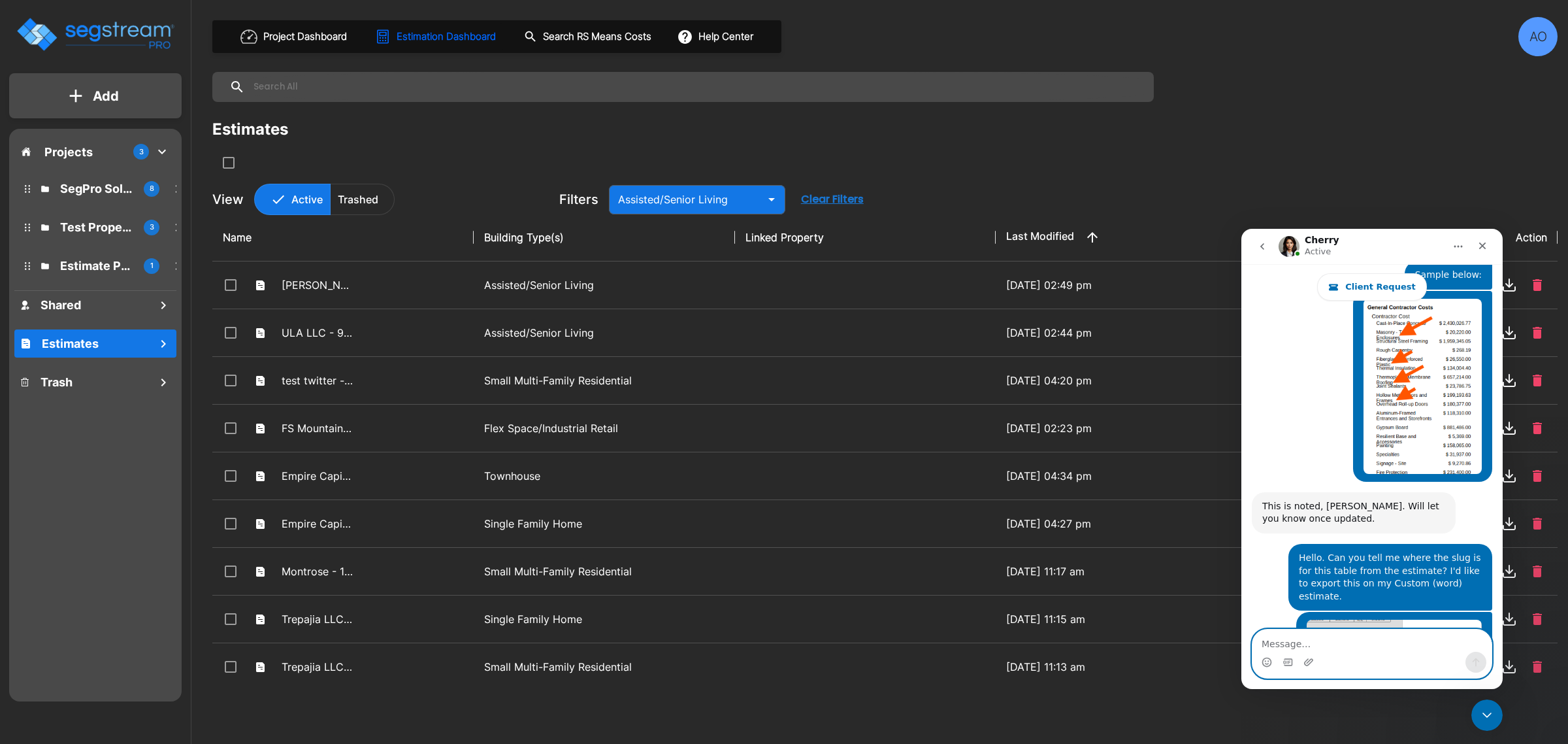
click at [1341, 636] on textarea "Message…" at bounding box center [1372, 640] width 239 height 23
type textarea "I'll try to export."
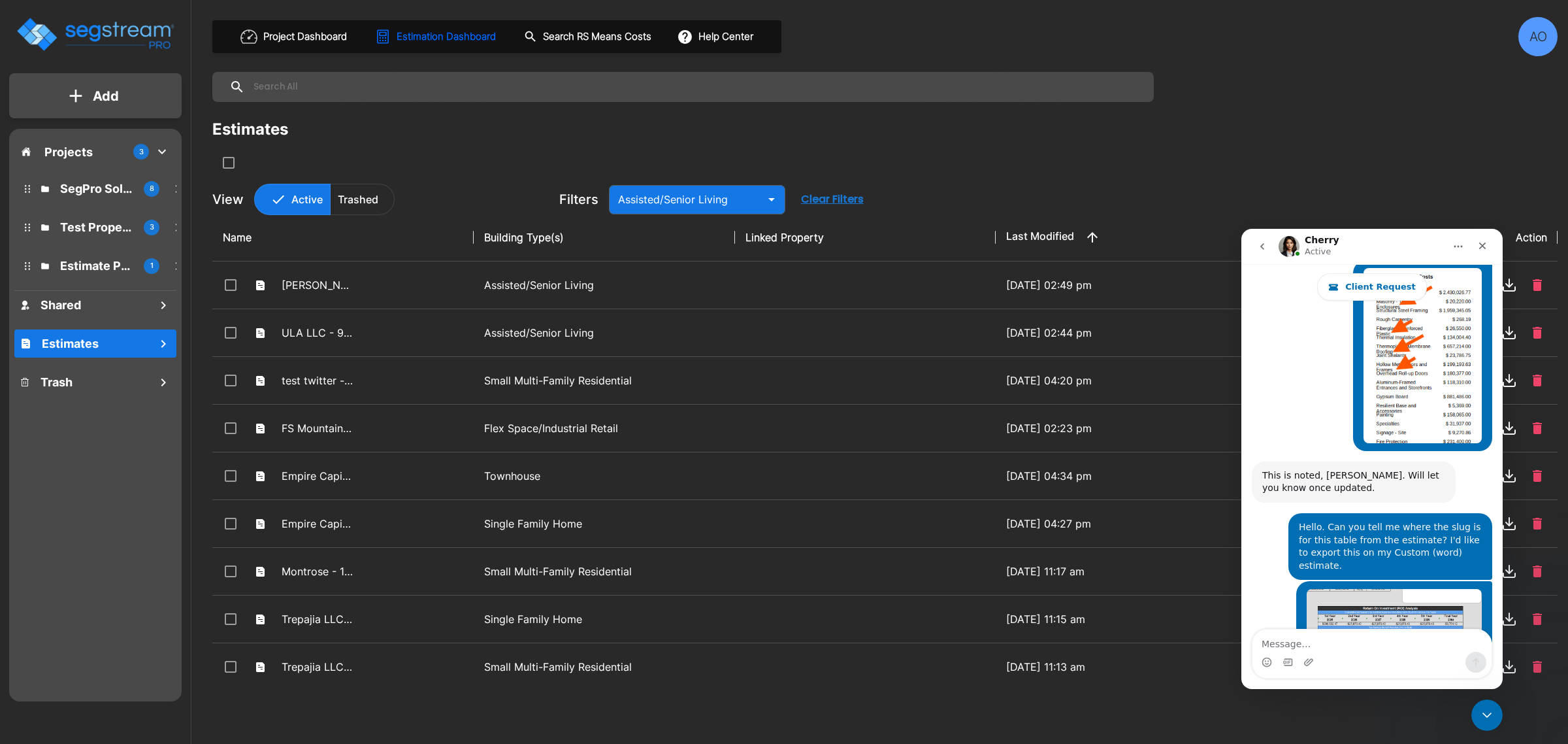
click at [1539, 37] on div "AO" at bounding box center [1538, 36] width 39 height 39
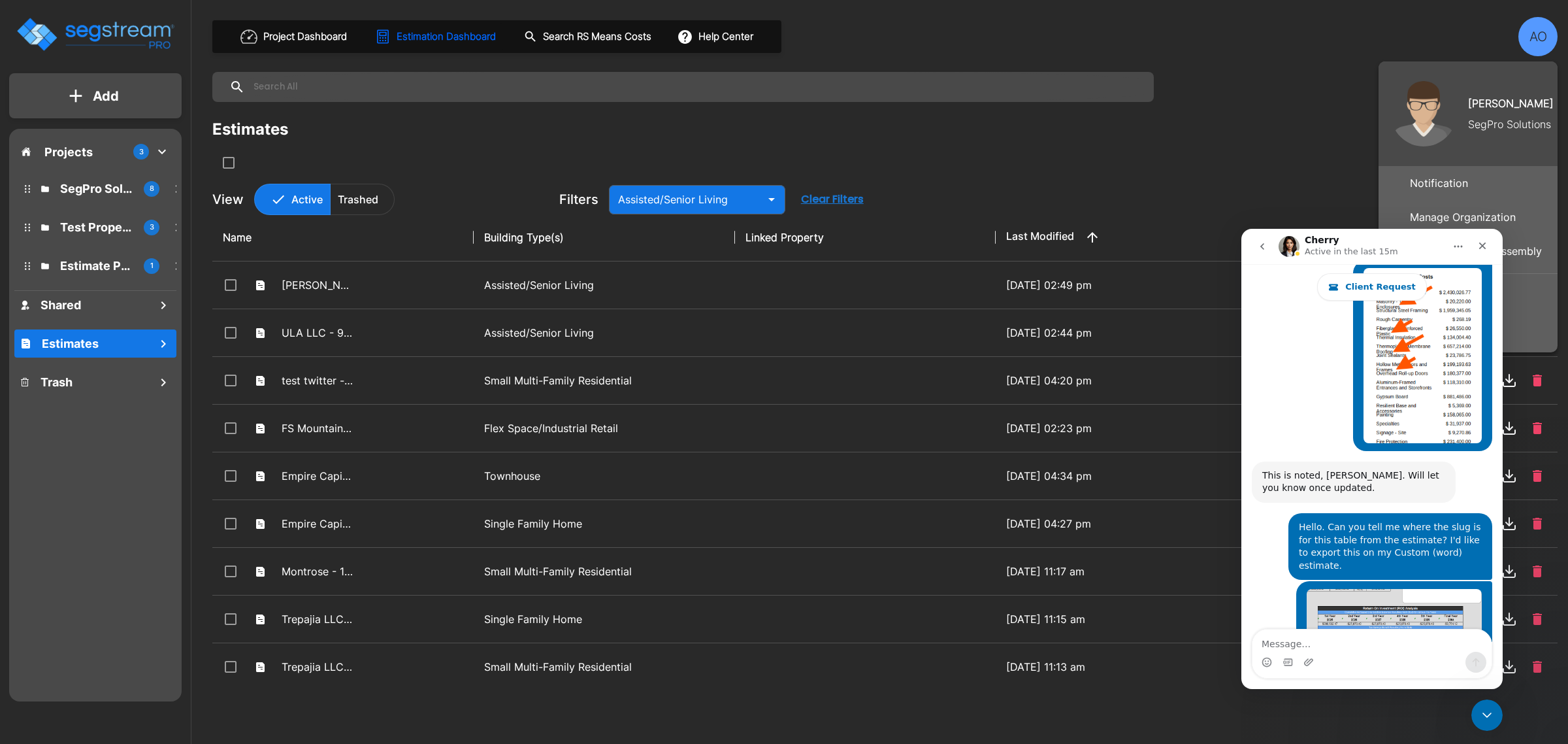
click at [1486, 717] on icon "Close Intercom Messenger" at bounding box center [1487, 715] width 16 height 16
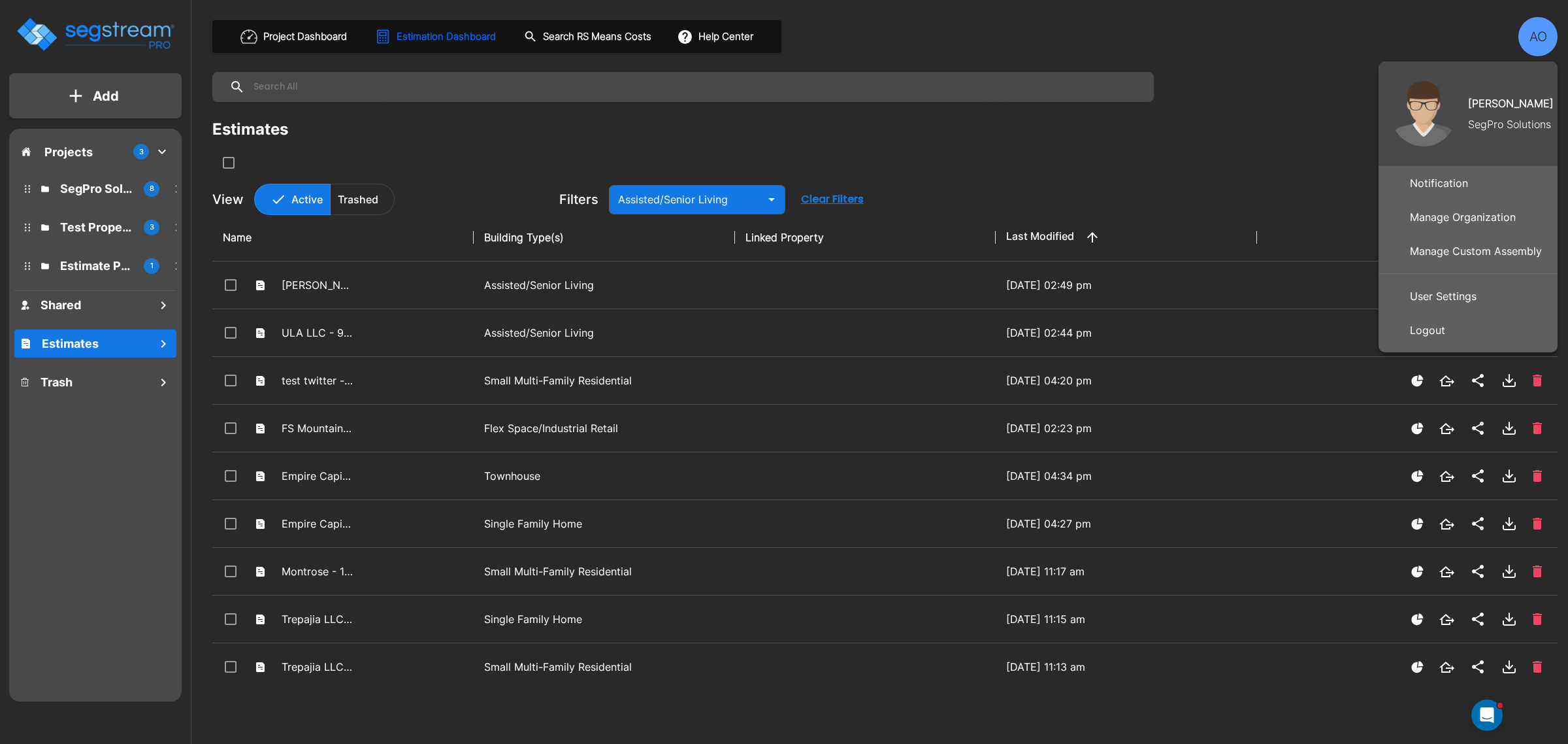
click at [1460, 217] on p "Manage Organization" at bounding box center [1462, 216] width 116 height 26
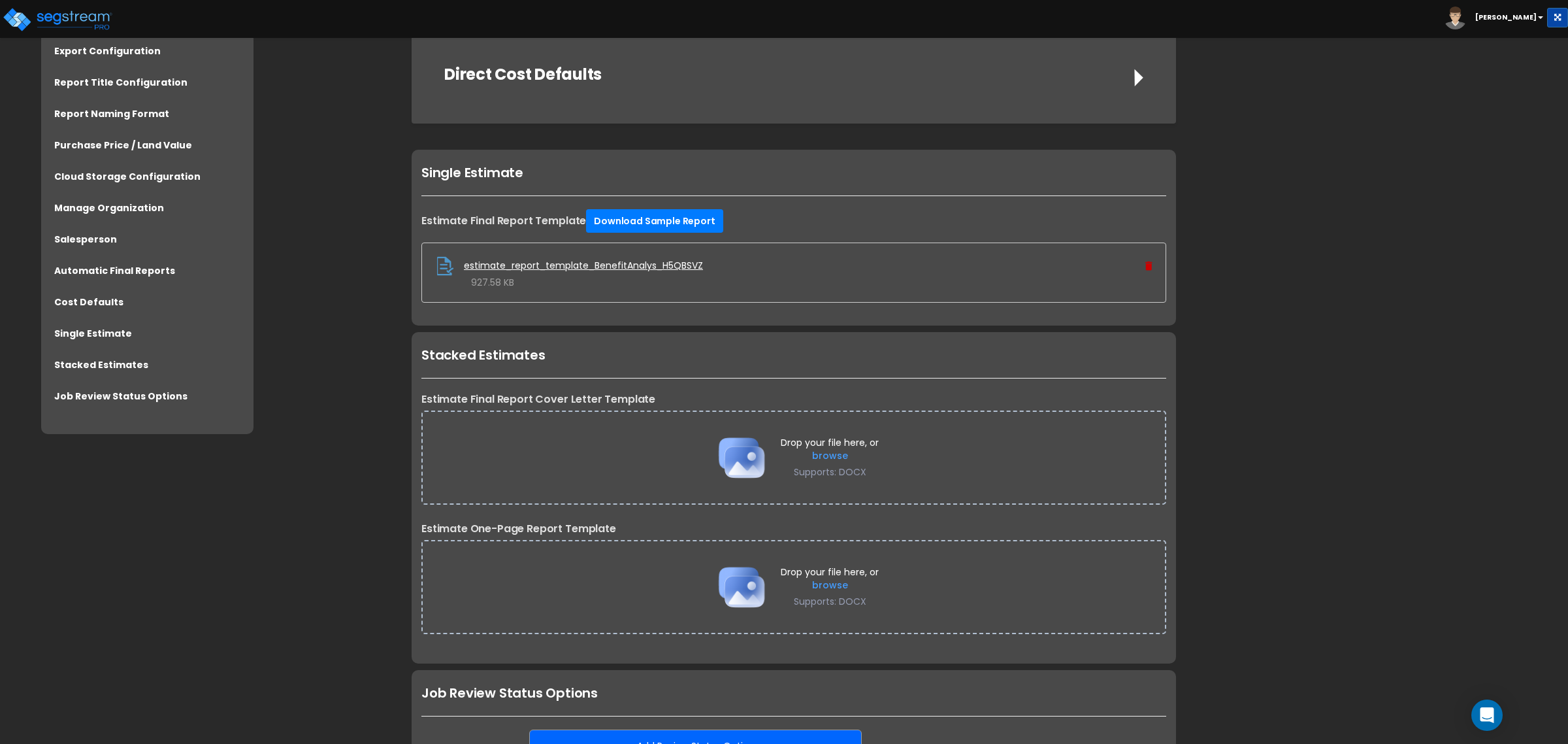
scroll to position [2860, 0]
click at [1148, 265] on img at bounding box center [1148, 263] width 7 height 9
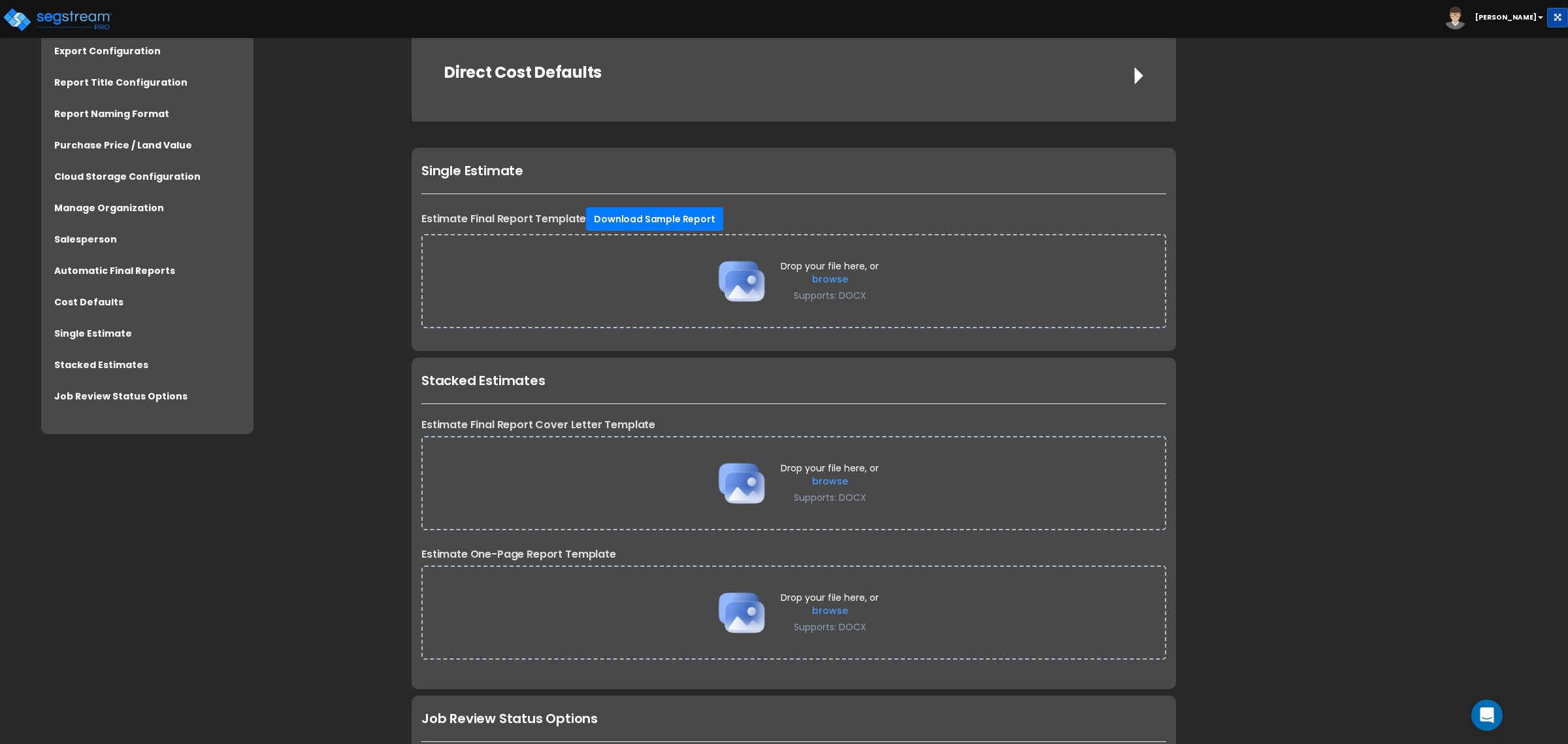
click at [841, 292] on span "Supports: DOCX" at bounding box center [830, 295] width 72 height 13
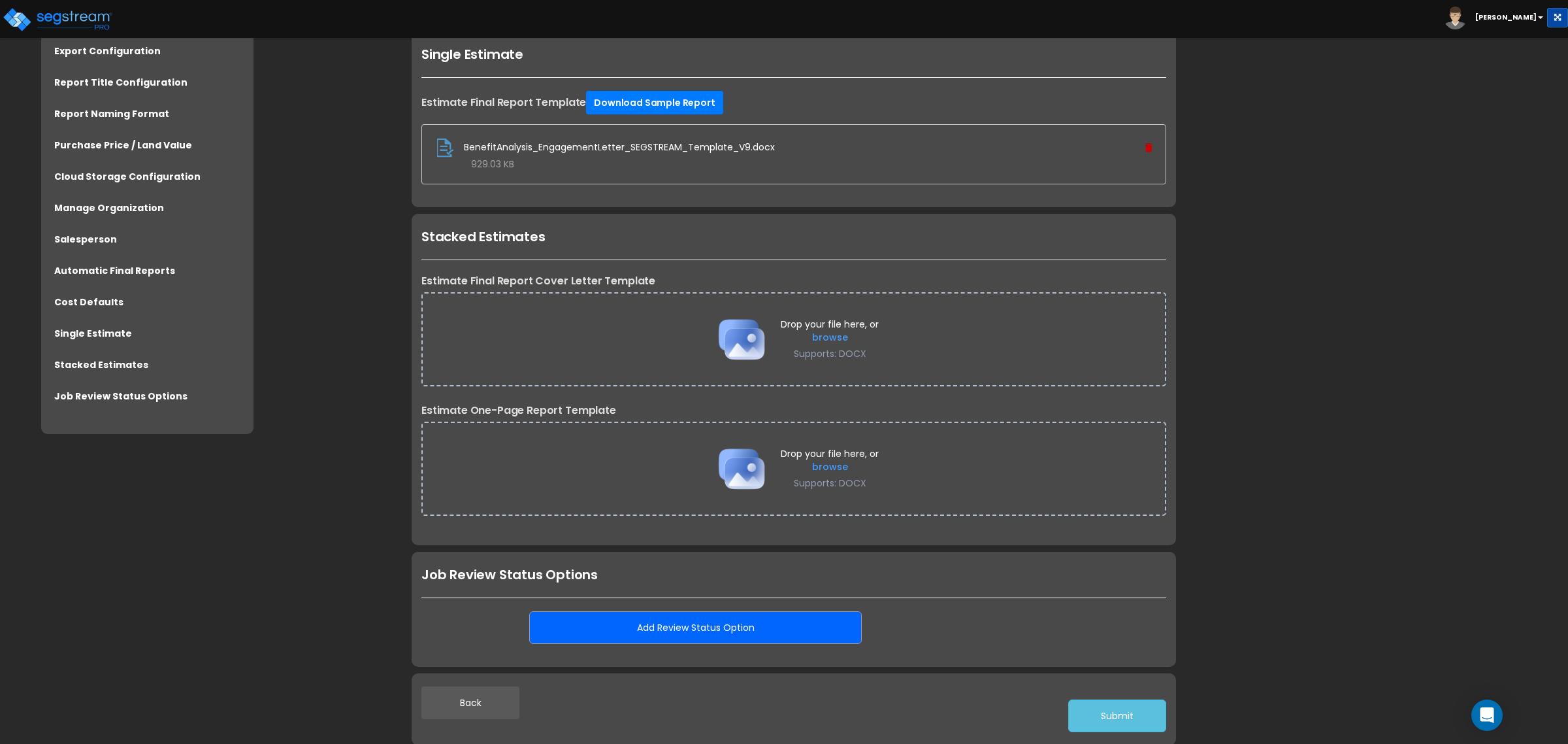
scroll to position [2977, 0]
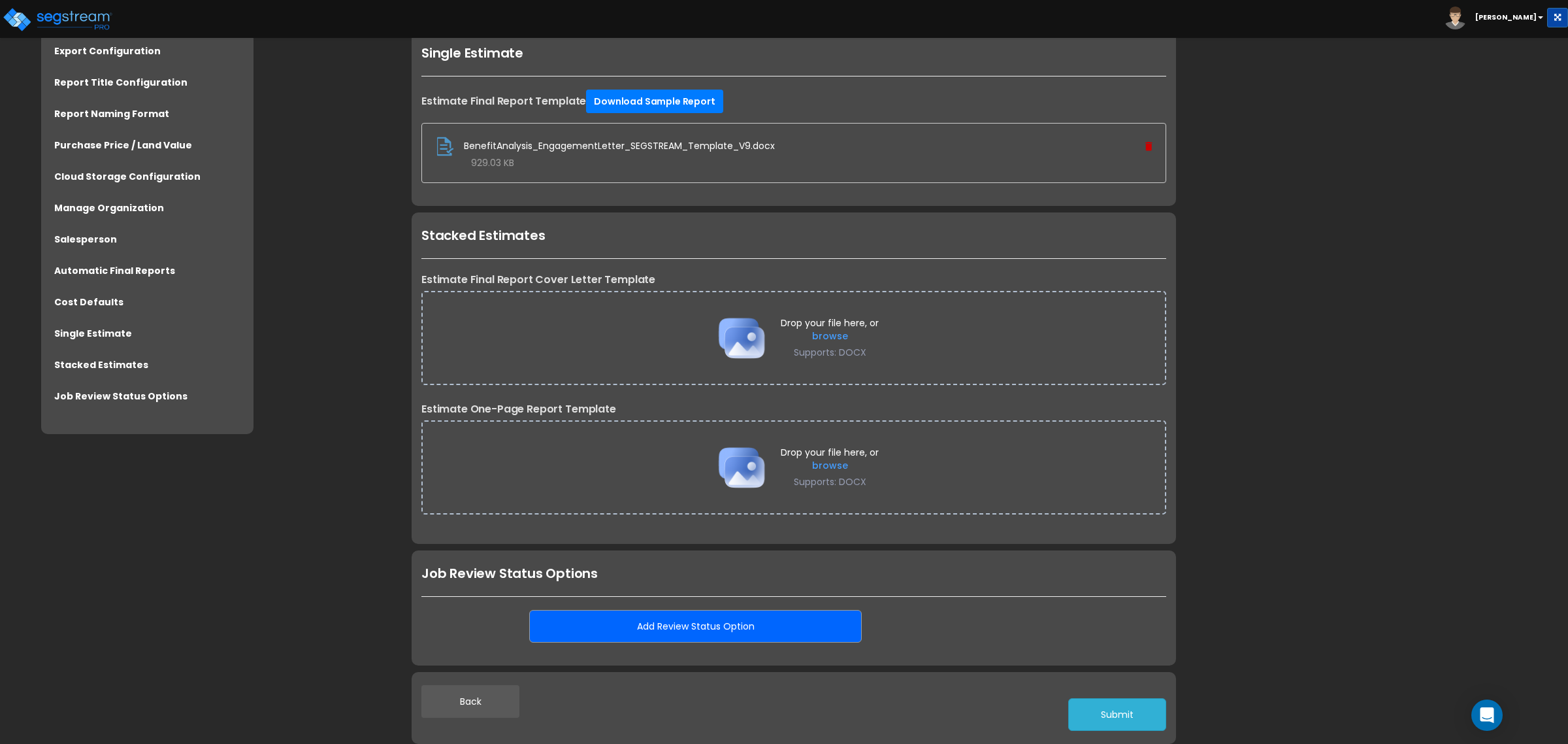
click button "Submit"
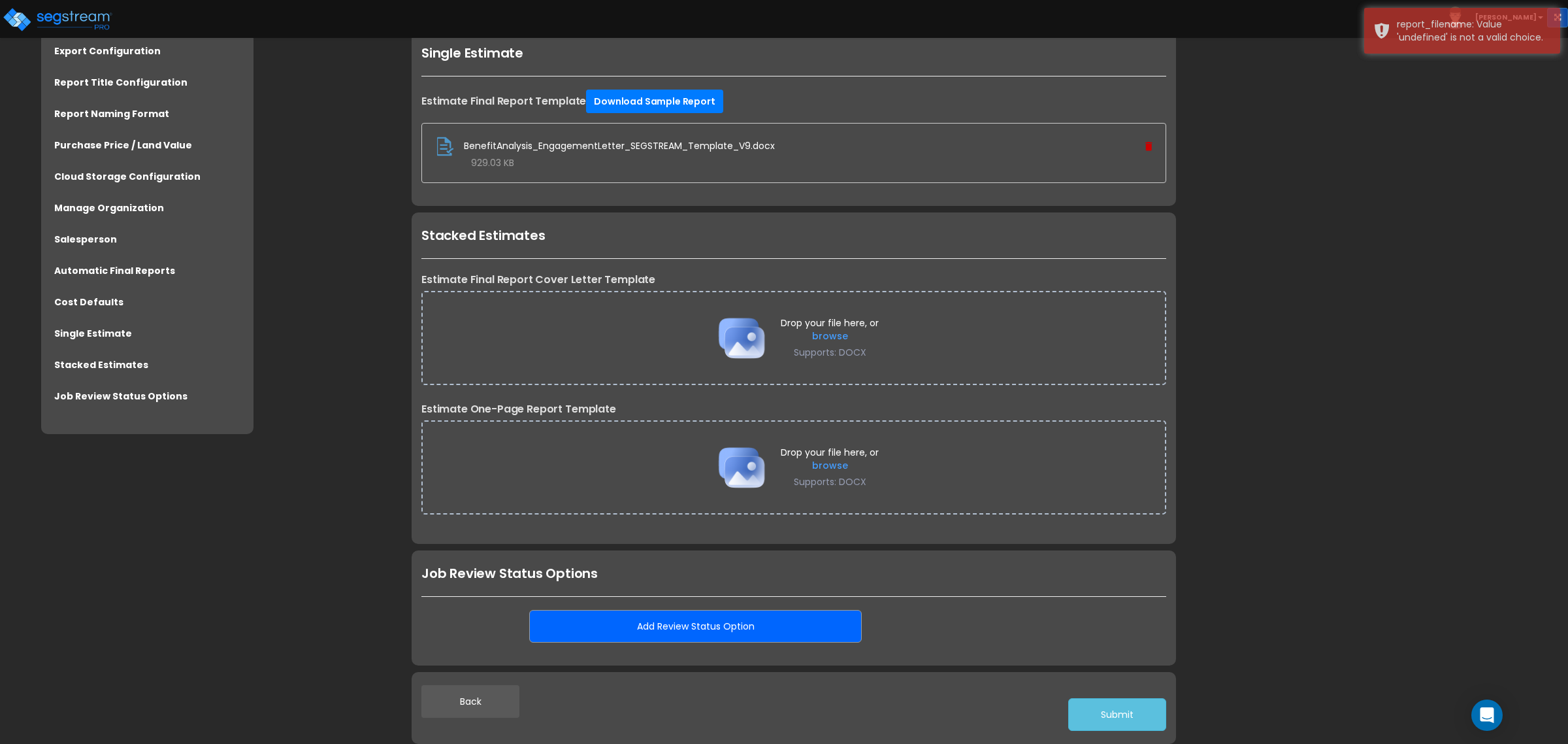
click div "Subscription Information Organization Name: SegPro Solutions Subscription Start…"
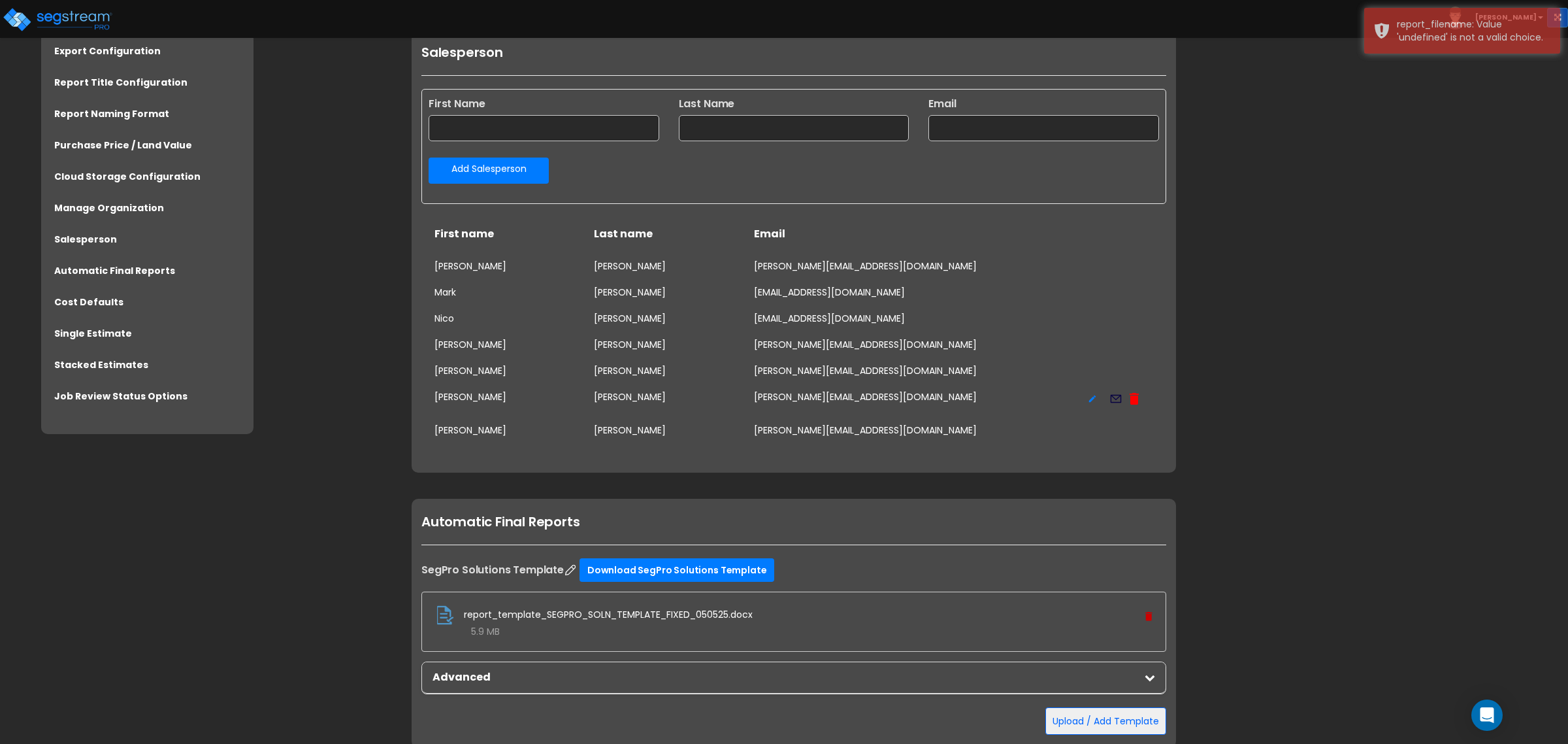
scroll to position [1915, 0]
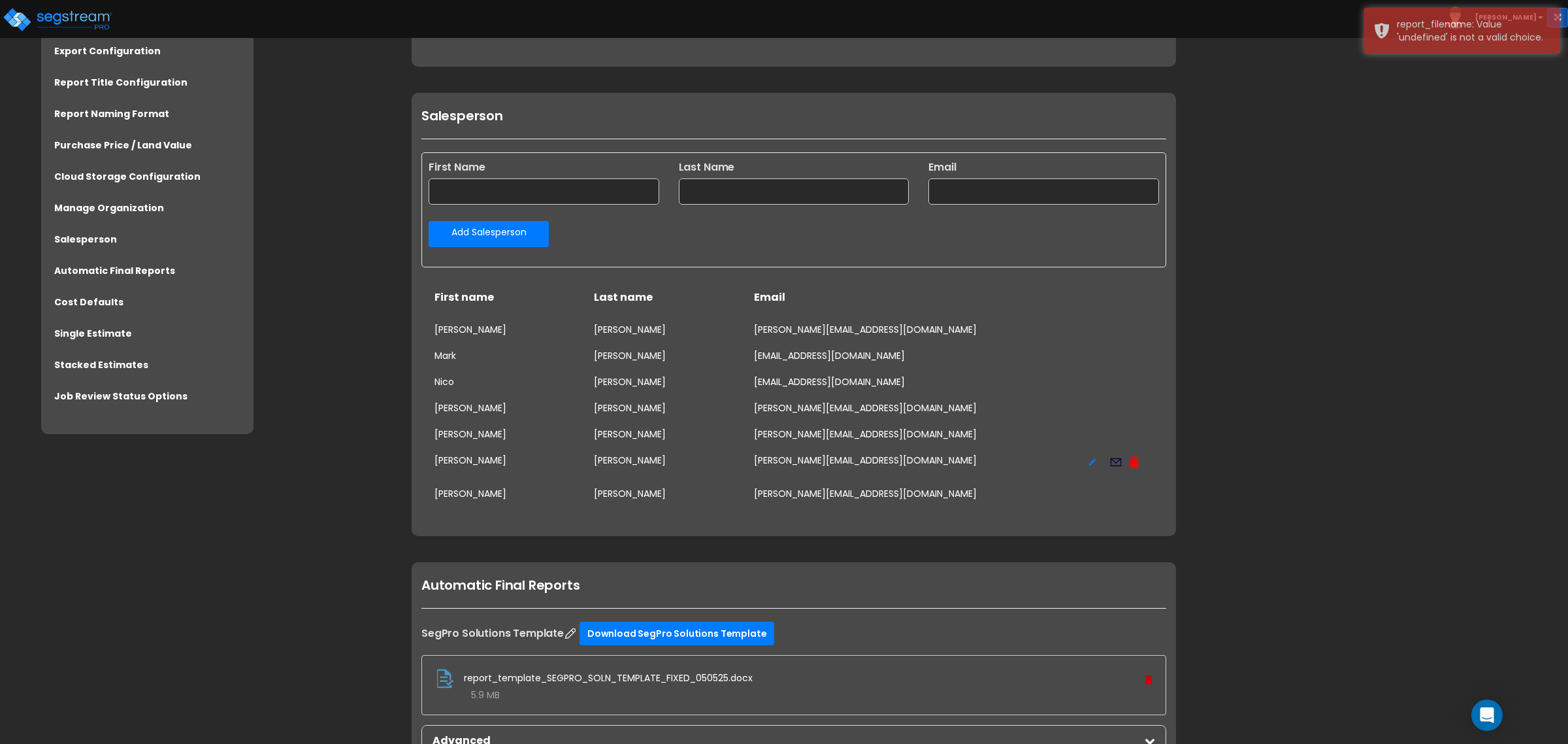
click div "Click to return on the top page"
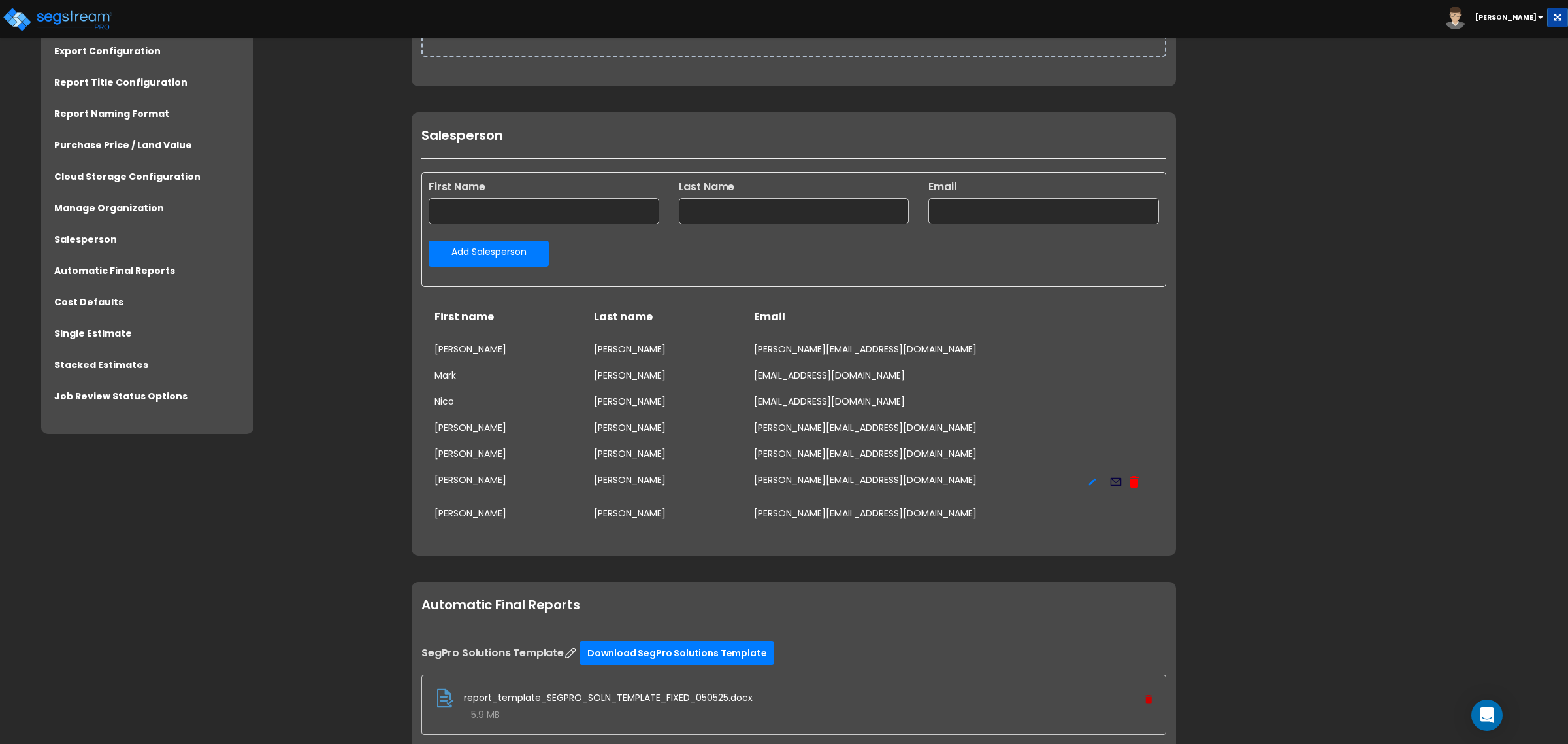
click img
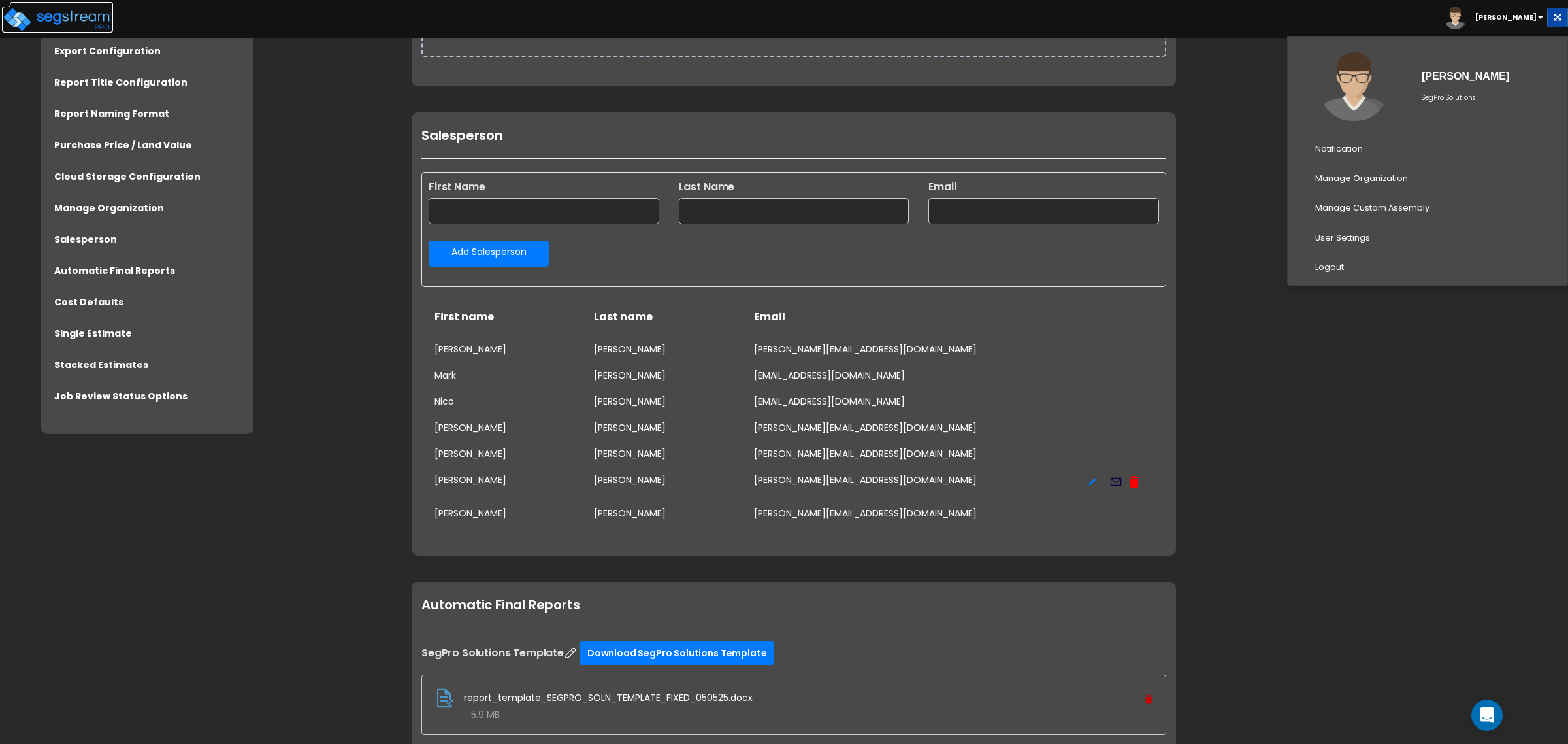
click img
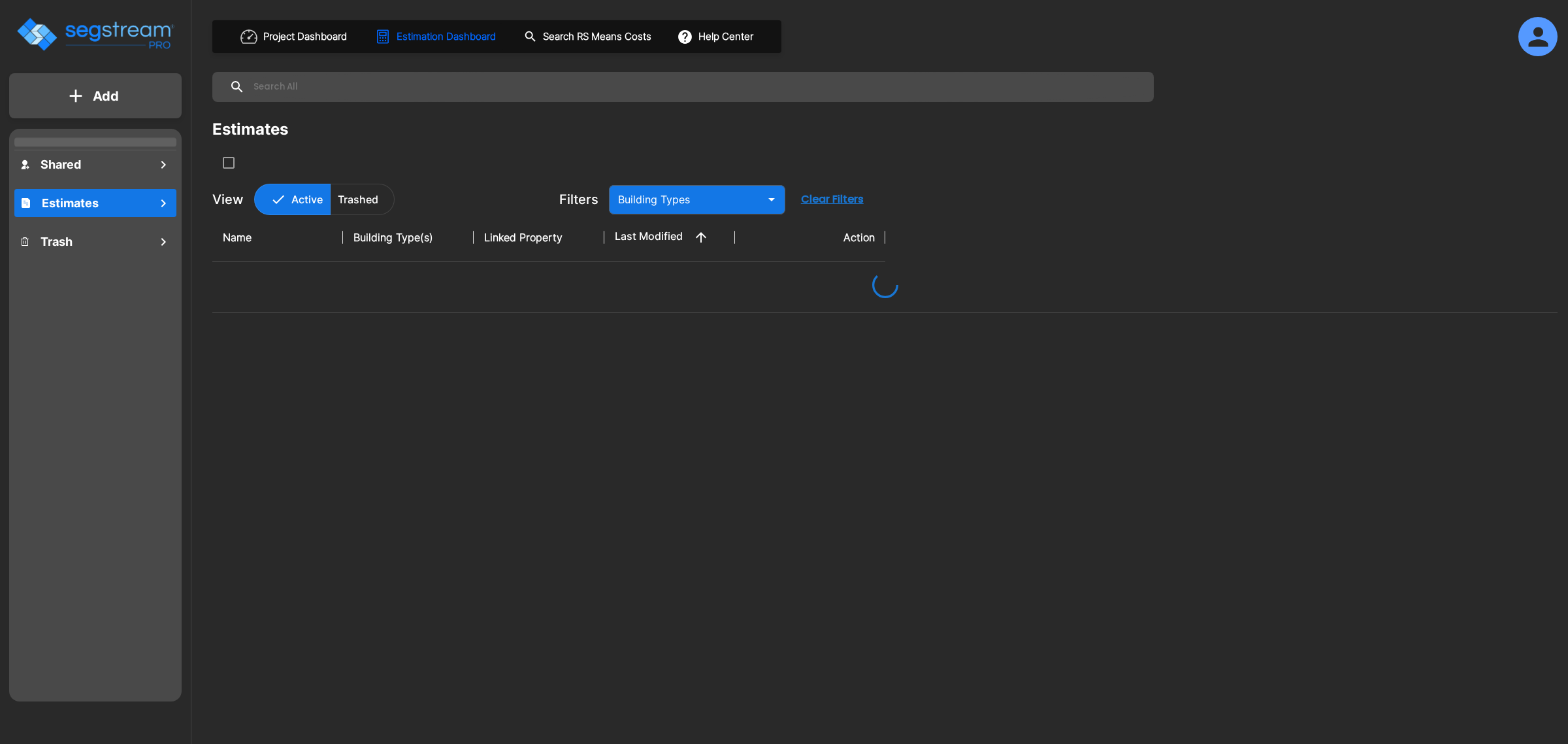
type input "Assisted/Senior Living"
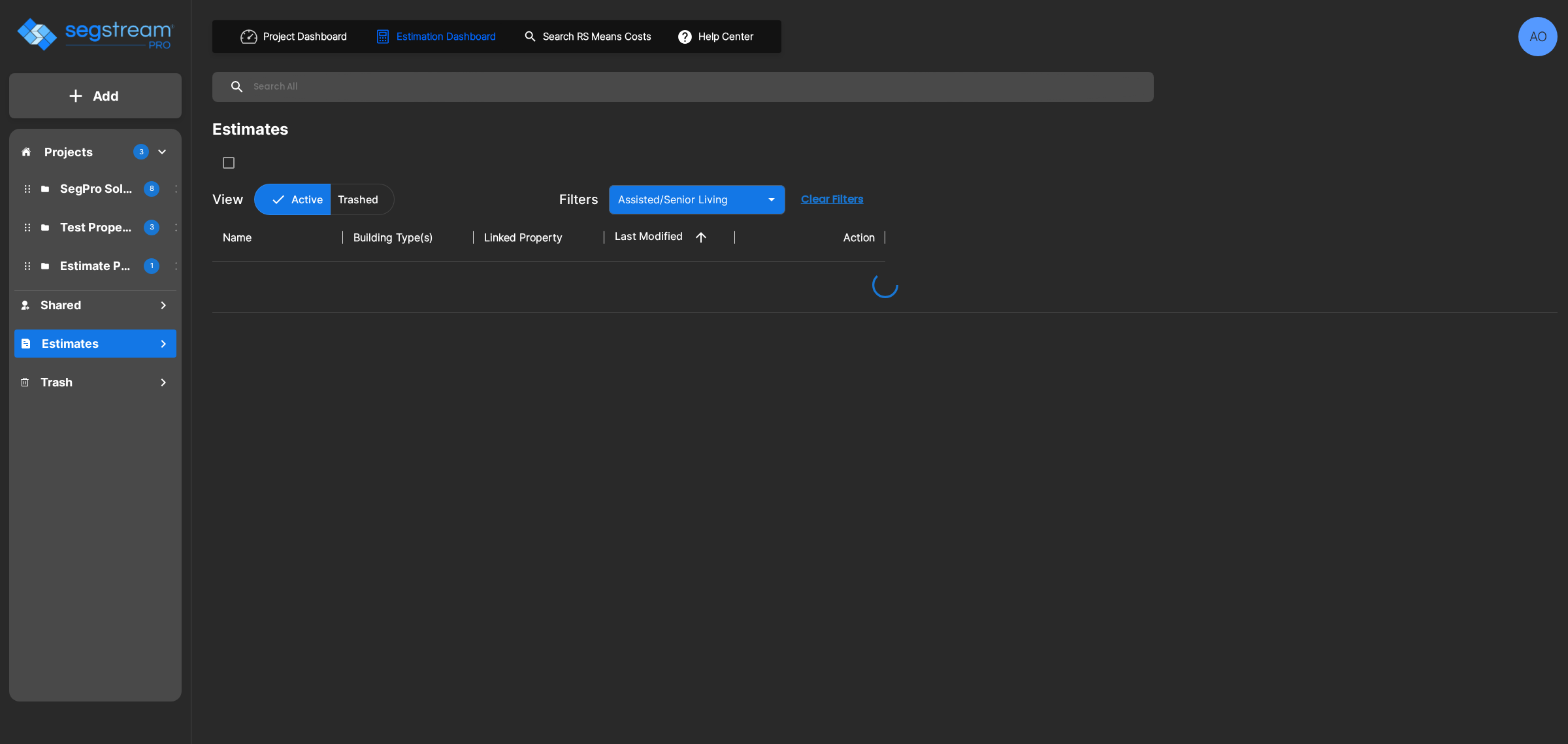
click at [1527, 40] on div "AO" at bounding box center [1538, 36] width 39 height 39
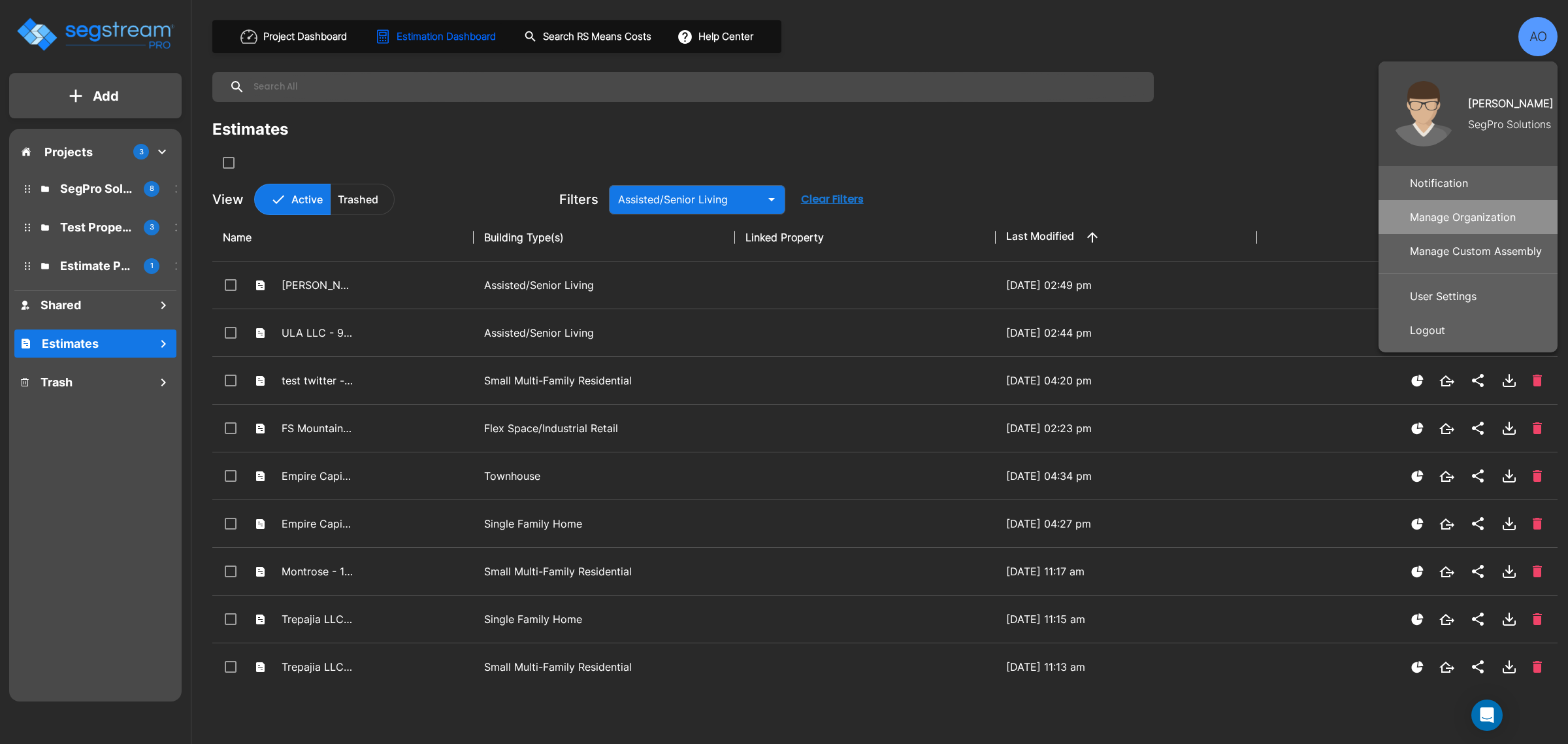
click at [1465, 211] on p "Manage Organization" at bounding box center [1462, 216] width 116 height 26
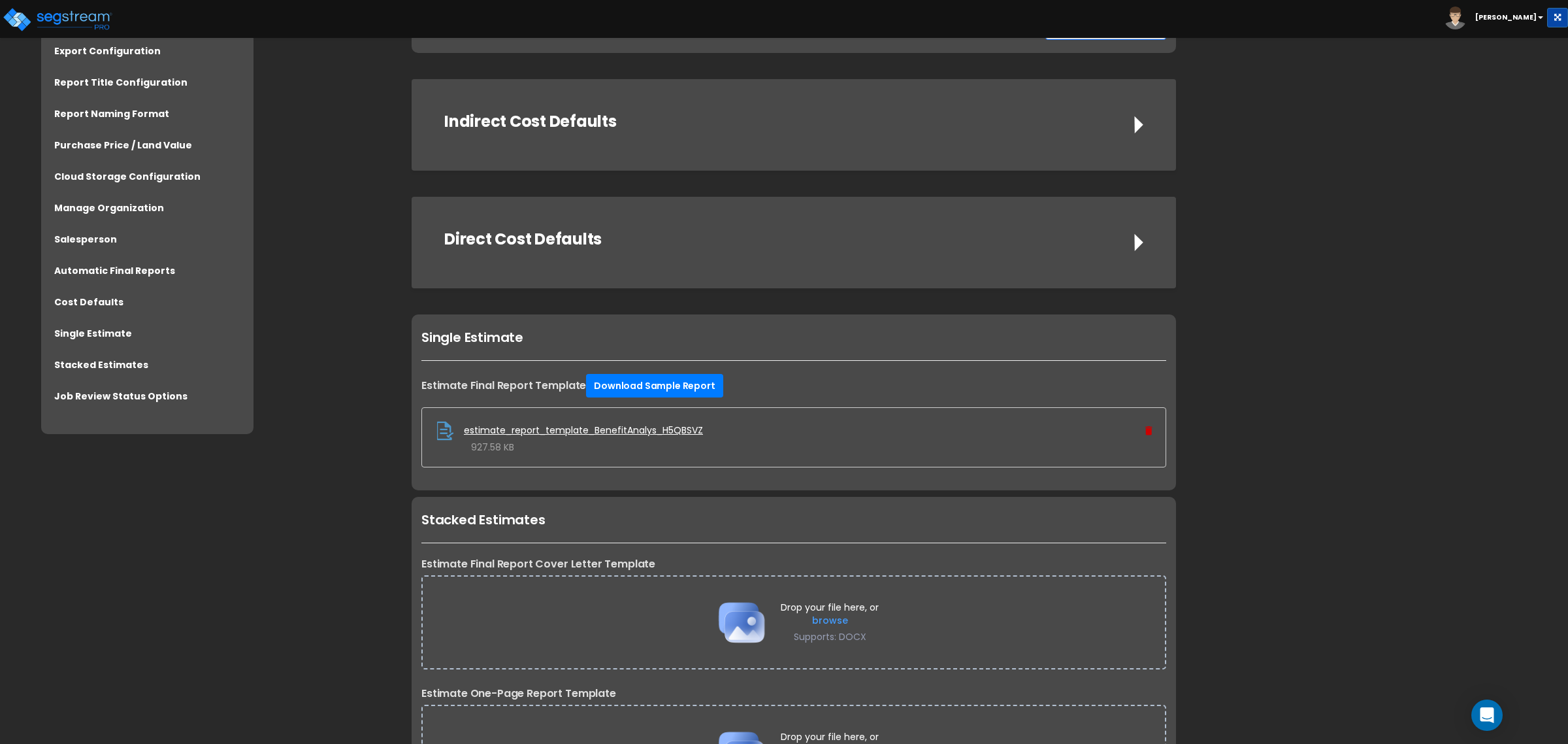
scroll to position [2696, 0]
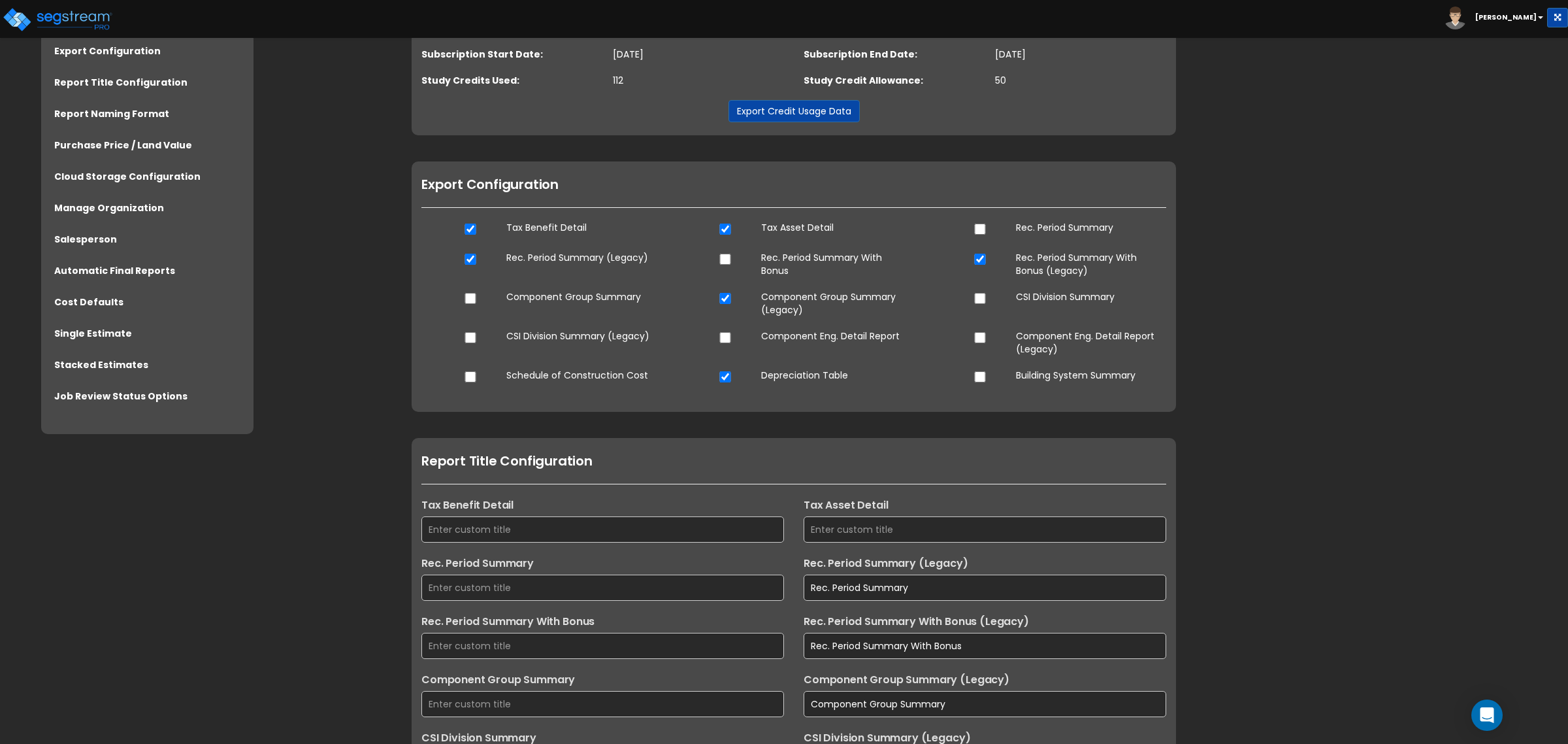
scroll to position [81, 0]
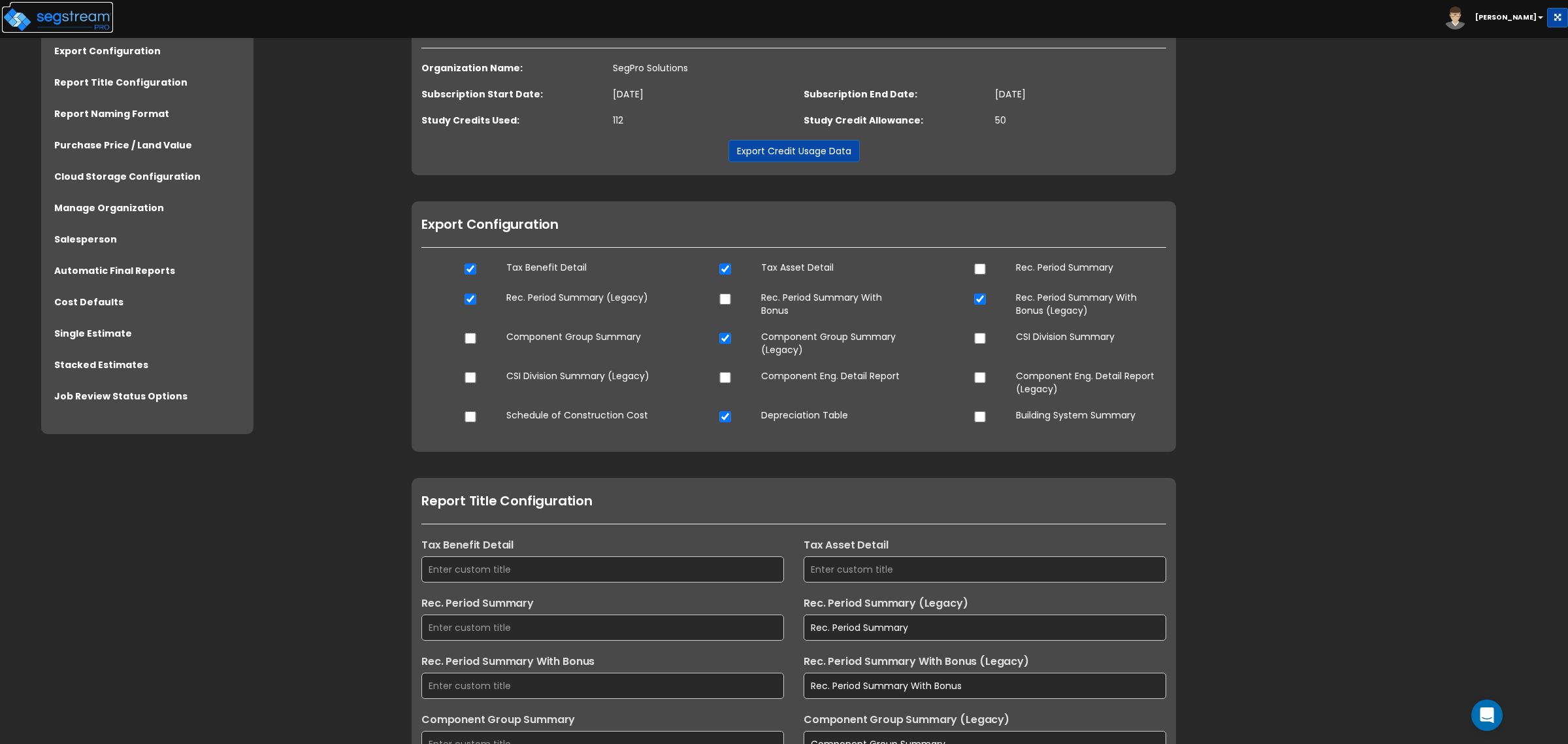
click at [58, 17] on img at bounding box center [57, 20] width 111 height 26
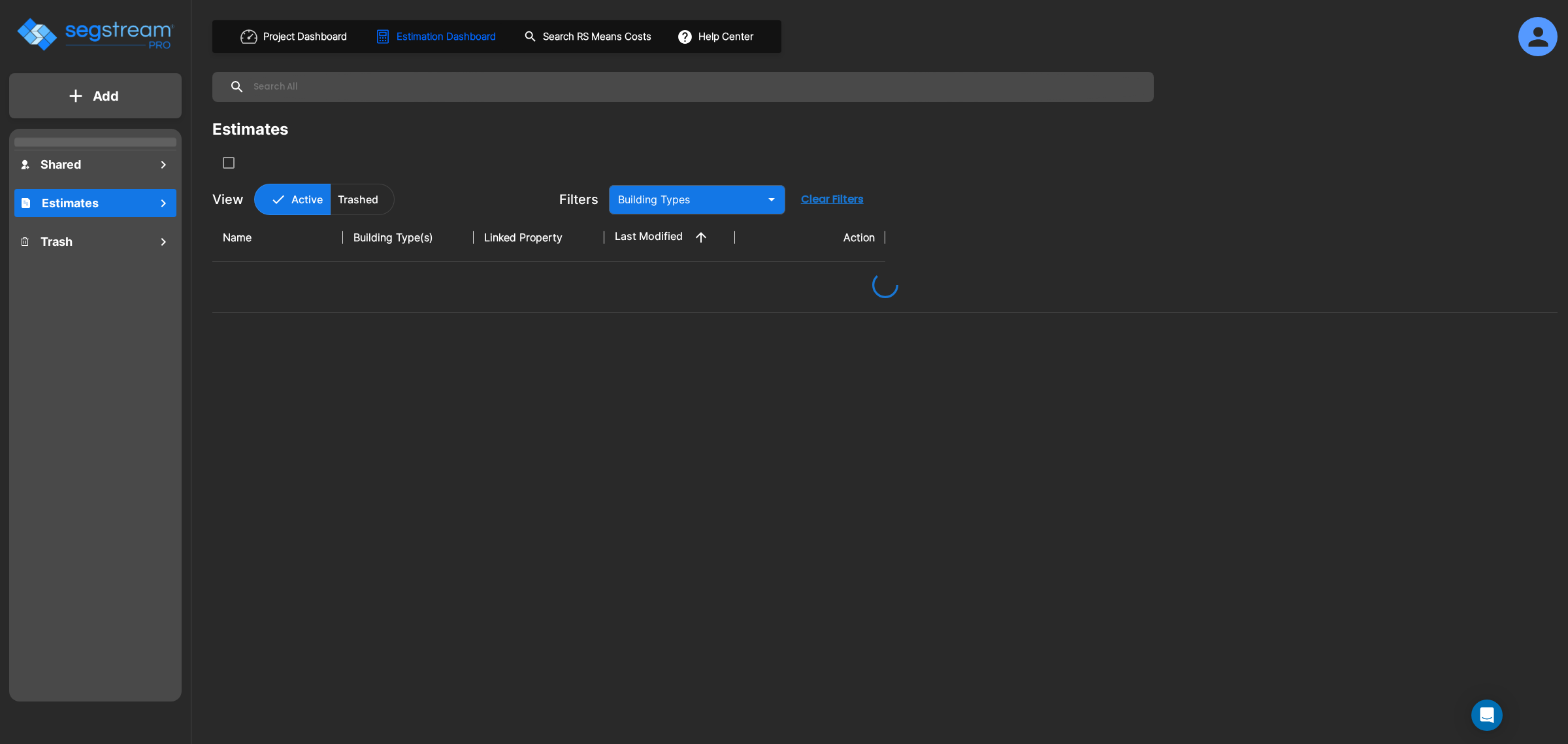
type input "Assisted/Senior Living"
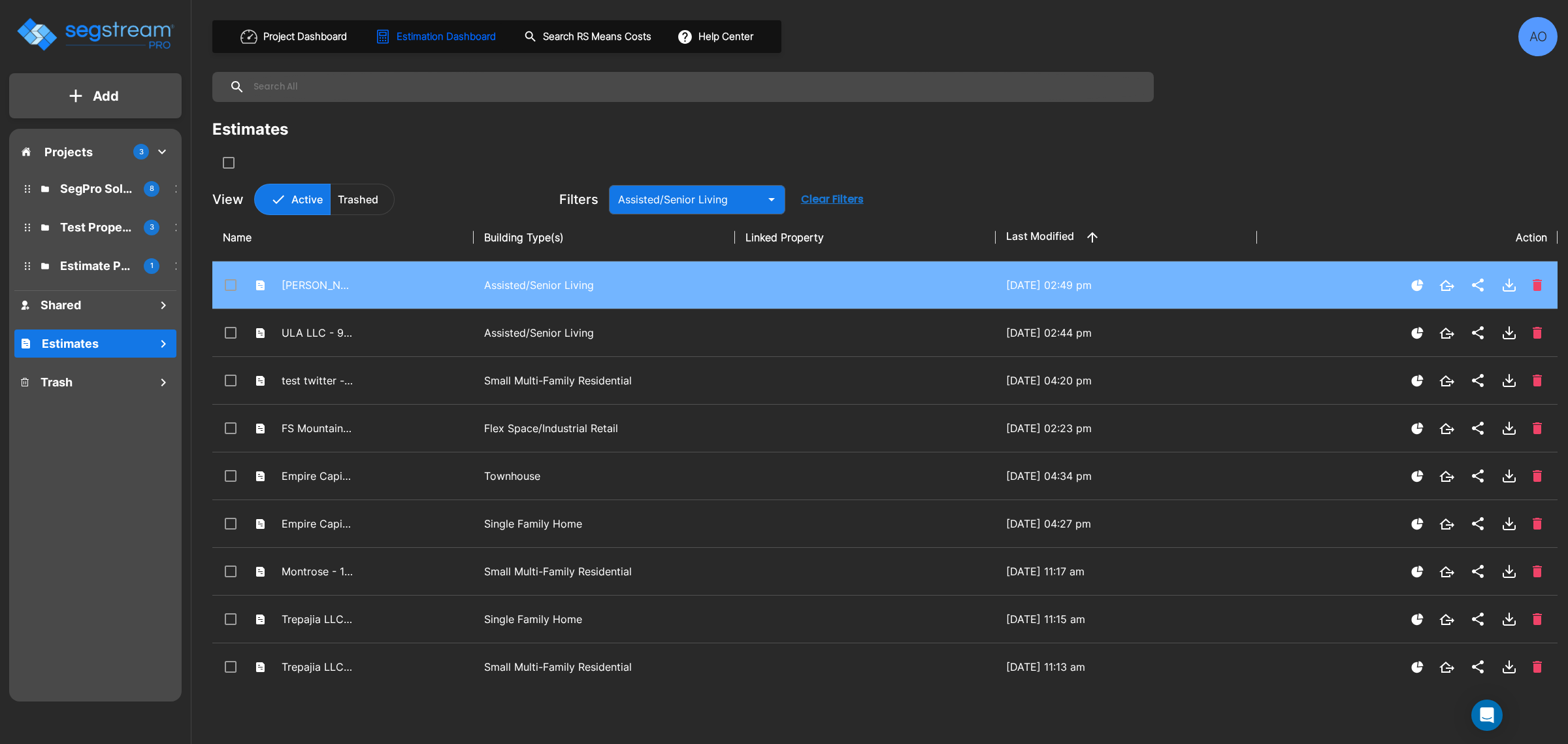
click at [530, 278] on p "Assisted/Senior Living" at bounding box center [605, 285] width 241 height 16
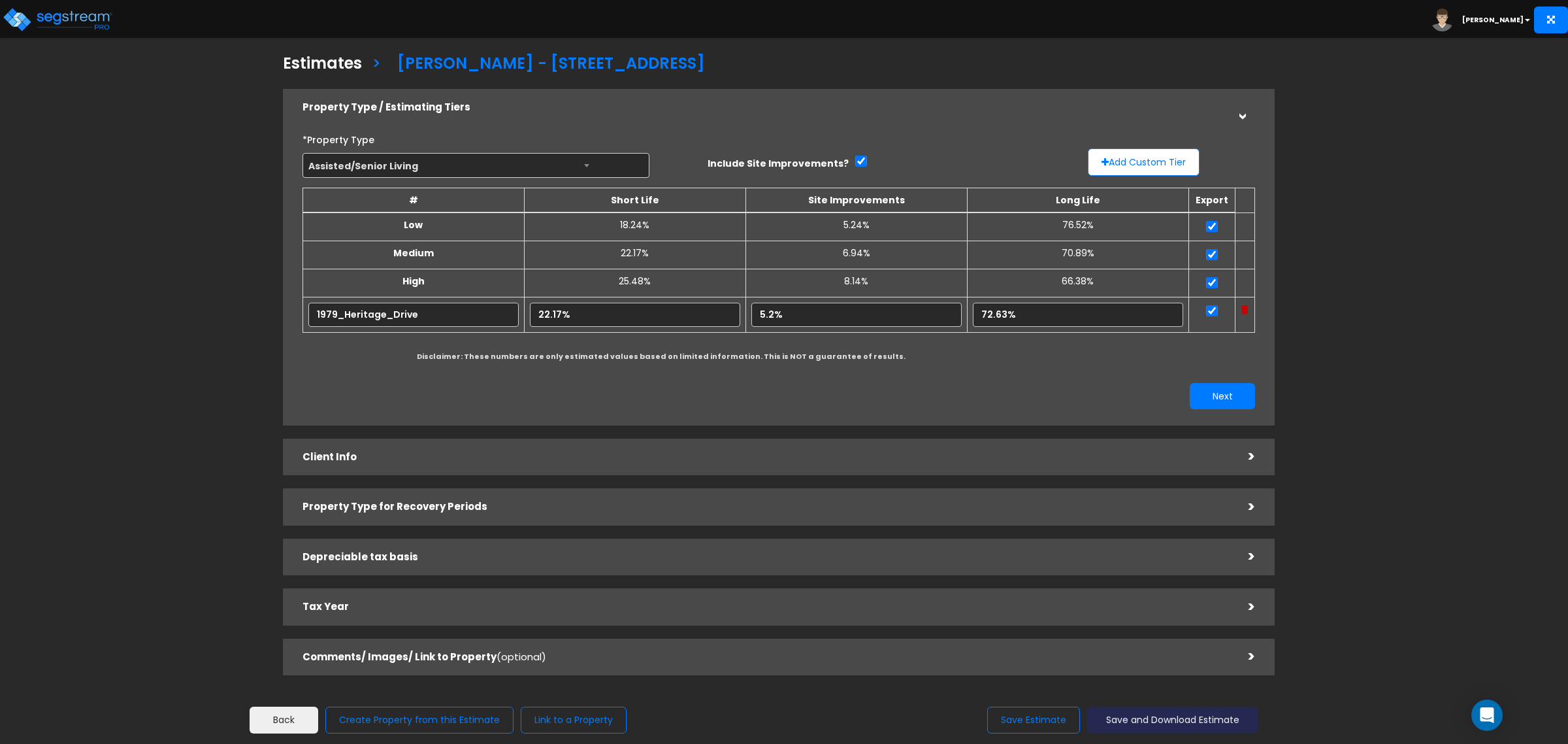
click at [1151, 722] on button "Save and Download Estimate" at bounding box center [1173, 720] width 170 height 25
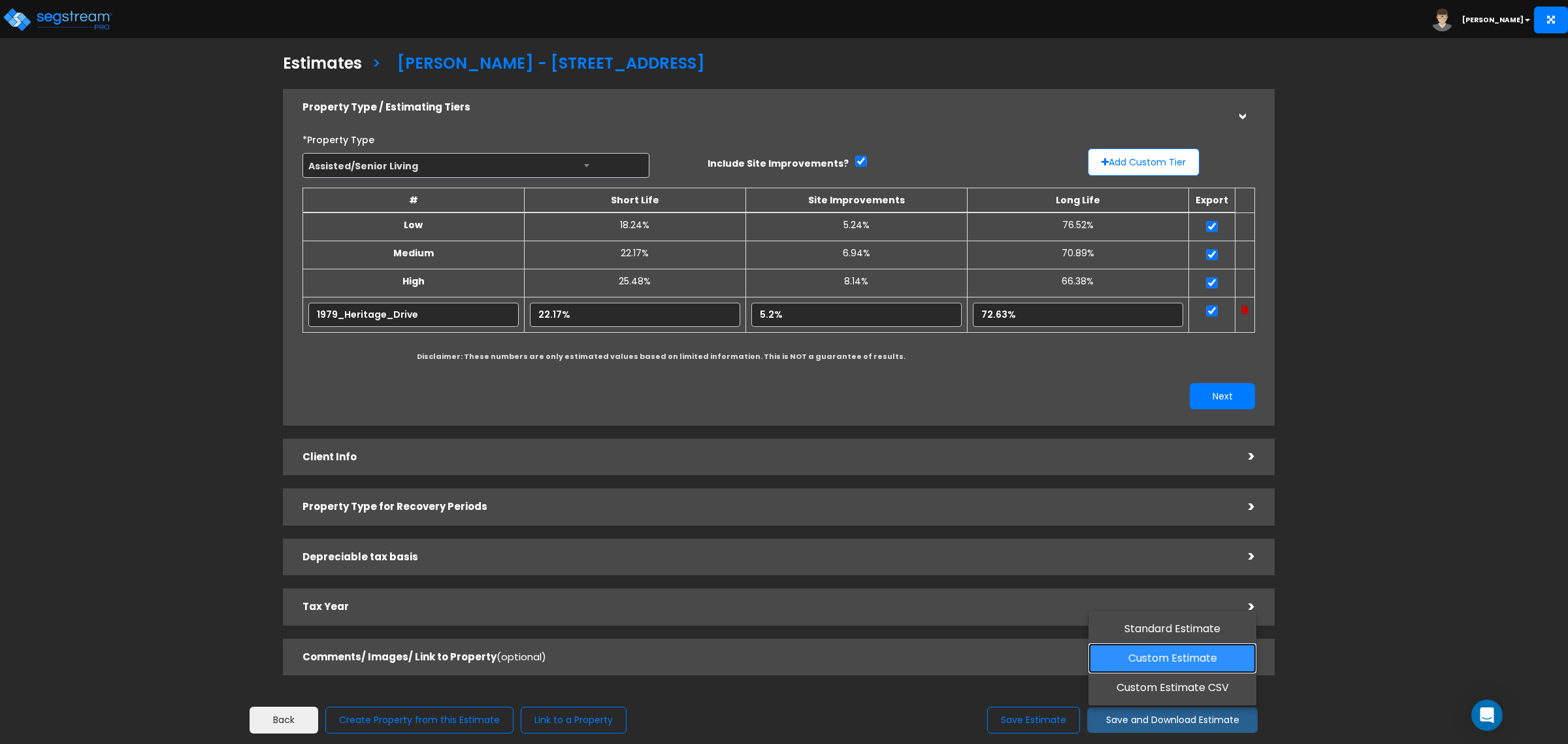
click at [1174, 655] on link "Custom Estimate" at bounding box center [1173, 658] width 168 height 30
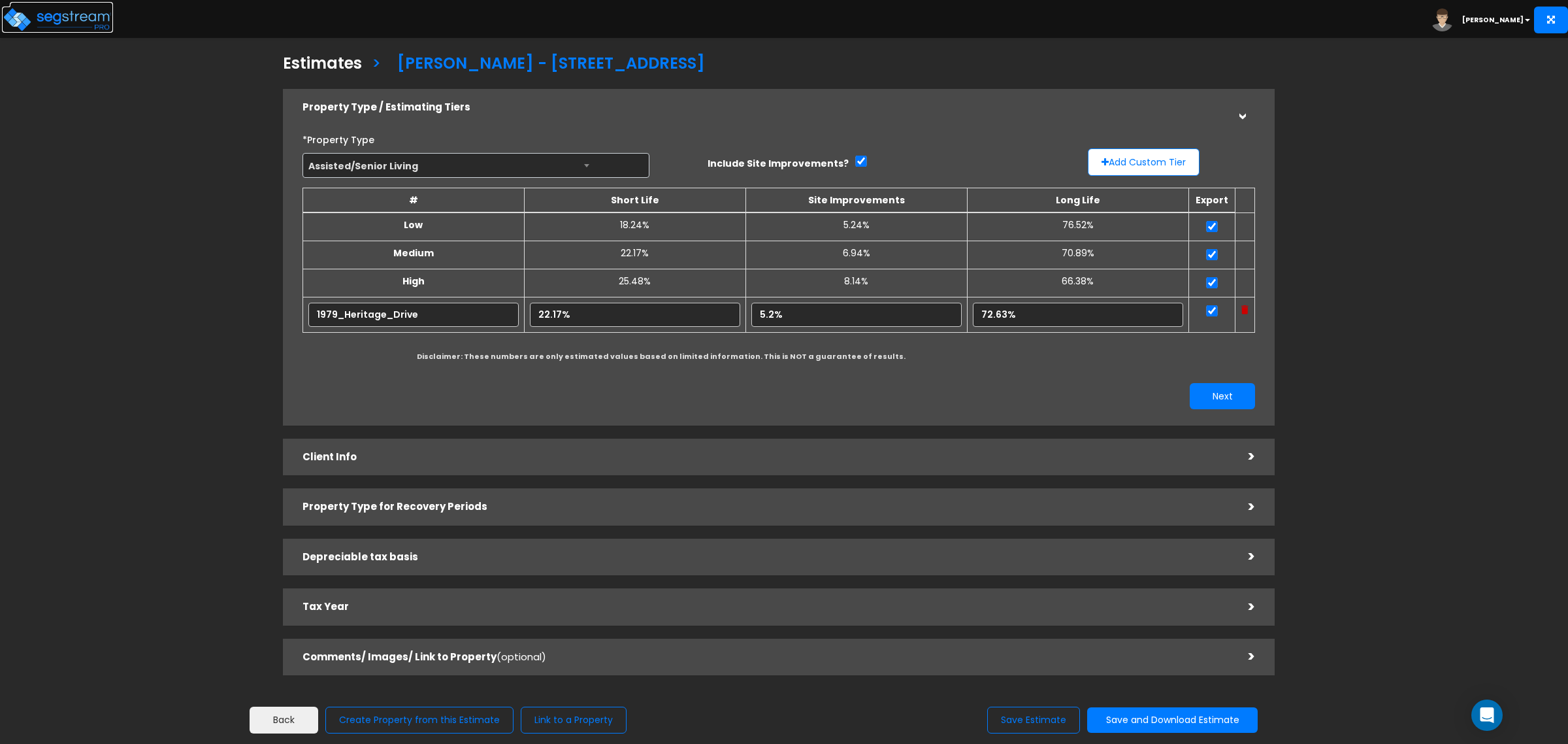
click at [71, 12] on img at bounding box center [57, 20] width 111 height 26
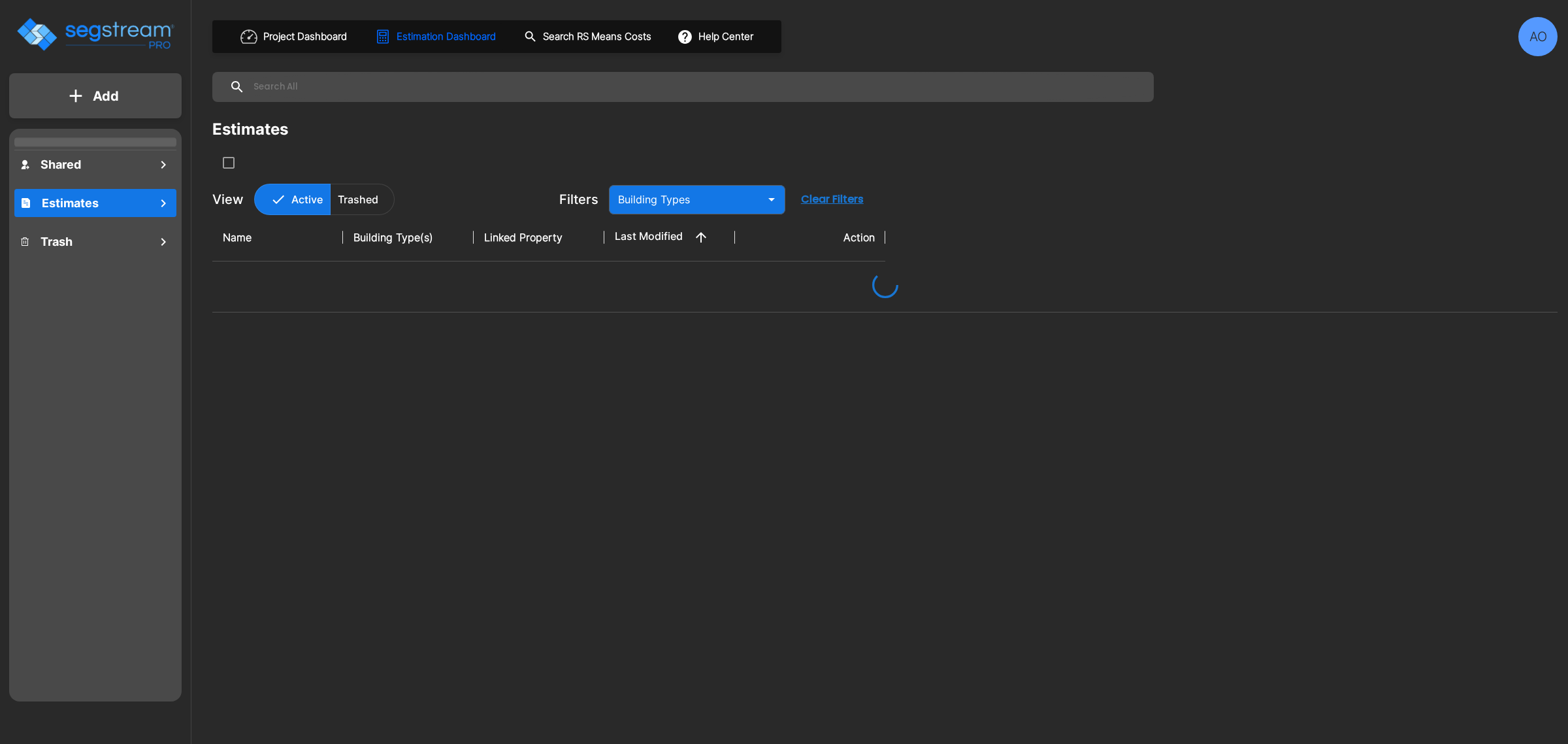
type input "Assisted/Senior Living"
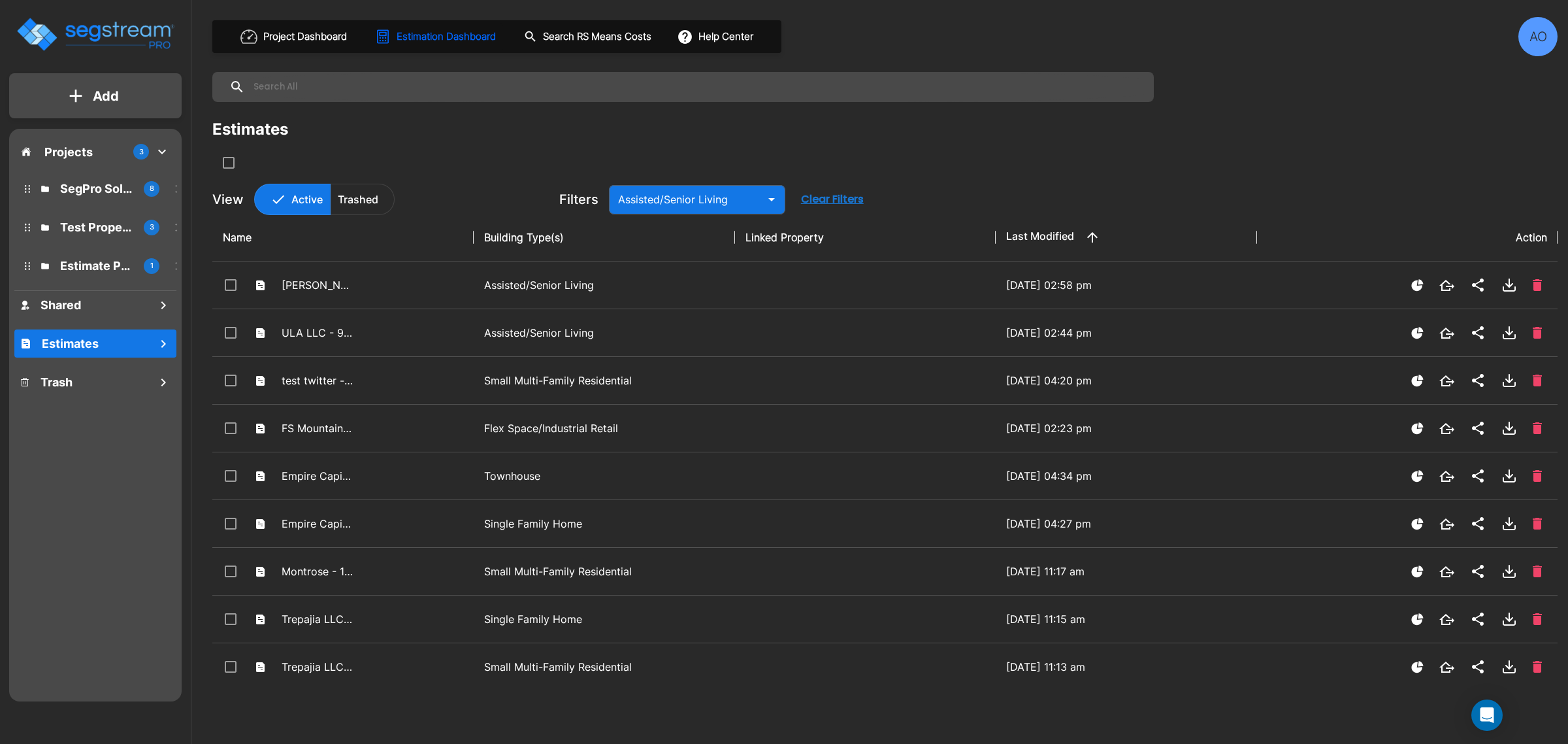
click at [125, 31] on img "mailbox folders" at bounding box center [95, 34] width 161 height 37
click at [117, 97] on p "Add" at bounding box center [106, 96] width 26 height 20
click at [115, 202] on p "Add Estimate" at bounding box center [103, 207] width 67 height 16
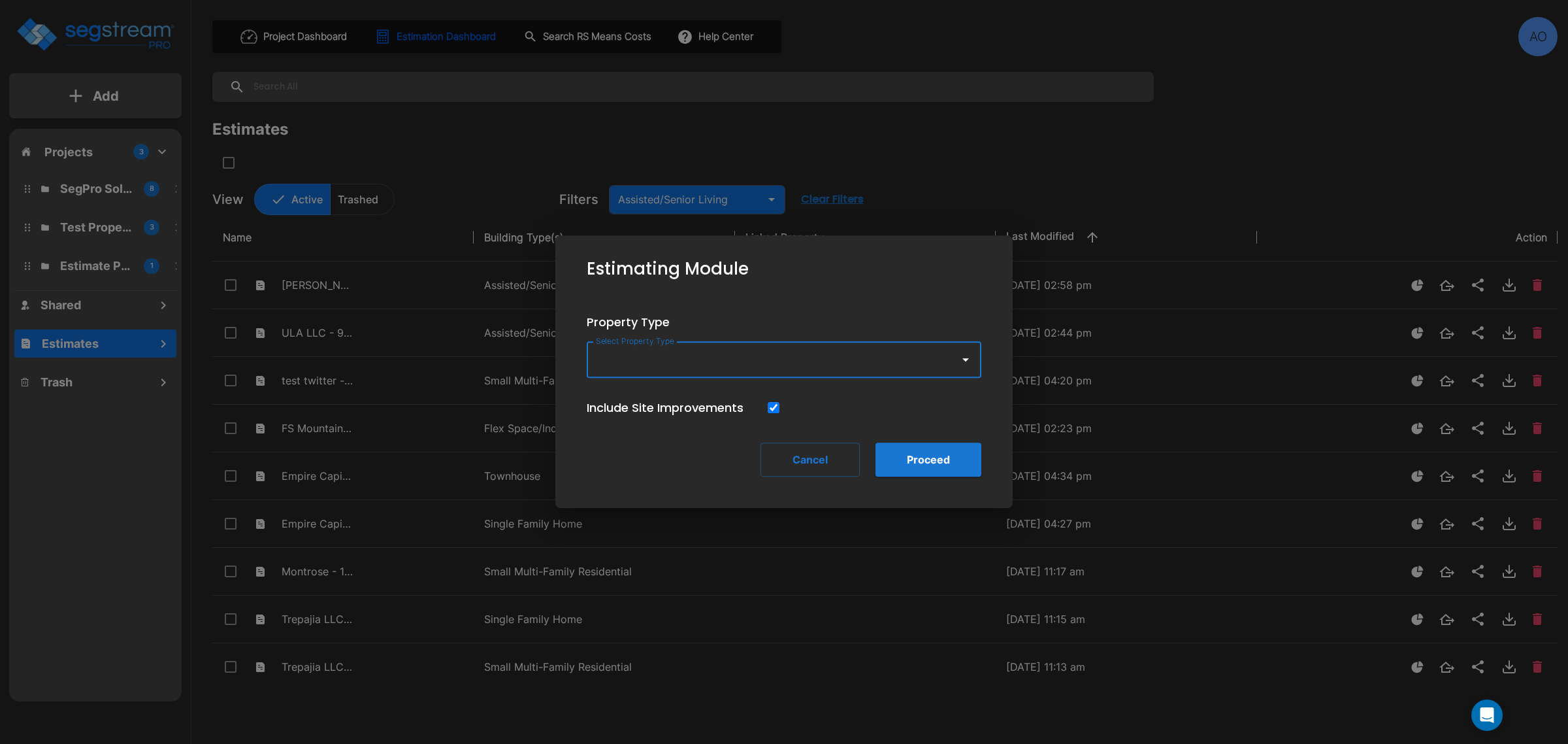
click at [677, 369] on input "Select Property Type" at bounding box center [770, 358] width 355 height 24
type input "m"
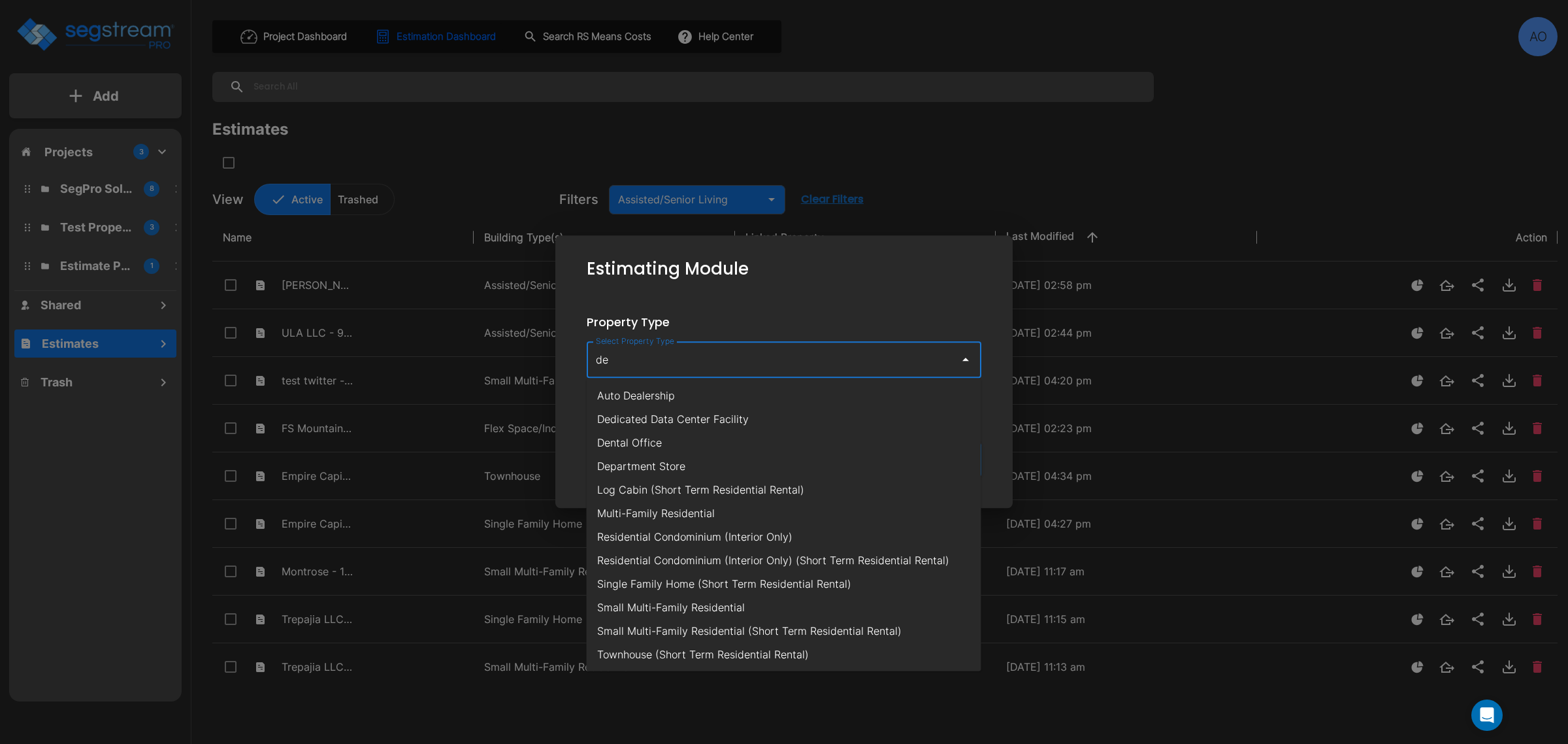
type input "d"
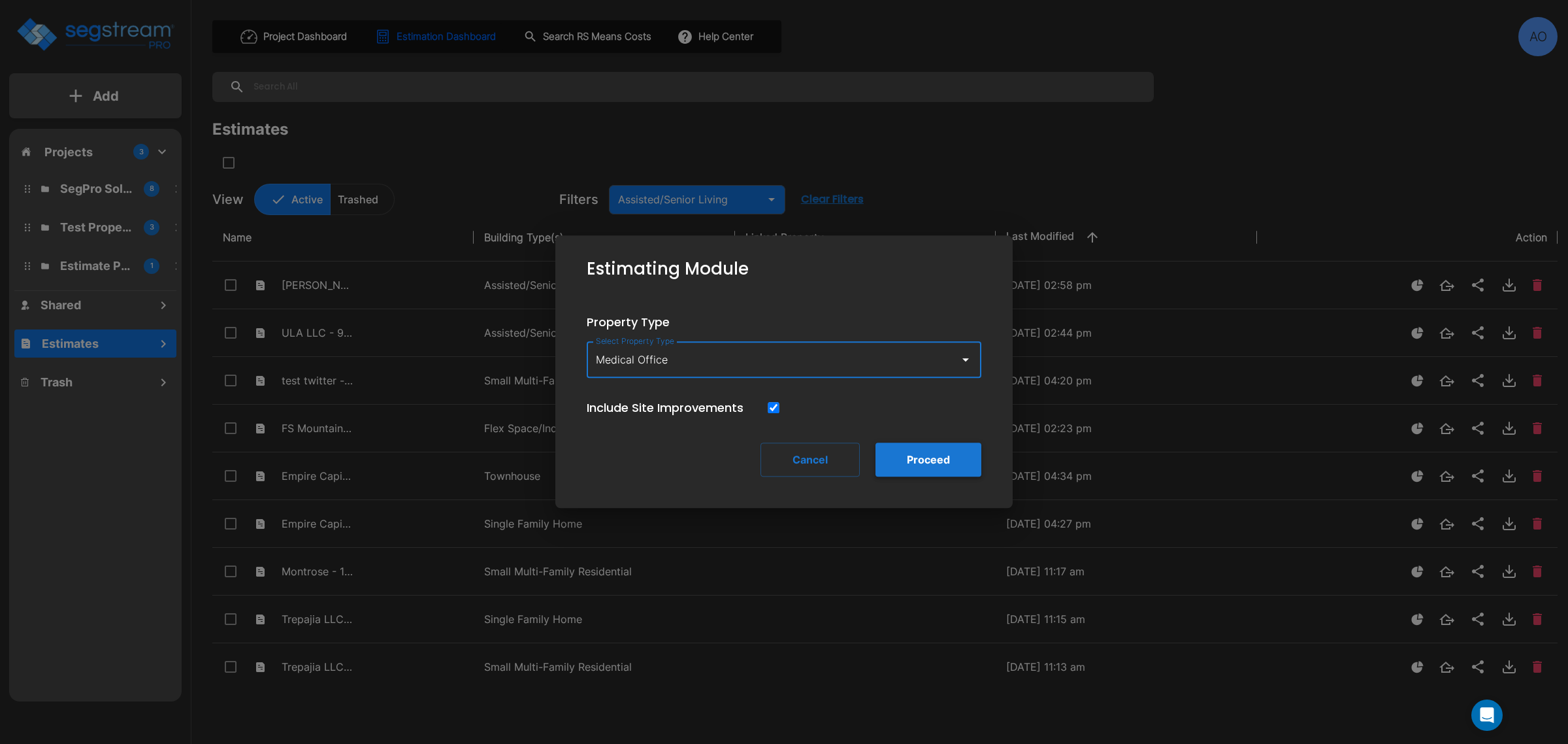
type input "Medical Office"
click at [922, 459] on button "Proceed" at bounding box center [929, 459] width 106 height 34
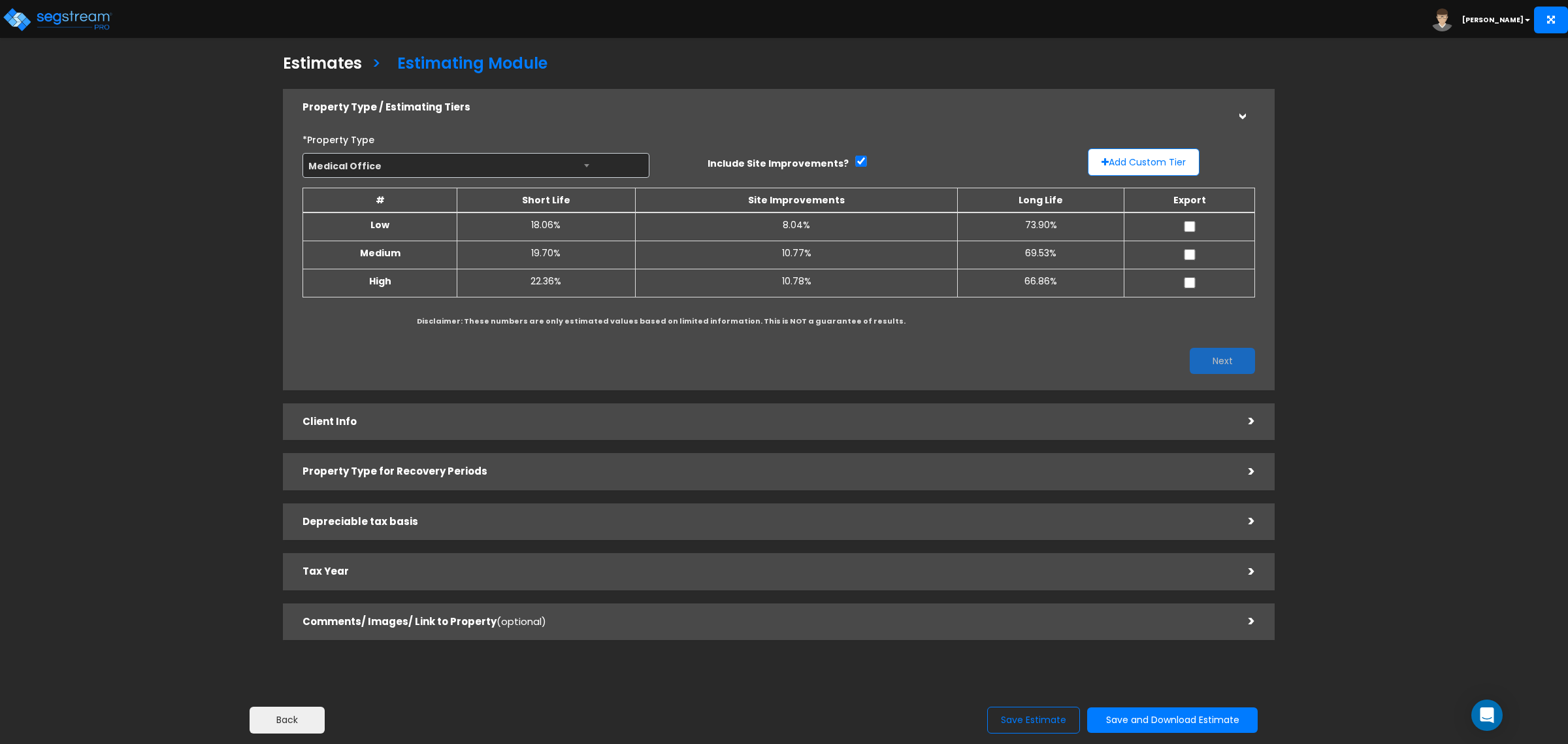
click at [375, 357] on div "Next" at bounding box center [778, 360] width 972 height 26
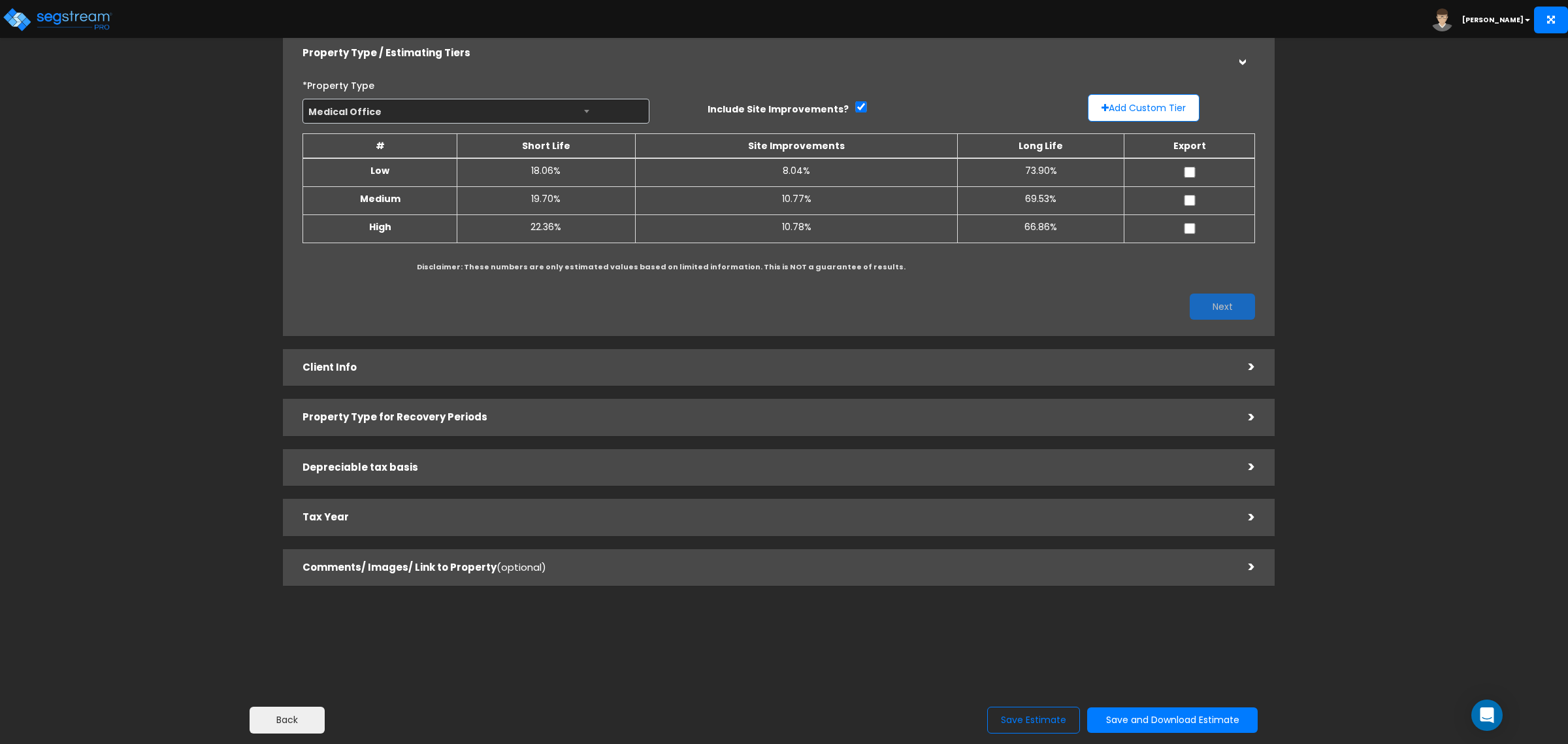
drag, startPoint x: 360, startPoint y: 361, endPoint x: 161, endPoint y: 442, distance: 214.9
click at [359, 361] on div "Client Info" at bounding box center [765, 367] width 927 height 24
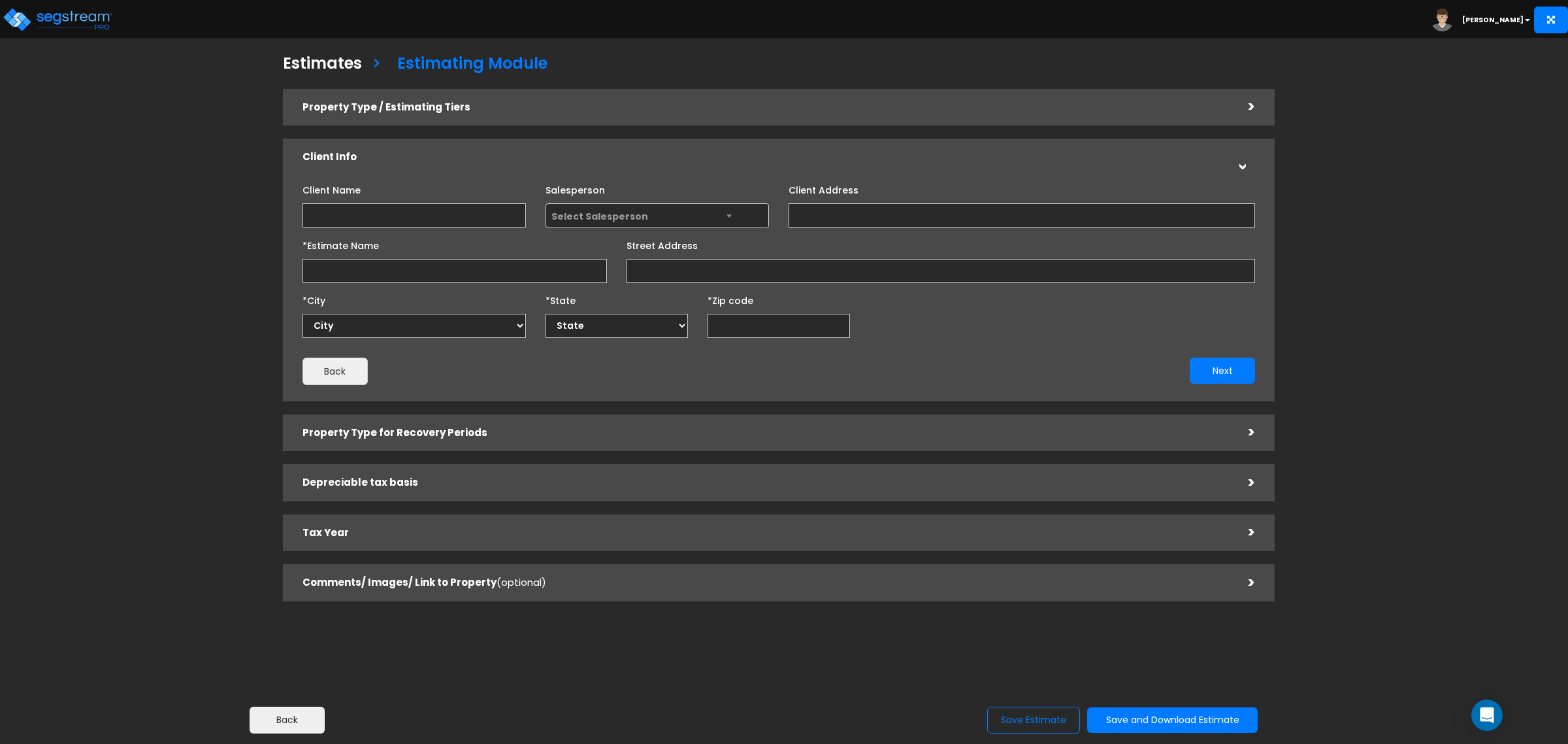
click at [410, 116] on div "Property Type / Estimating Tiers" at bounding box center [765, 107] width 927 height 24
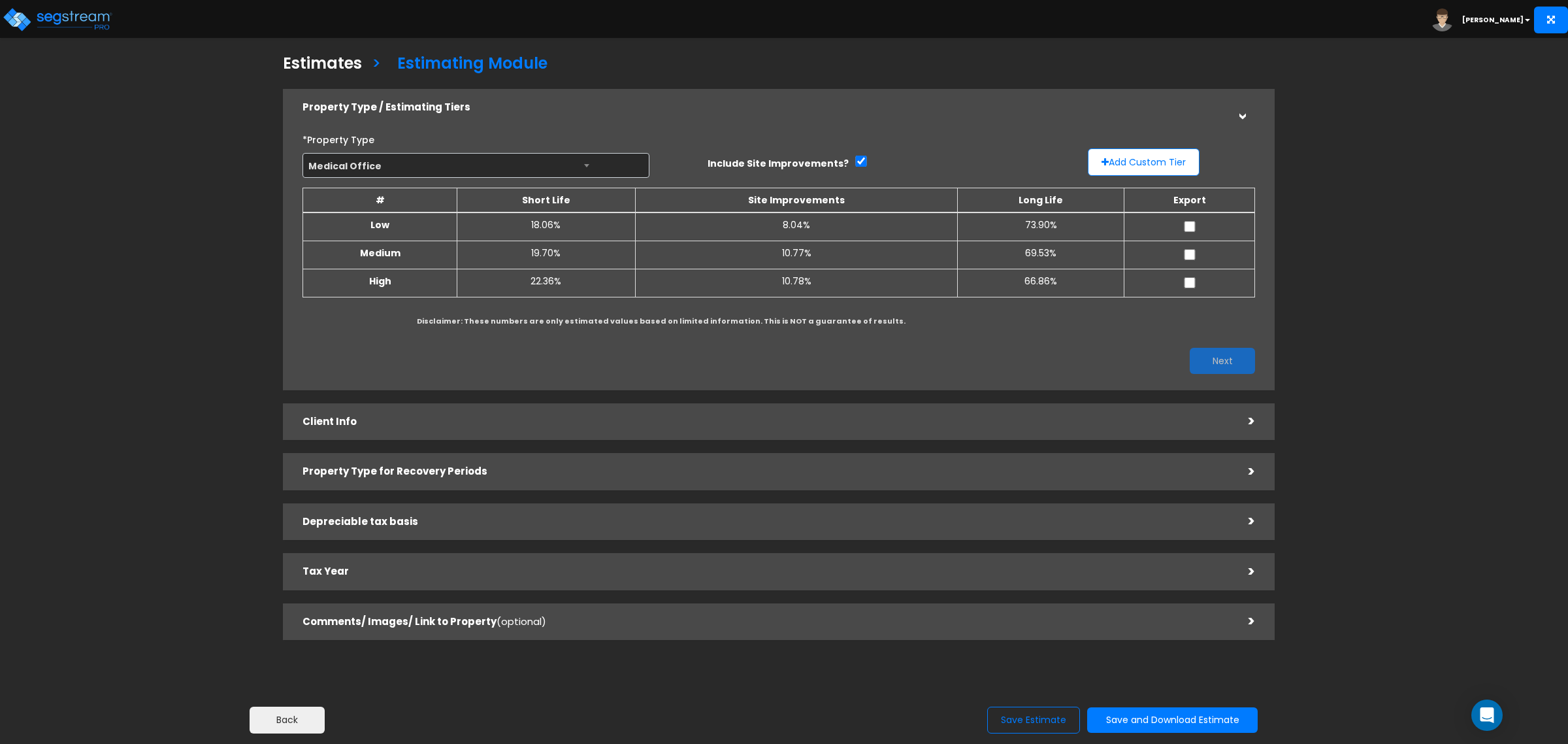
click at [219, 286] on div "Estimates > Estimating Module Property Type / Estimating Tiers > *Property Type…" at bounding box center [779, 351] width 1290 height 897
click at [513, 167] on span "Medical Office" at bounding box center [476, 165] width 346 height 24
type input "d"
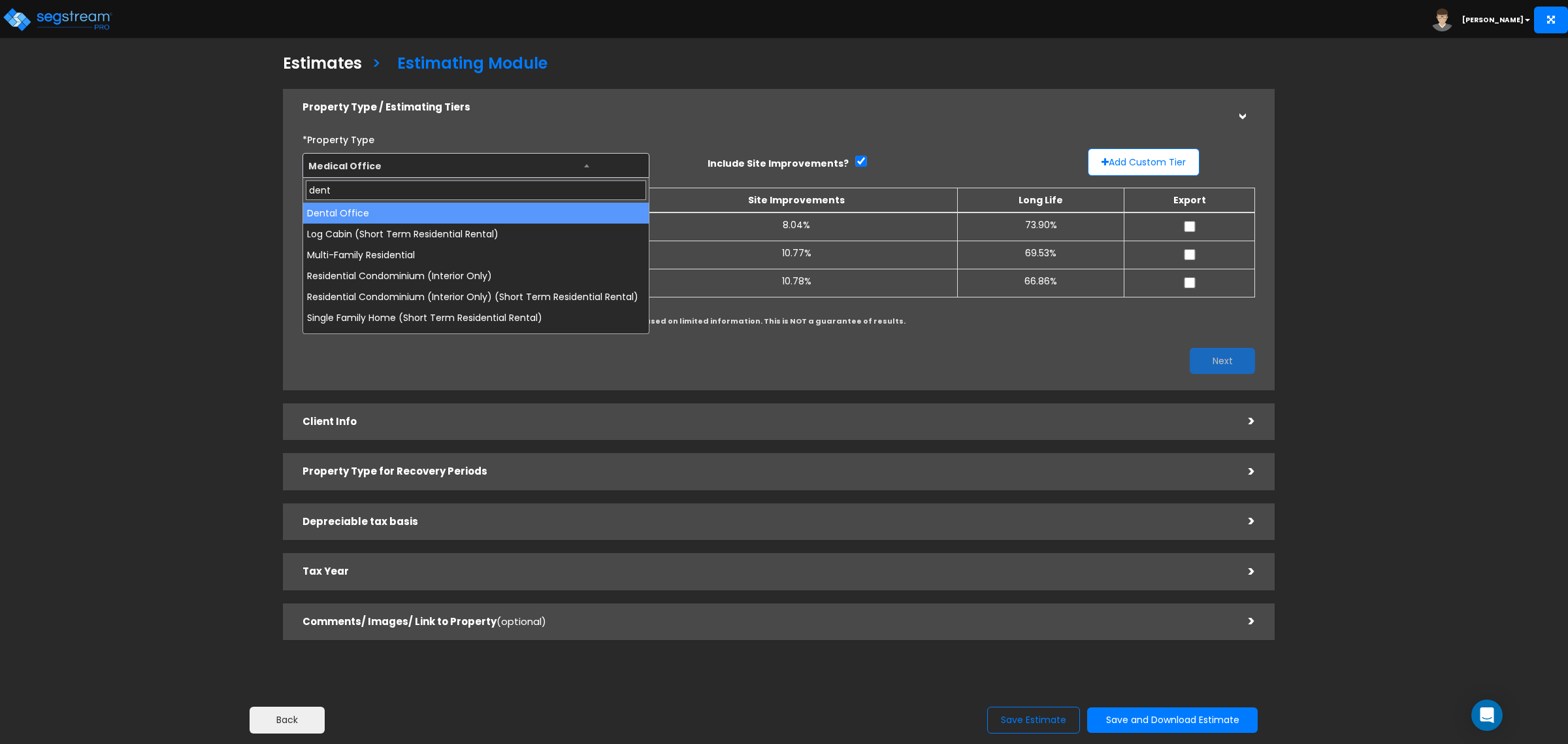
type input "dent"
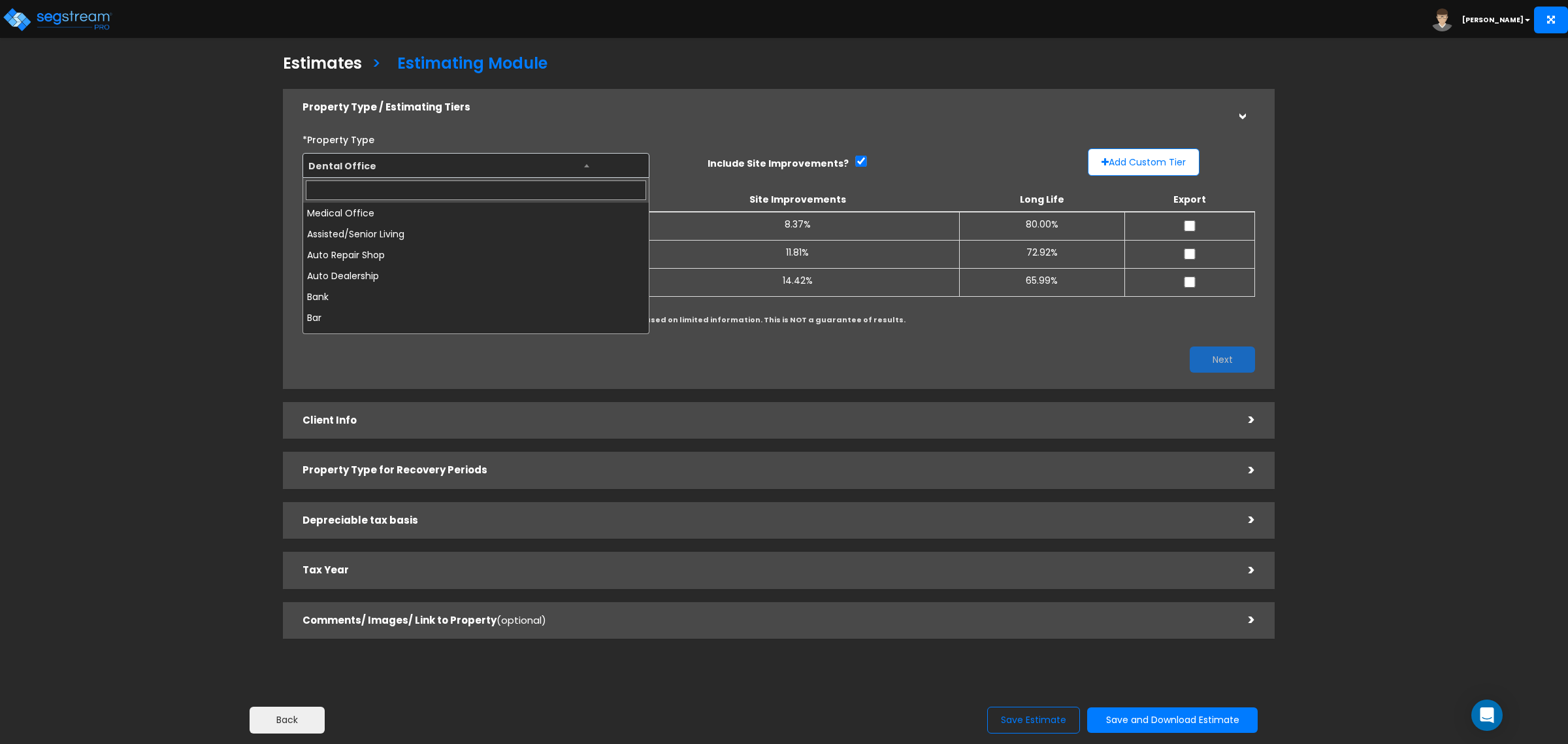
click at [578, 161] on span "Dental Office" at bounding box center [476, 165] width 346 height 24
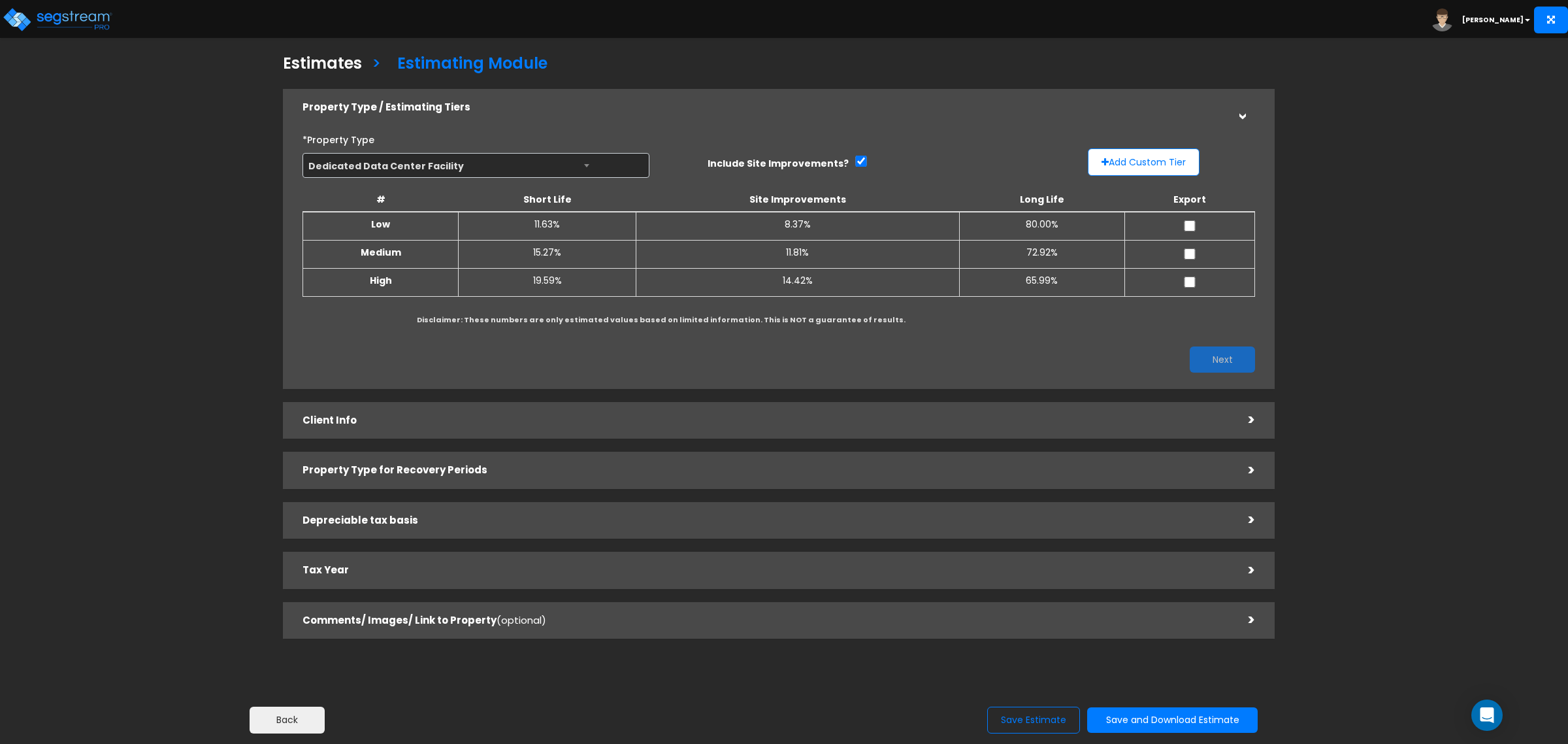
select select "182"
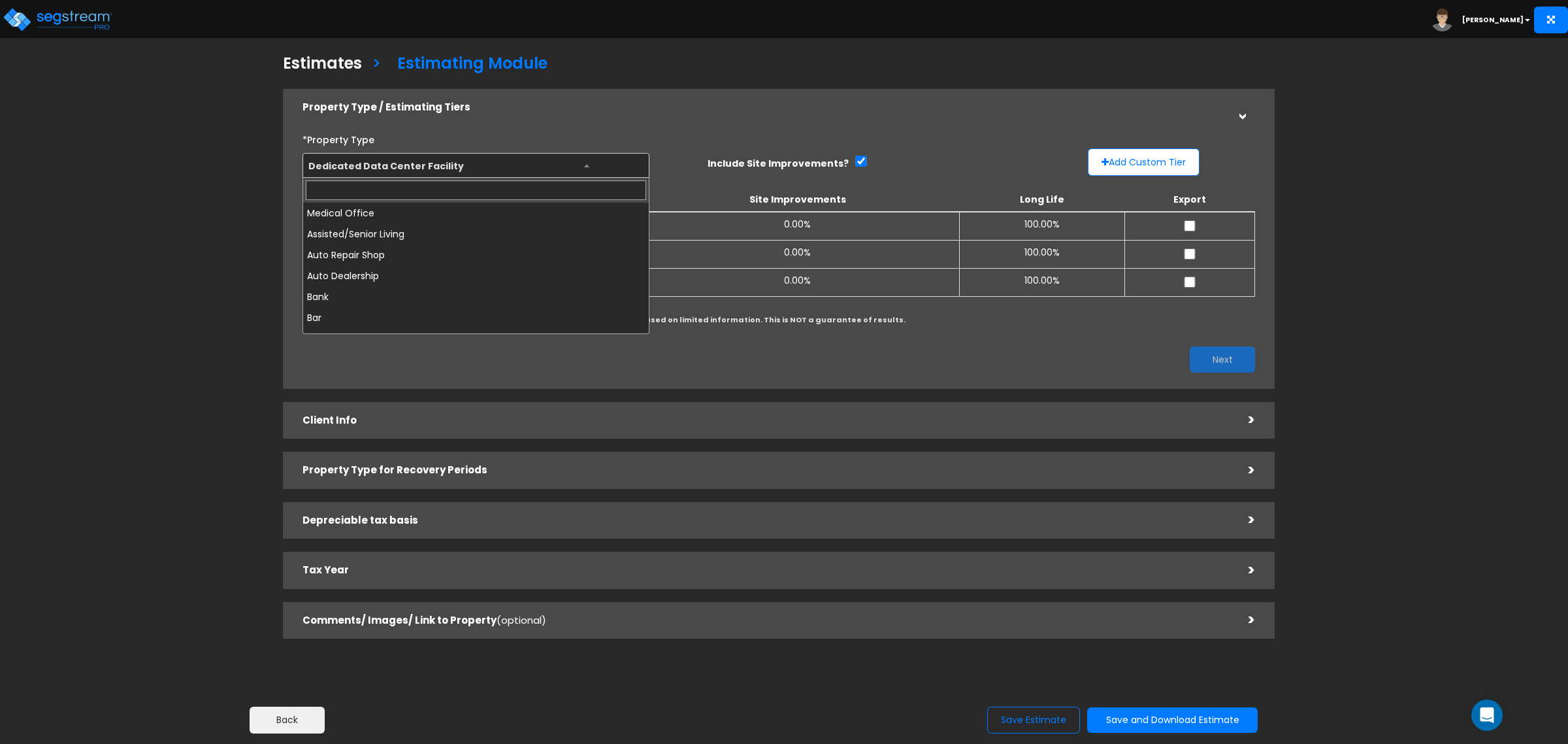
click at [582, 161] on span "Dedicated Data Center Facility" at bounding box center [476, 165] width 346 height 24
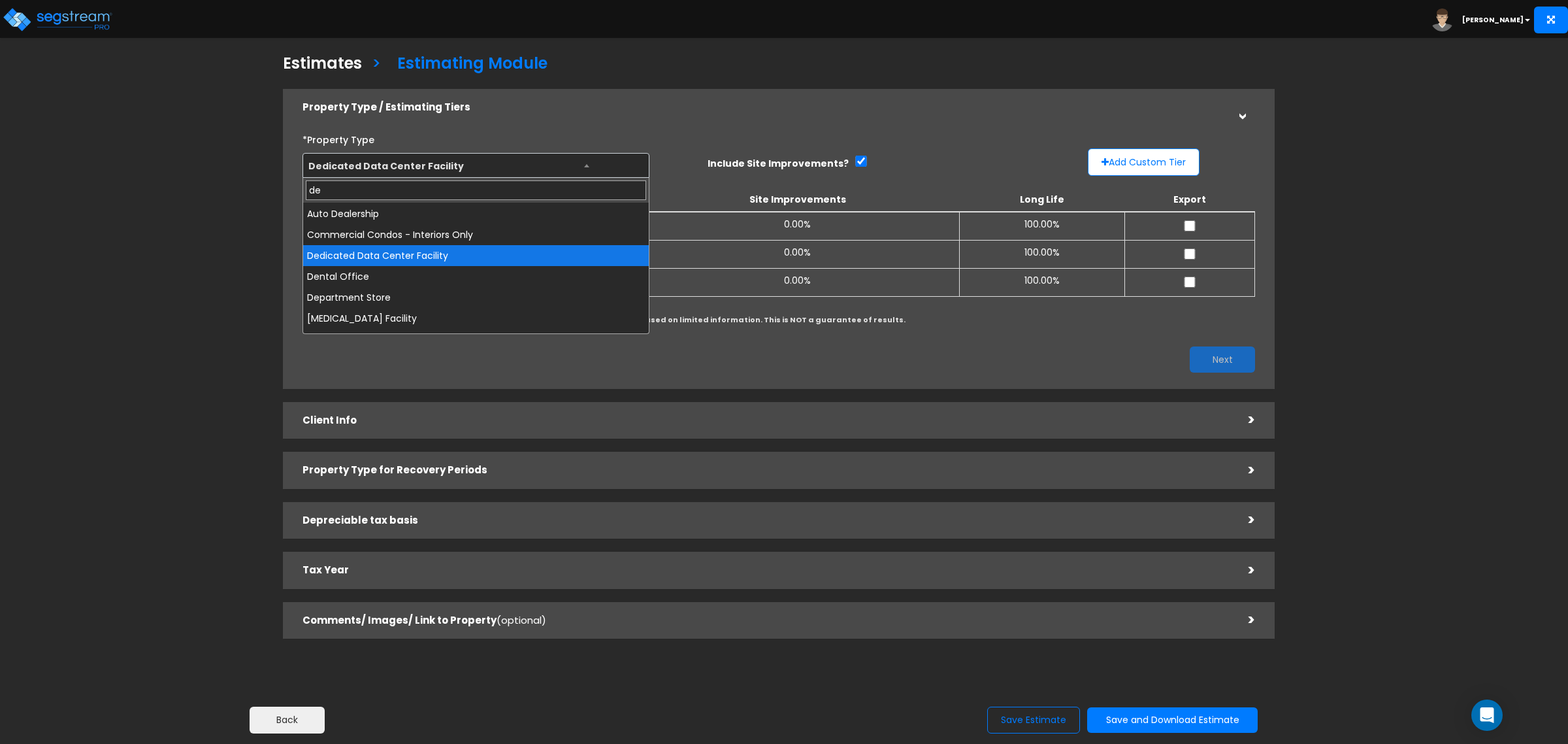
scroll to position [0, 0]
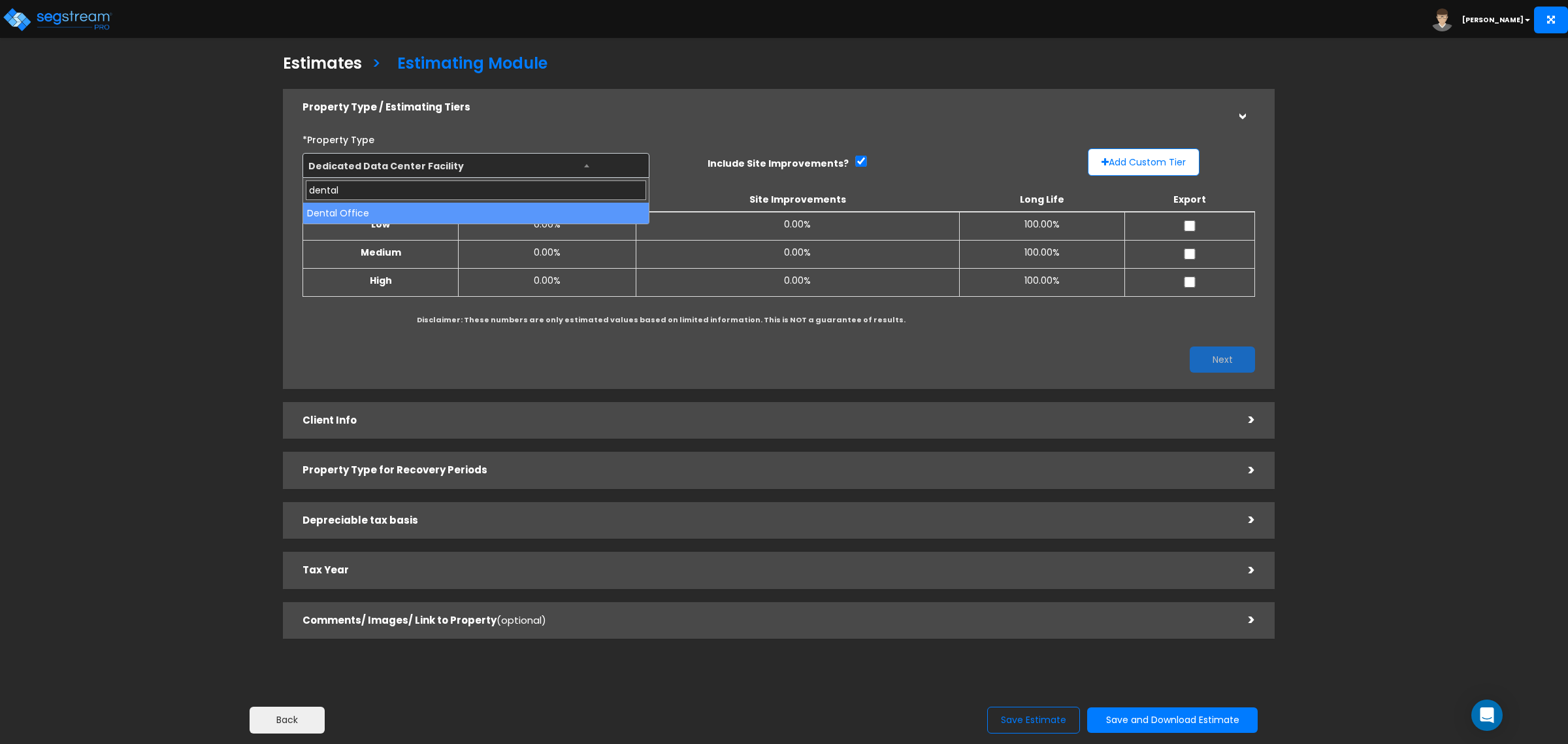
type input "dental"
select select "148"
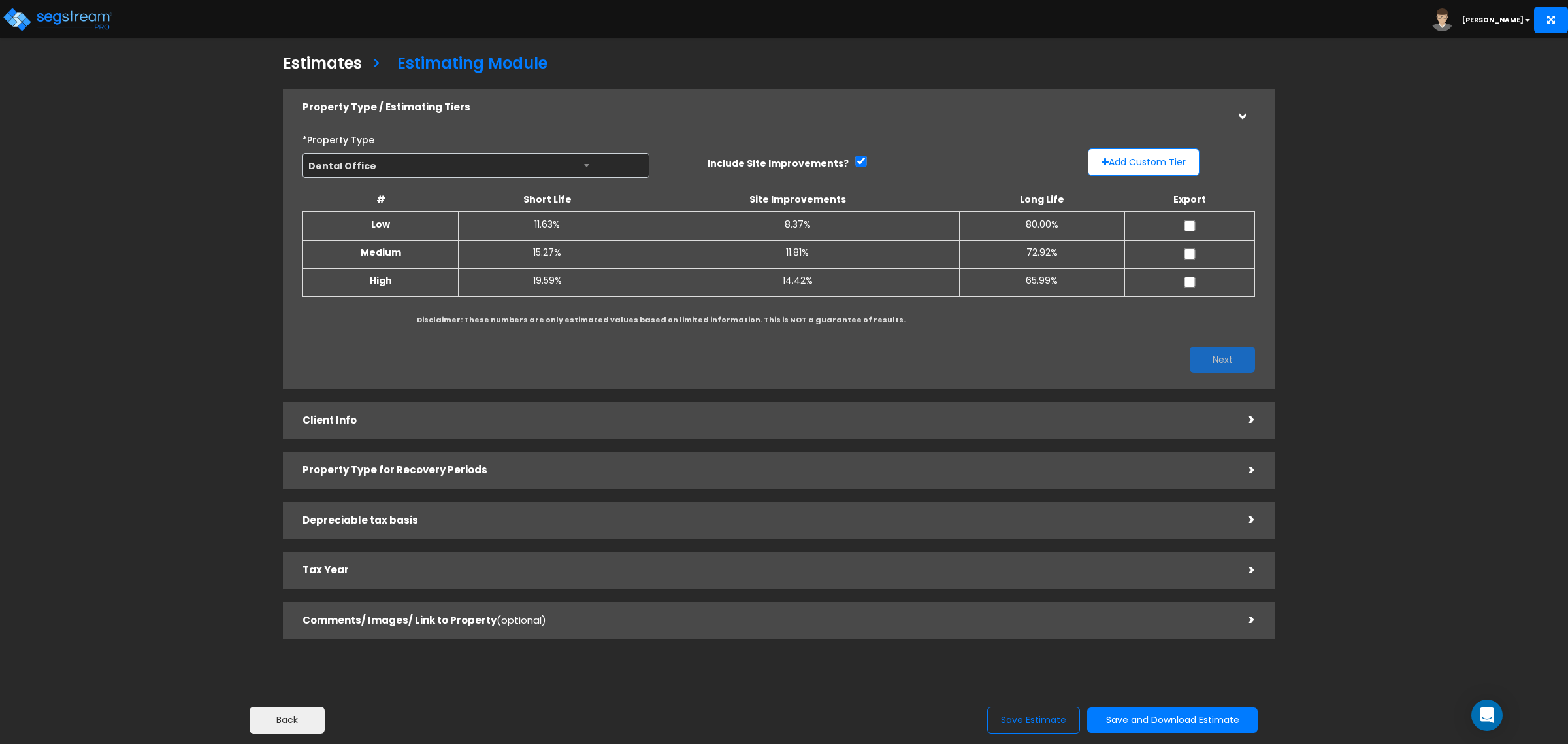
click at [599, 344] on div "*Property Type Medical Office Assisted/Senior Living Auto Repair Shop Auto Deal…" at bounding box center [778, 251] width 972 height 256
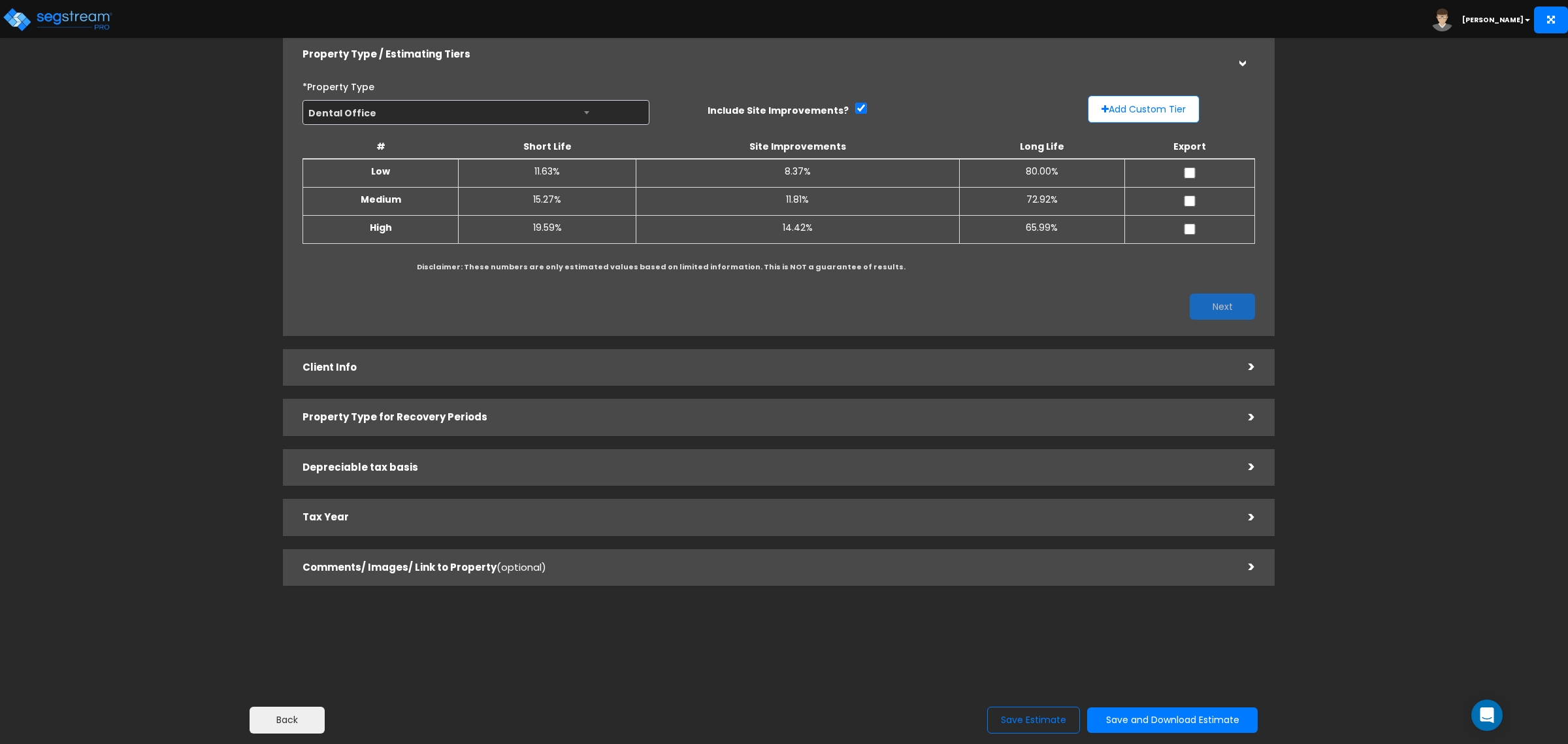
click at [185, 341] on div "Estimates > Estimating Module Property Type / Estimating Tiers > *Property Type…" at bounding box center [779, 297] width 1290 height 896
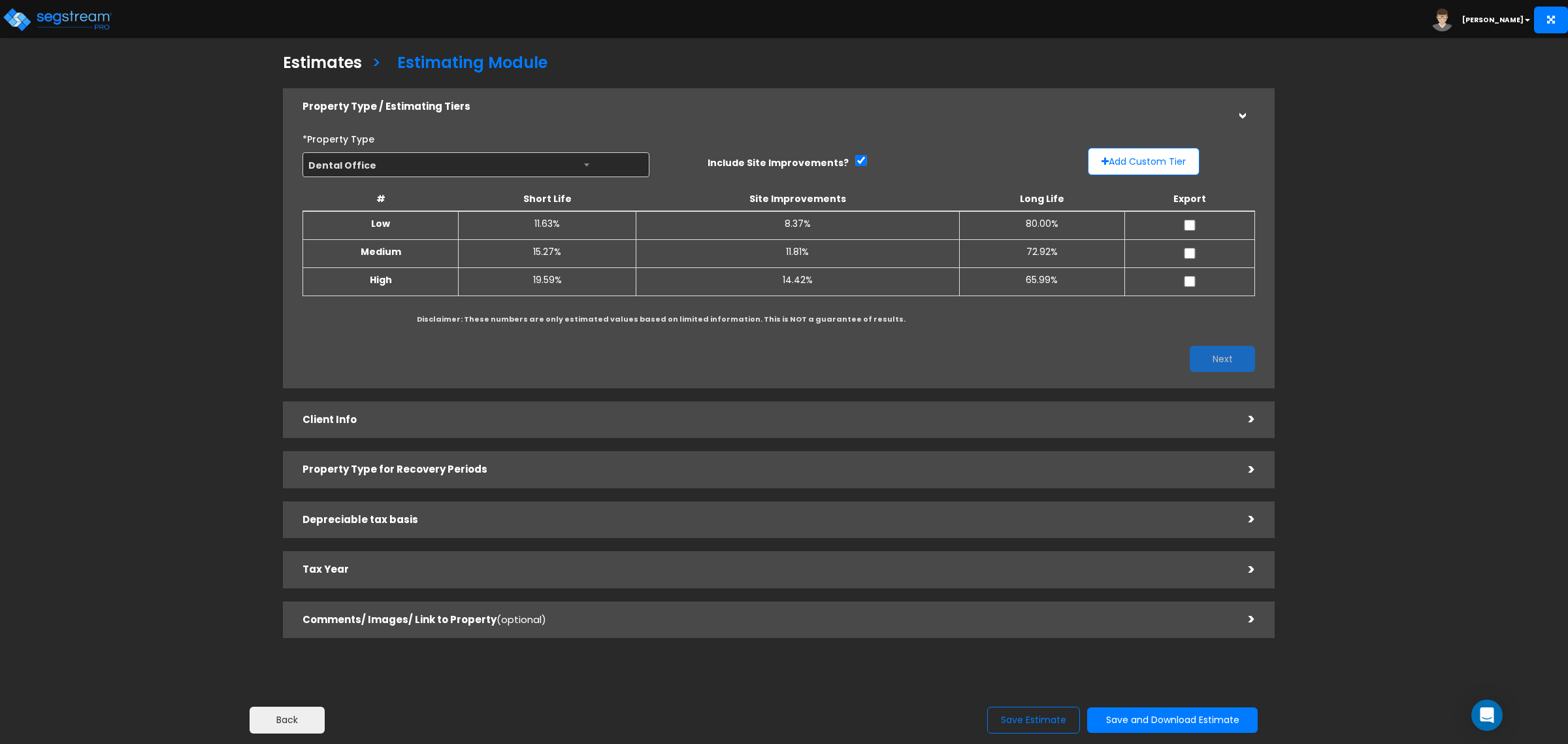
scroll to position [0, 0]
click at [50, 21] on img at bounding box center [57, 20] width 111 height 26
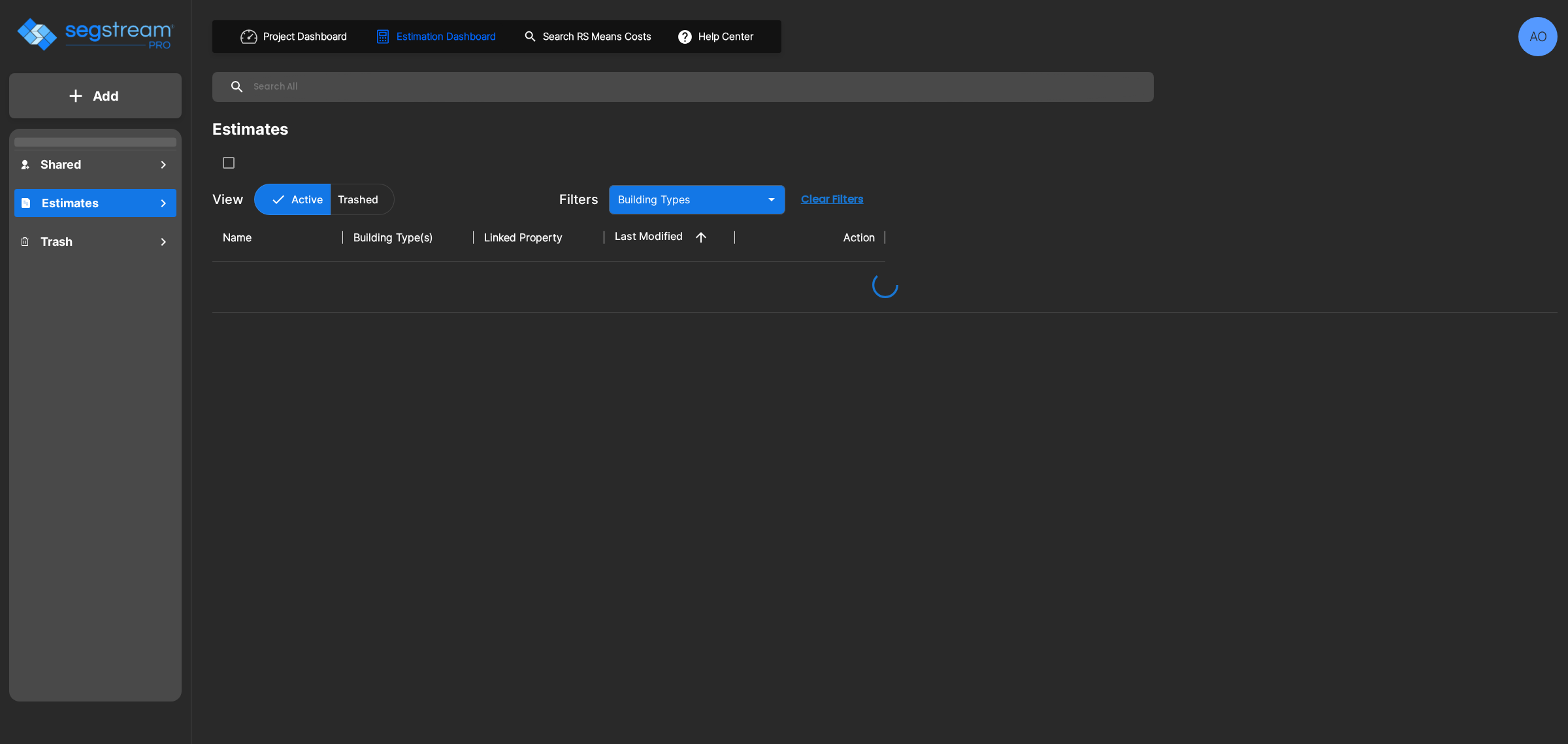
type input "Assisted/Senior Living"
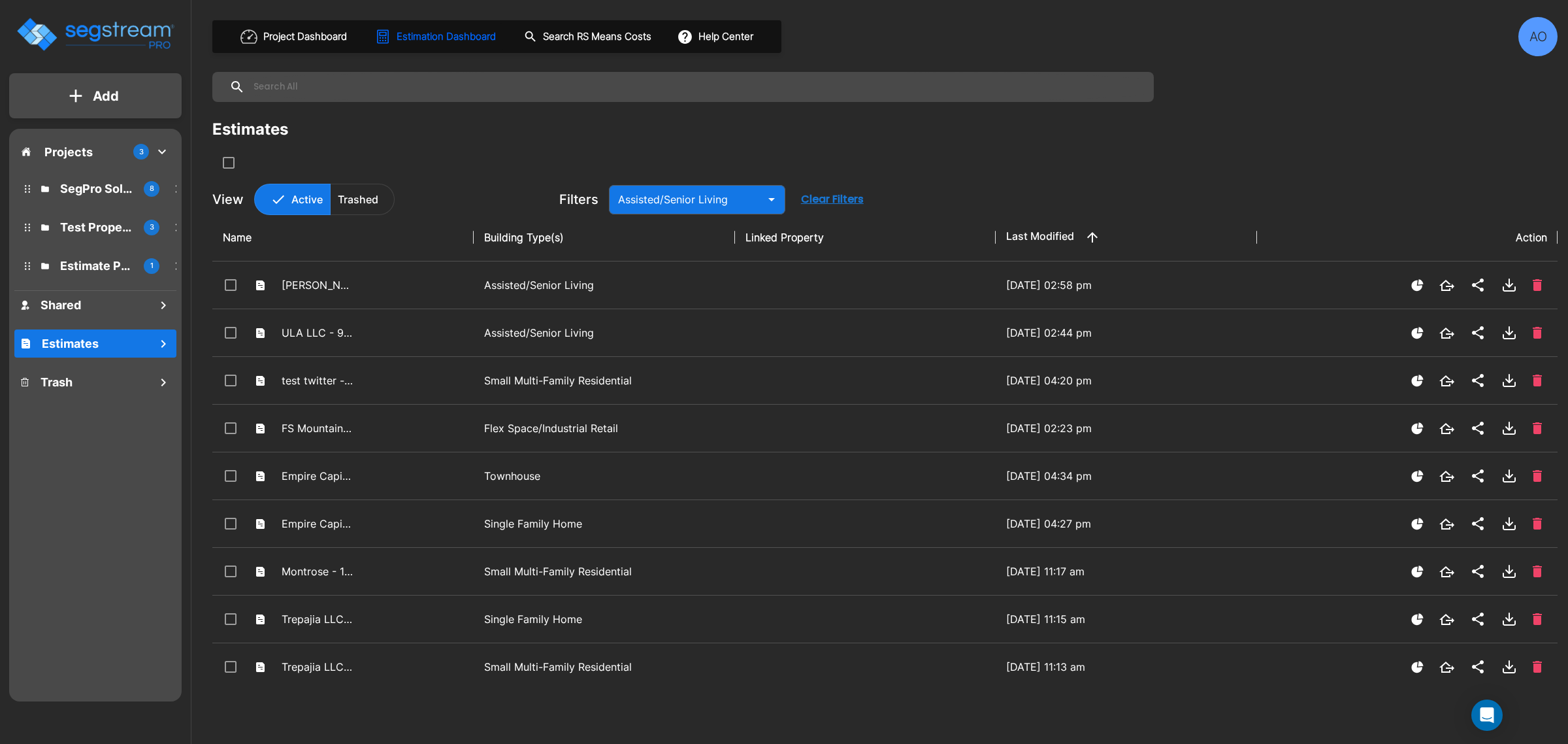
click at [89, 27] on img "mailbox folders" at bounding box center [95, 34] width 161 height 37
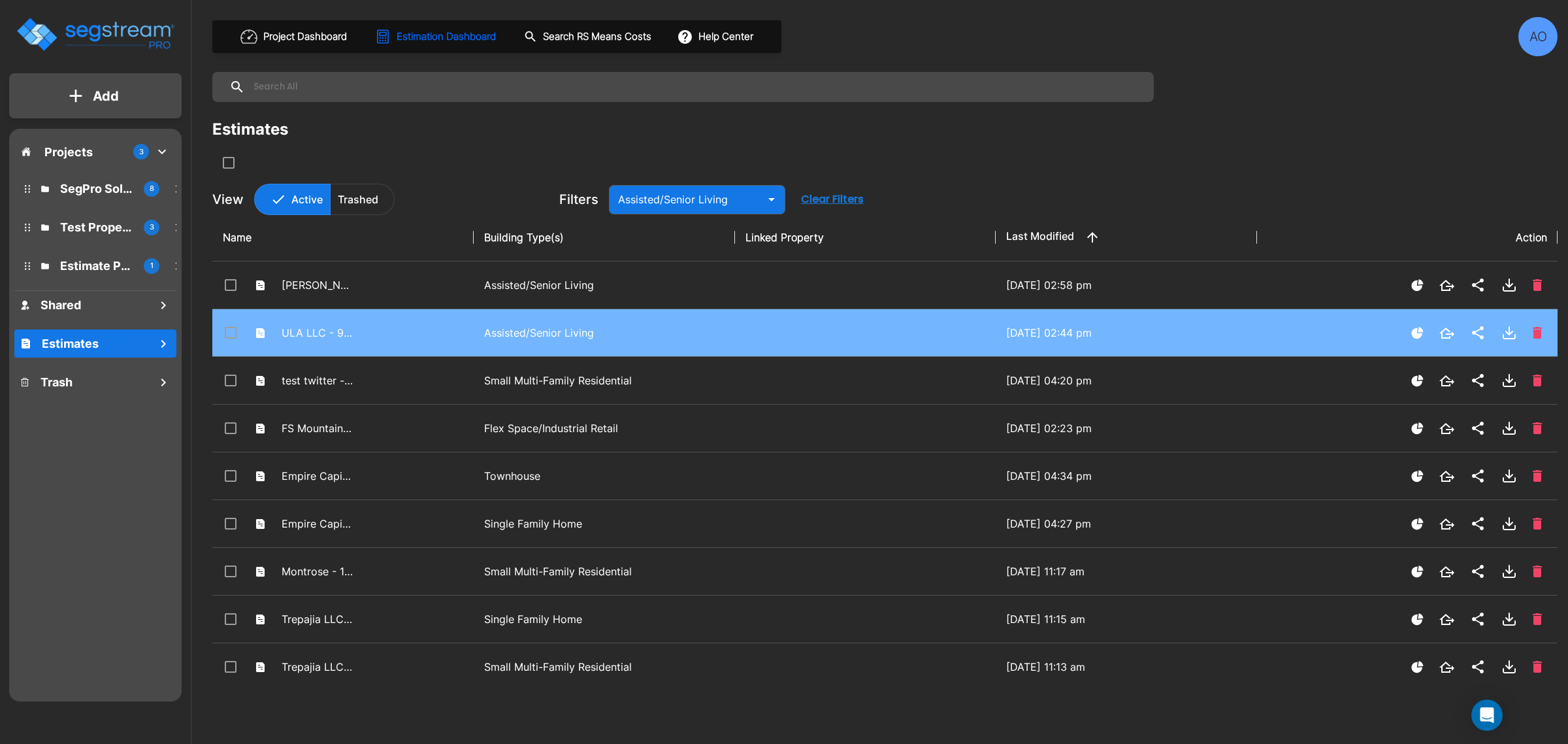
click at [540, 344] on td "Assisted/Senior Living" at bounding box center [604, 333] width 261 height 48
checkbox input "true"
click at [540, 339] on p "Assisted/Senior Living" at bounding box center [605, 333] width 241 height 16
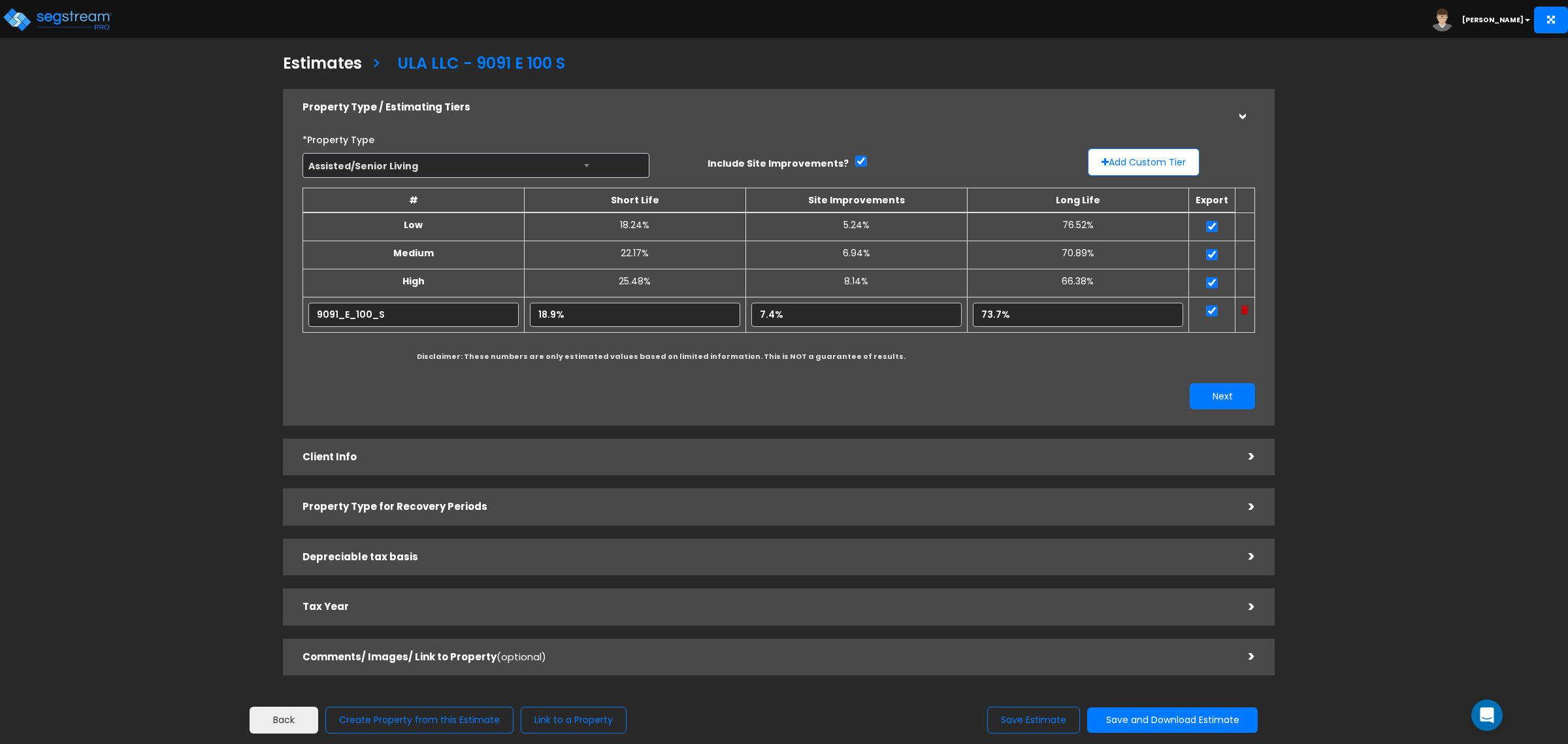
click at [426, 510] on h5 "Property Type for Recovery Periods" at bounding box center [765, 506] width 927 height 11
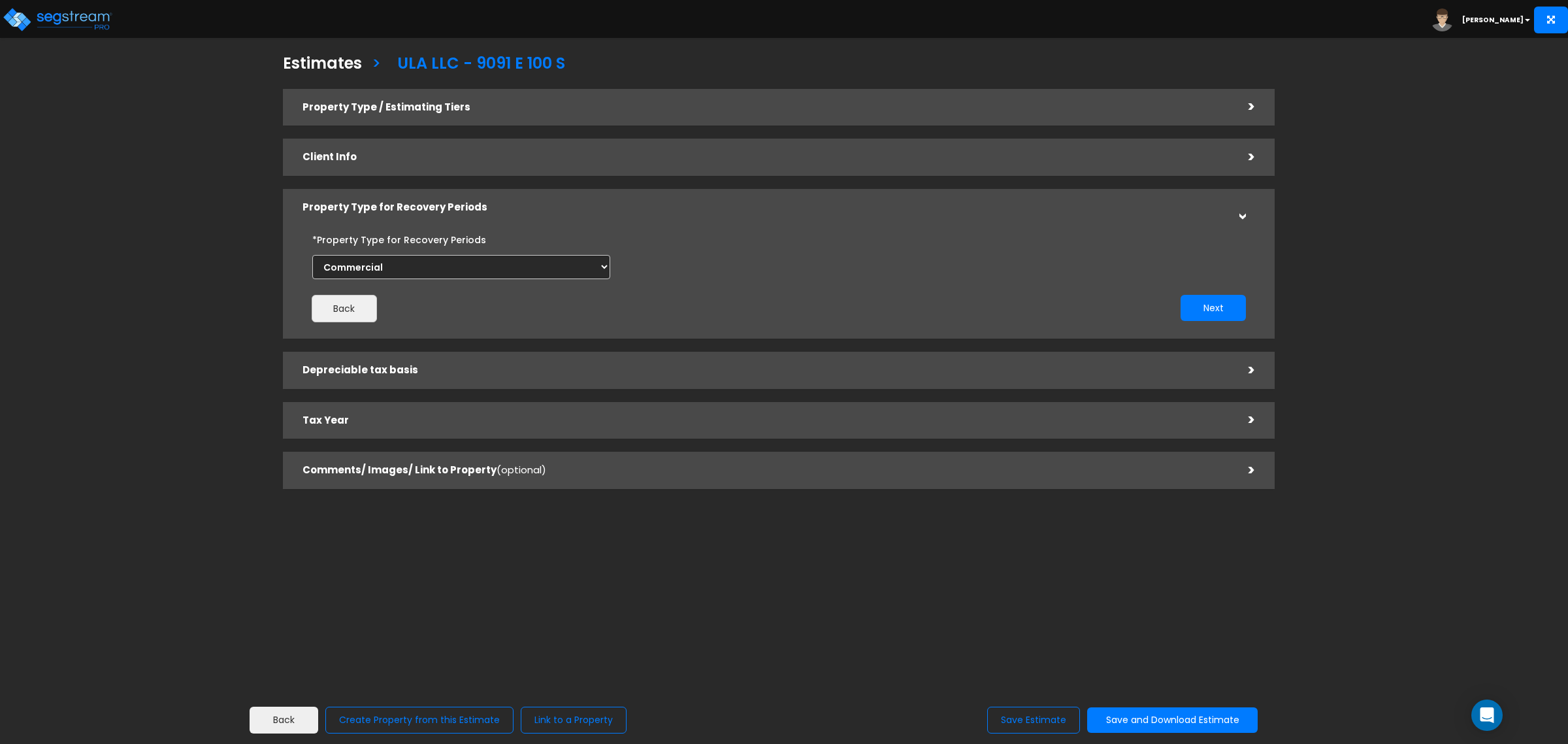
click at [441, 530] on div "Estimates > ULA LLC - 9091 E 100 S Property Type / Estimating Tiers > *Property…" at bounding box center [779, 275] width 1290 height 745
click at [47, 14] on img at bounding box center [57, 20] width 111 height 26
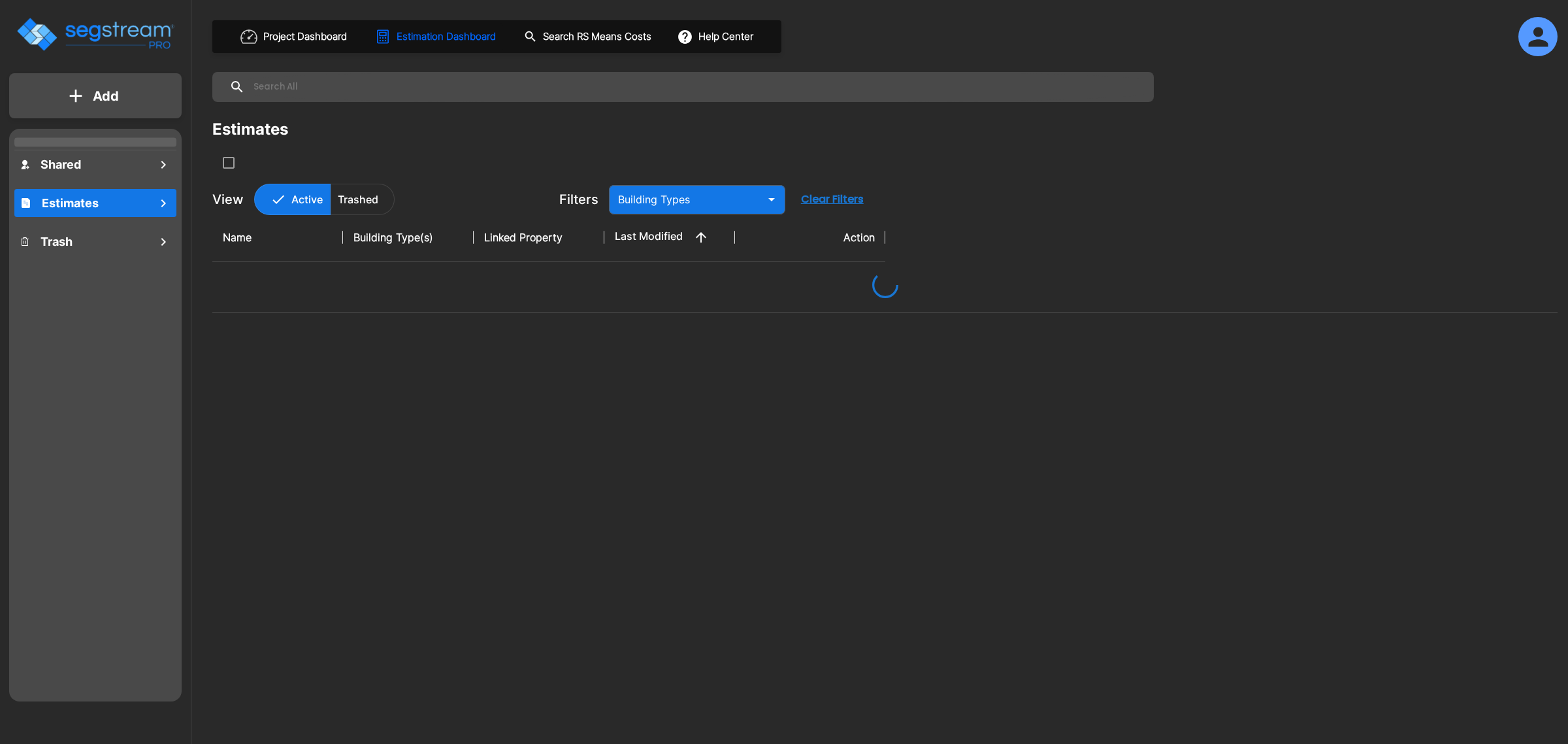
type input "Assisted/Senior Living"
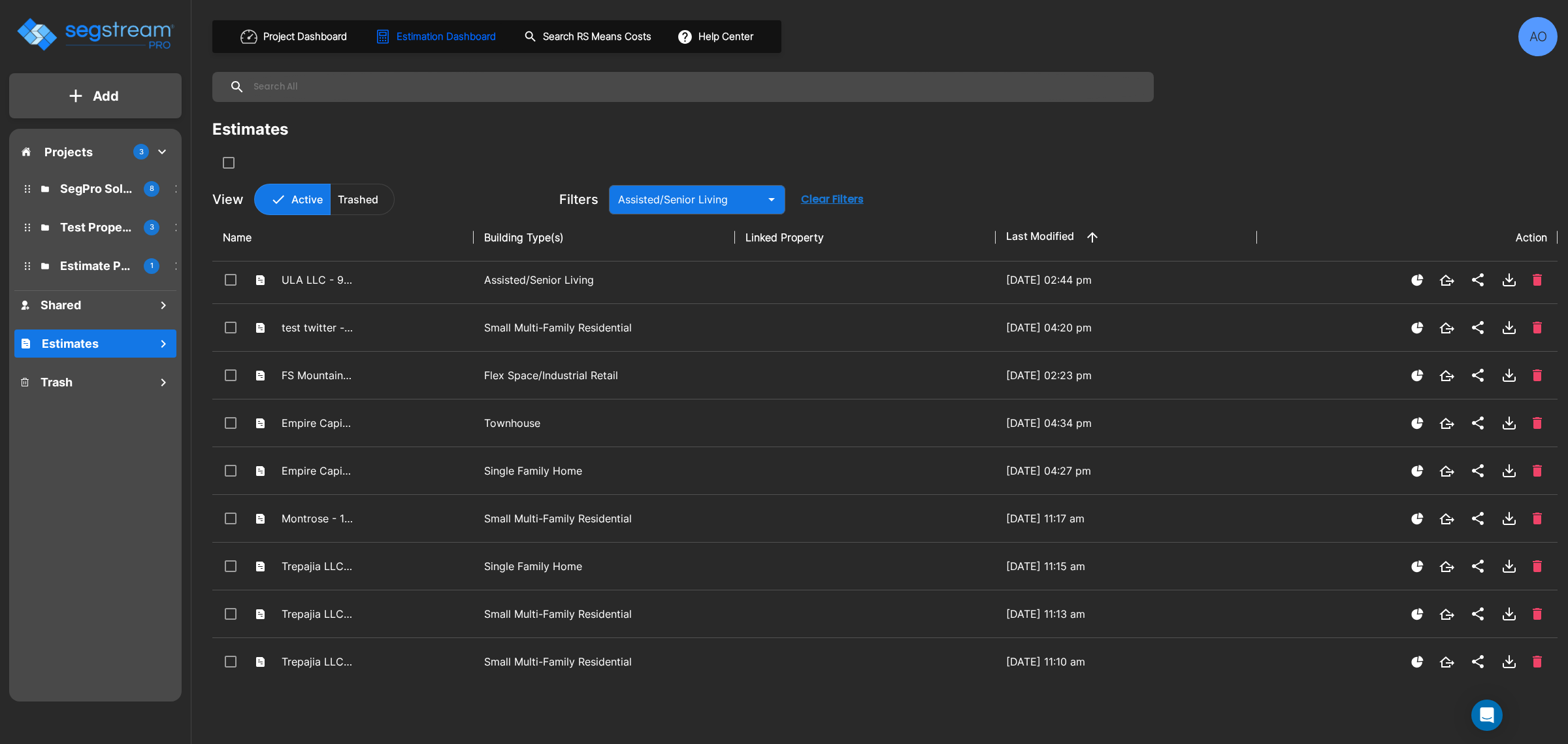
scroll to position [81, 0]
